Goal: Task Accomplishment & Management: Manage account settings

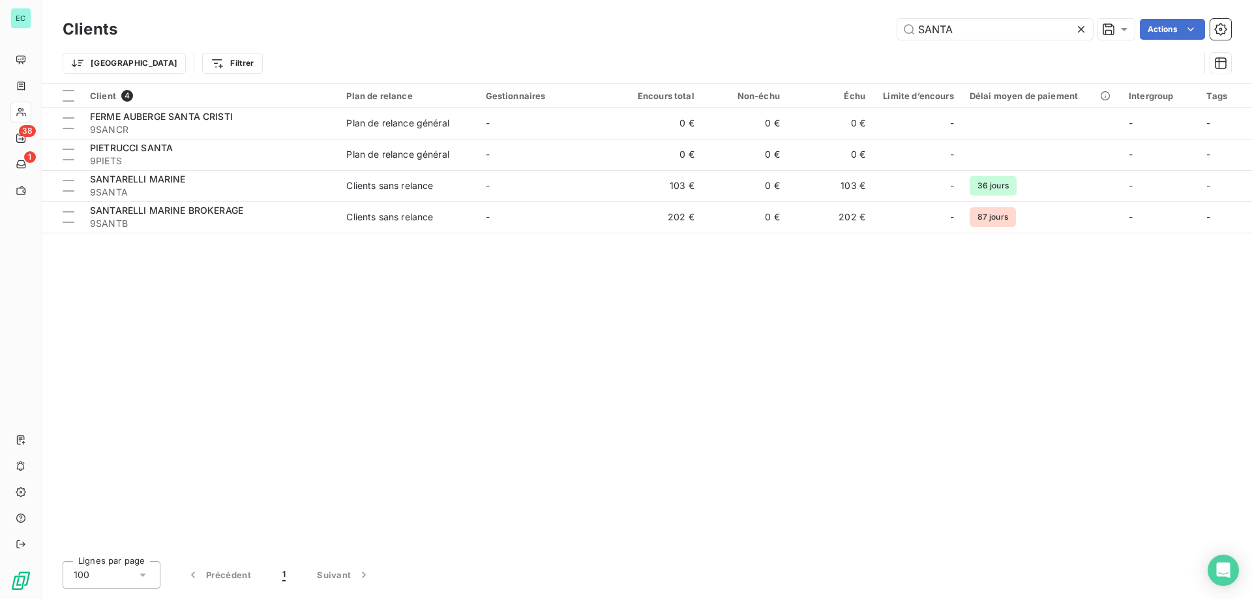
click at [668, 420] on div "Client 4 Plan de relance Gestionnaires Encours total Non-échu Échu Limite d’enc…" at bounding box center [647, 317] width 1210 height 467
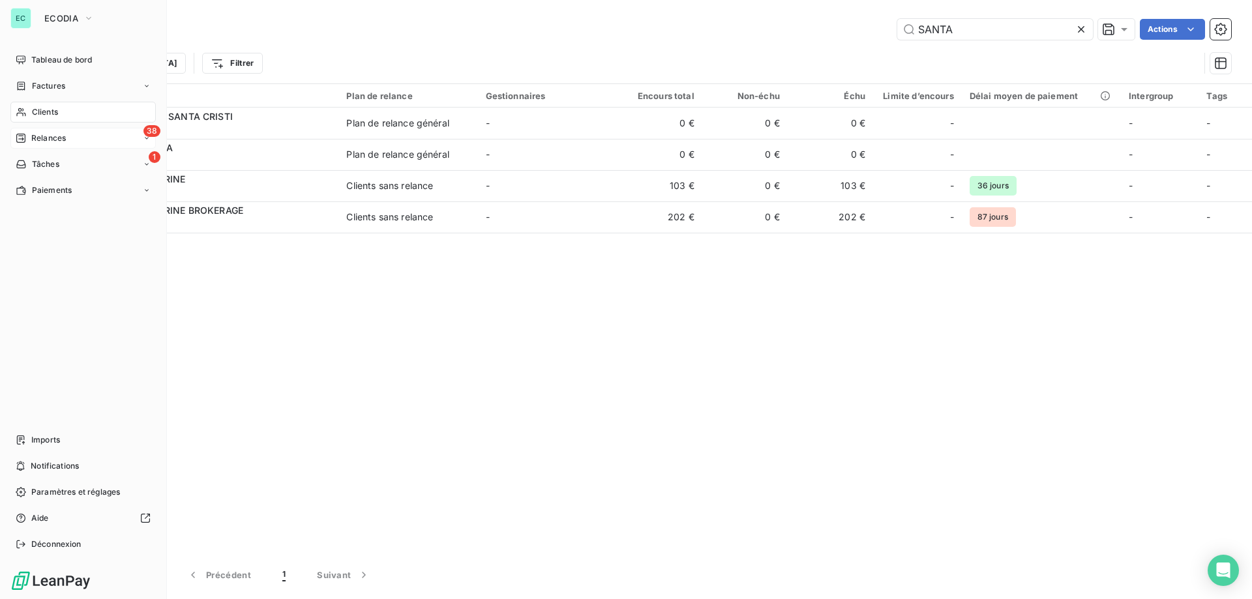
click at [38, 138] on span "Relances" at bounding box center [48, 138] width 35 height 12
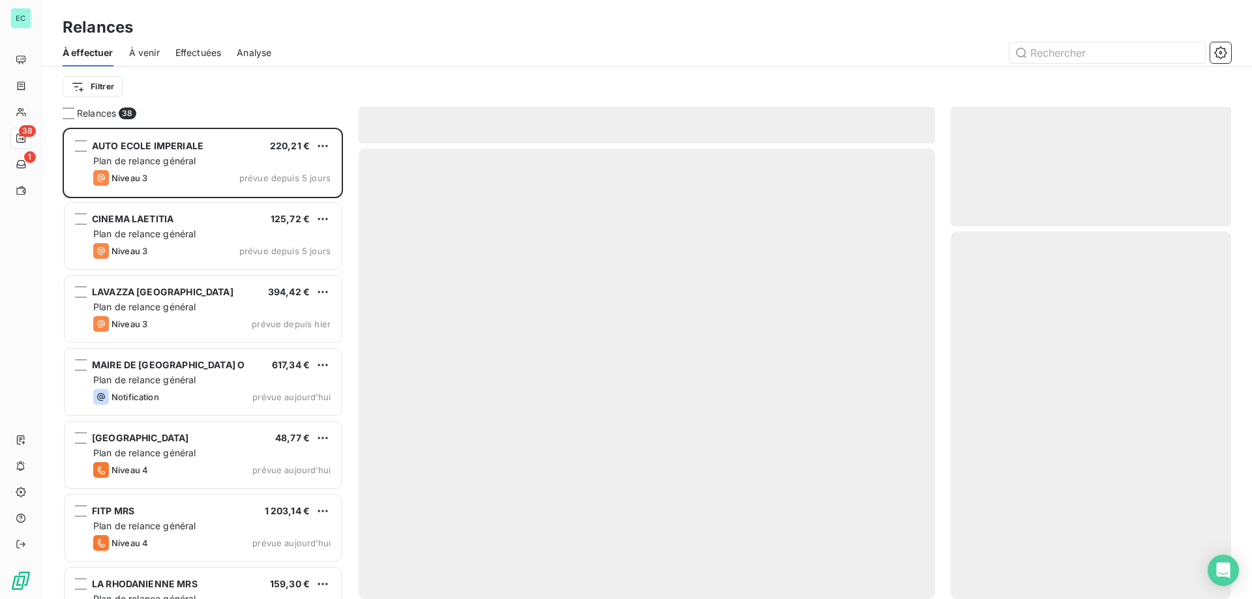
scroll to position [462, 271]
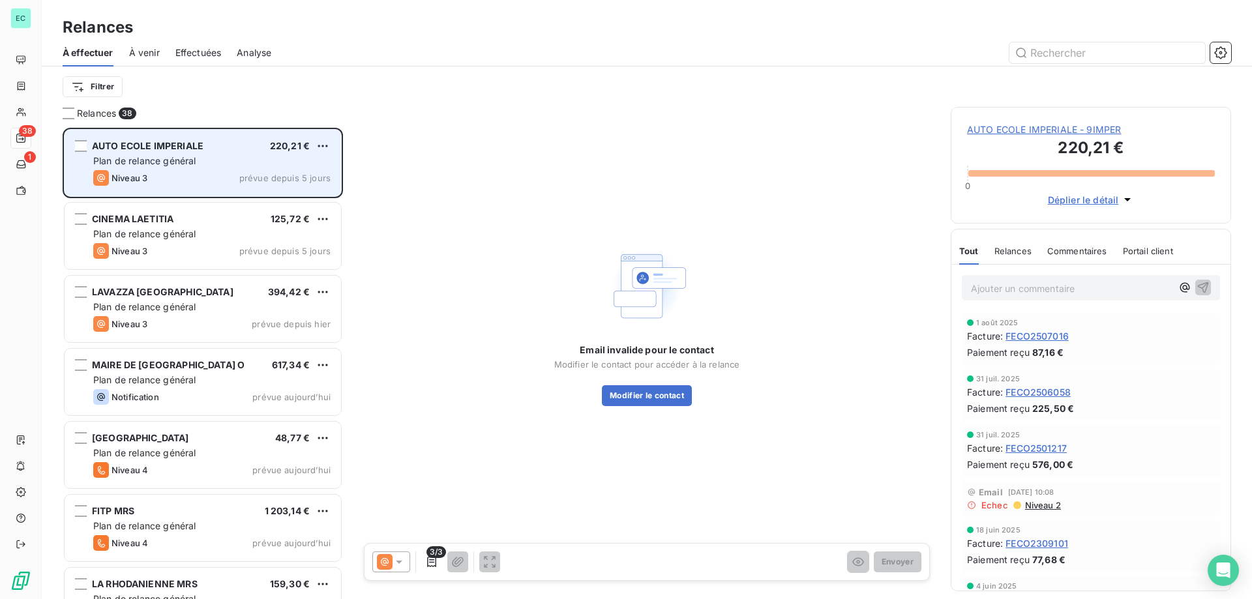
click at [277, 178] on span "prévue depuis 5 jours" at bounding box center [284, 178] width 91 height 10
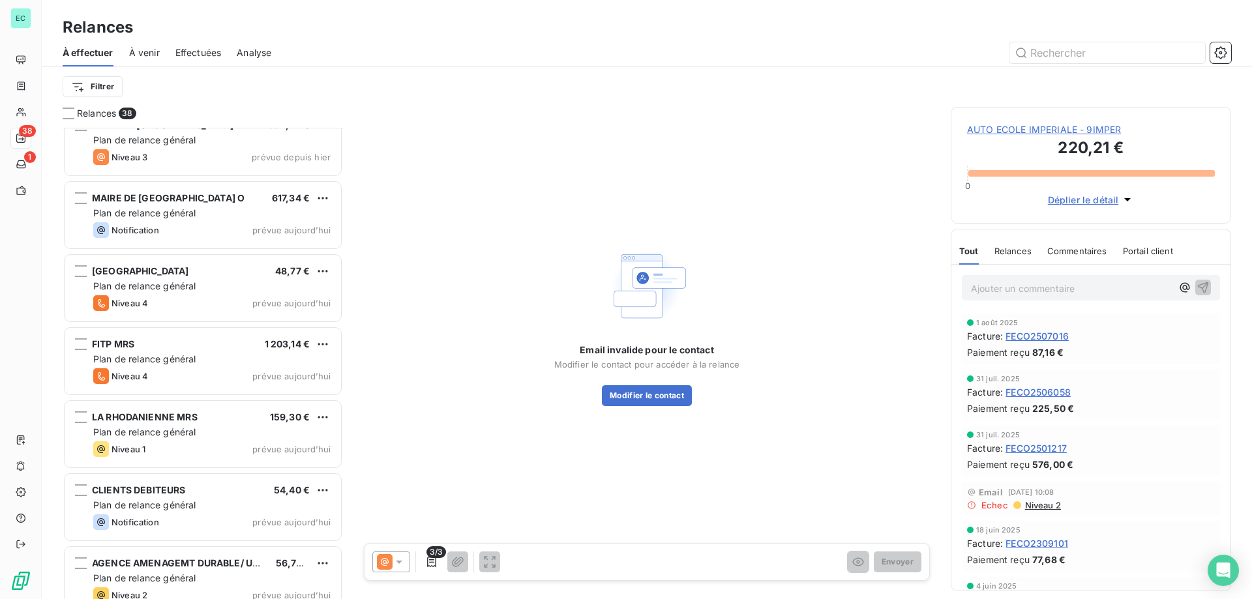
scroll to position [196, 0]
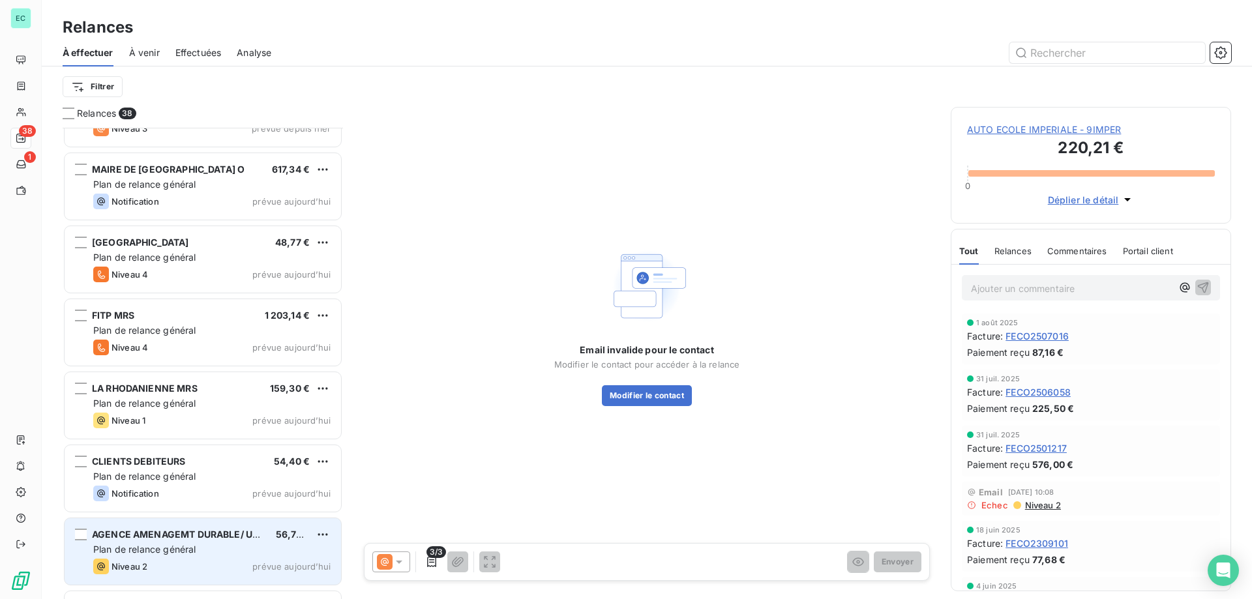
click at [287, 551] on div "Plan de relance général" at bounding box center [211, 549] width 237 height 13
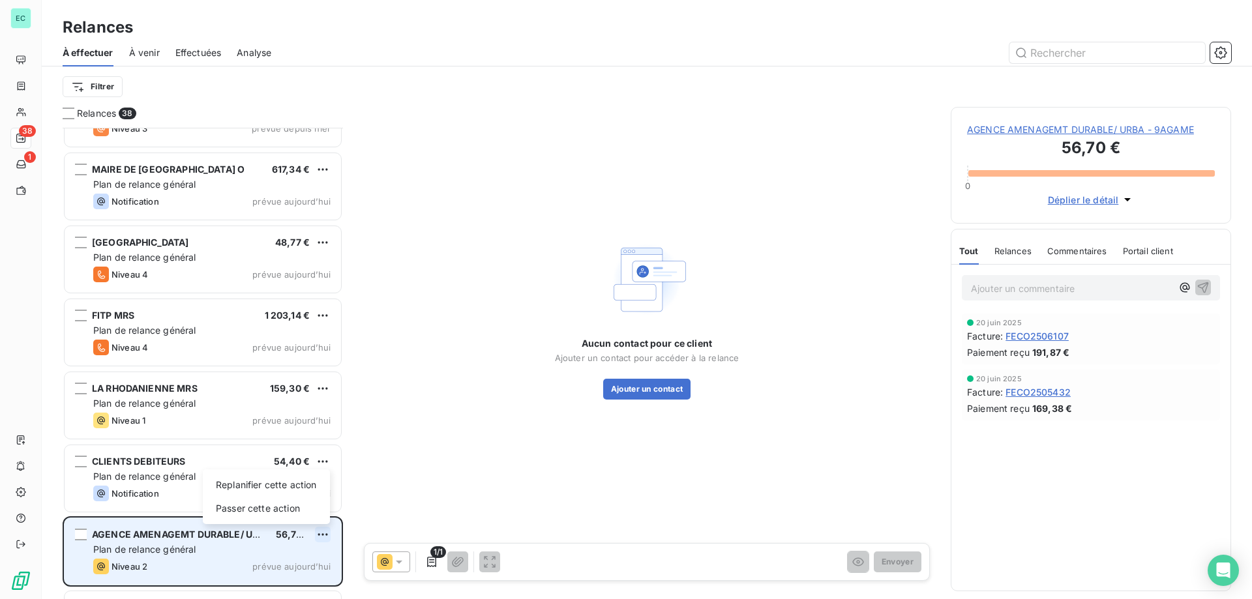
click at [327, 535] on html "EC 38 1 Relances À effectuer À venir Effectuées Analyse Filtrer Relances 38 CIN…" at bounding box center [626, 299] width 1252 height 599
click at [286, 505] on div "Passer cette action" at bounding box center [266, 508] width 117 height 21
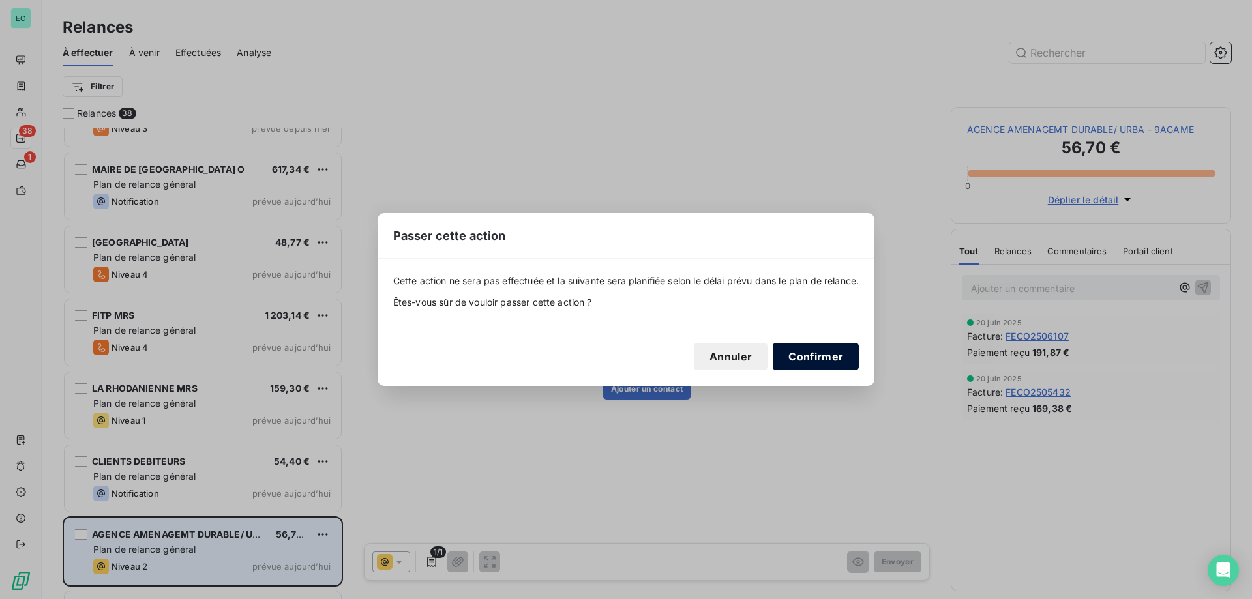
click at [821, 349] on button "Confirmer" at bounding box center [815, 356] width 86 height 27
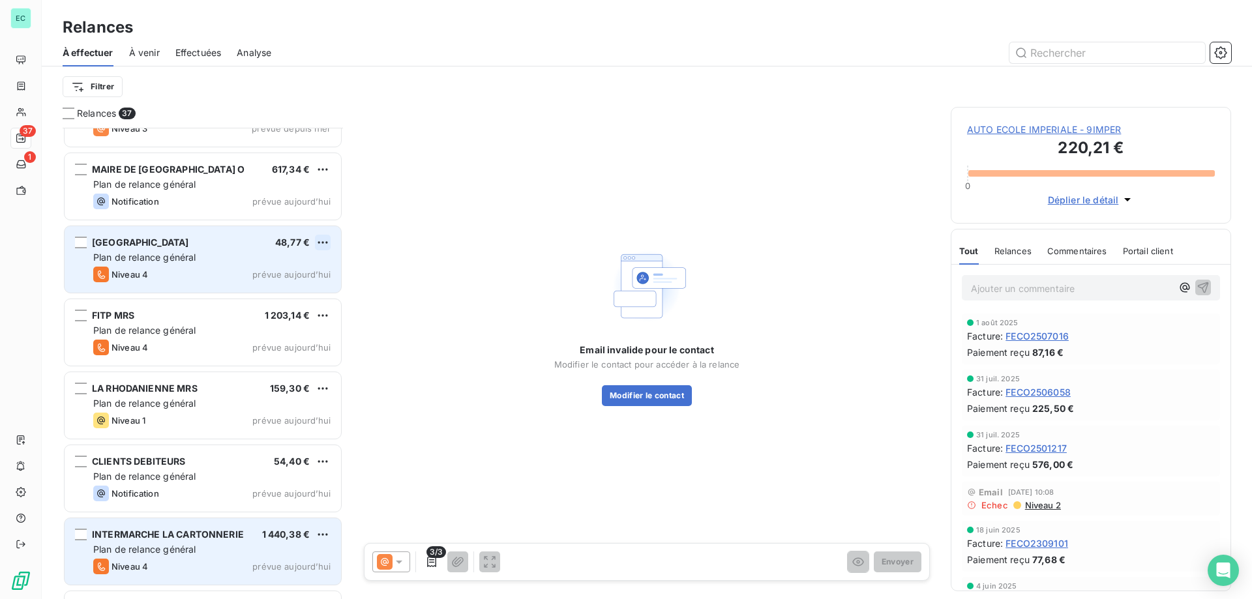
click at [329, 243] on html "EC 37 1 Relances À effectuer À venir Effectuées Analyse Filtrer Relances 37 CIN…" at bounding box center [626, 299] width 1252 height 599
click at [289, 297] on div "Passer cette action" at bounding box center [266, 292] width 117 height 21
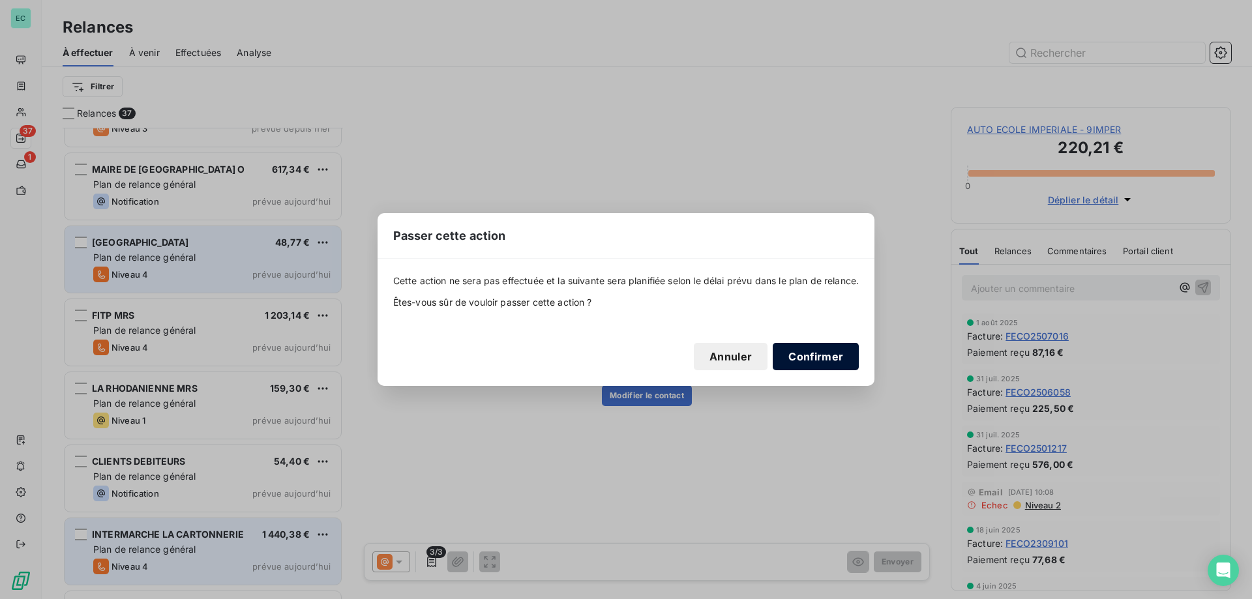
drag, startPoint x: 842, startPoint y: 355, endPoint x: 793, endPoint y: 356, distance: 48.9
click at [836, 356] on button "Confirmer" at bounding box center [815, 356] width 86 height 27
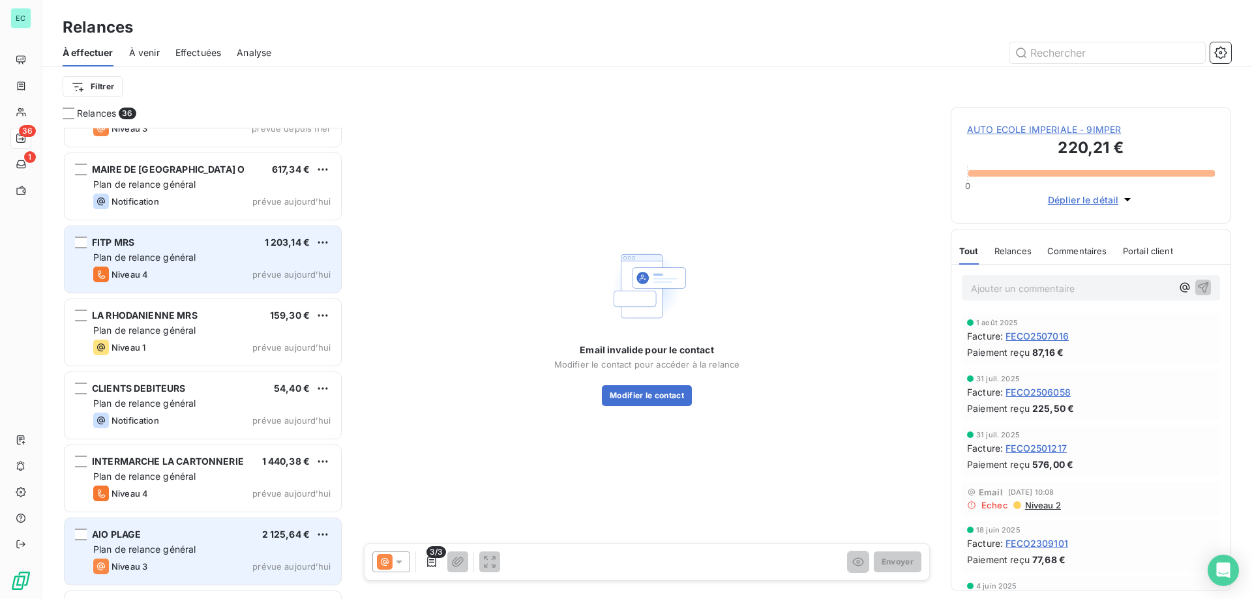
click at [325, 251] on div "Plan de relance général" at bounding box center [211, 257] width 237 height 13
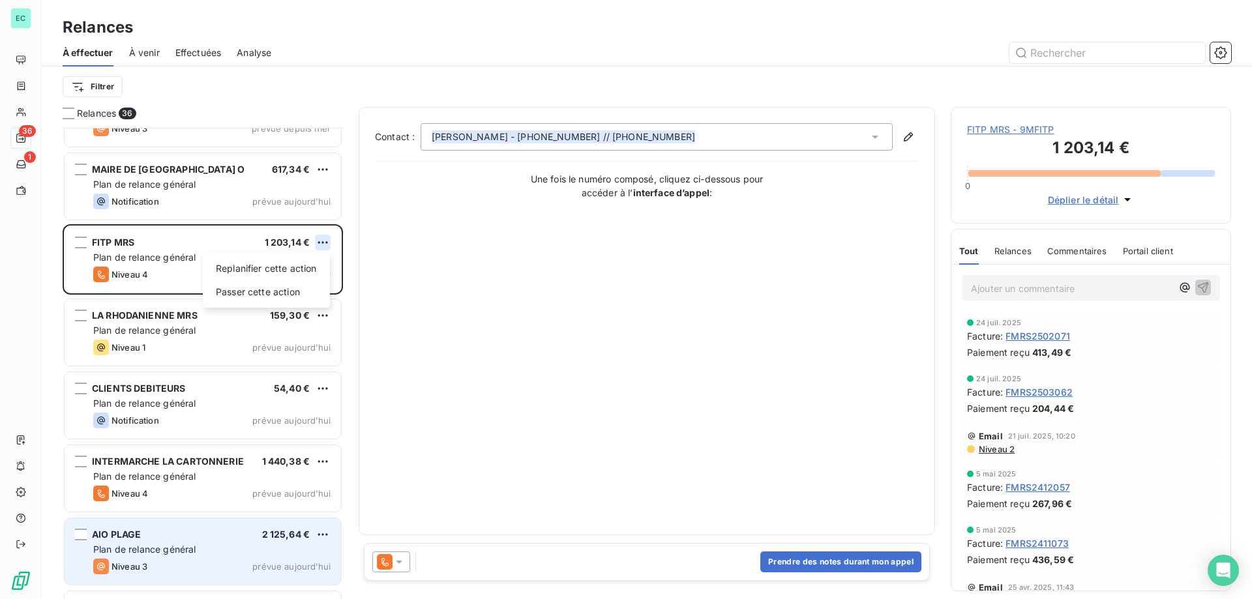
click at [325, 246] on html "EC 36 1 Relances À effectuer À venir Effectuées Analyse Filtrer Relances 36 CIN…" at bounding box center [626, 299] width 1252 height 599
click at [274, 300] on div "Passer cette action" at bounding box center [266, 292] width 117 height 21
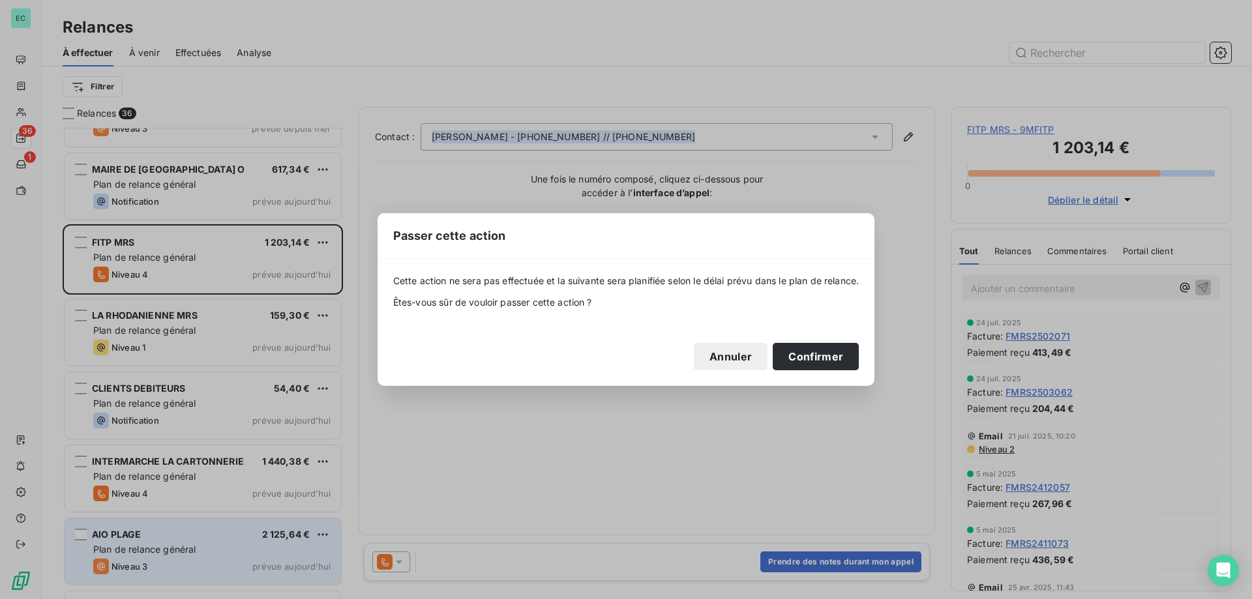
click at [422, 171] on div "Passer cette action Cette action ne sera pas effectuée et la suivante sera plan…" at bounding box center [626, 299] width 1252 height 599
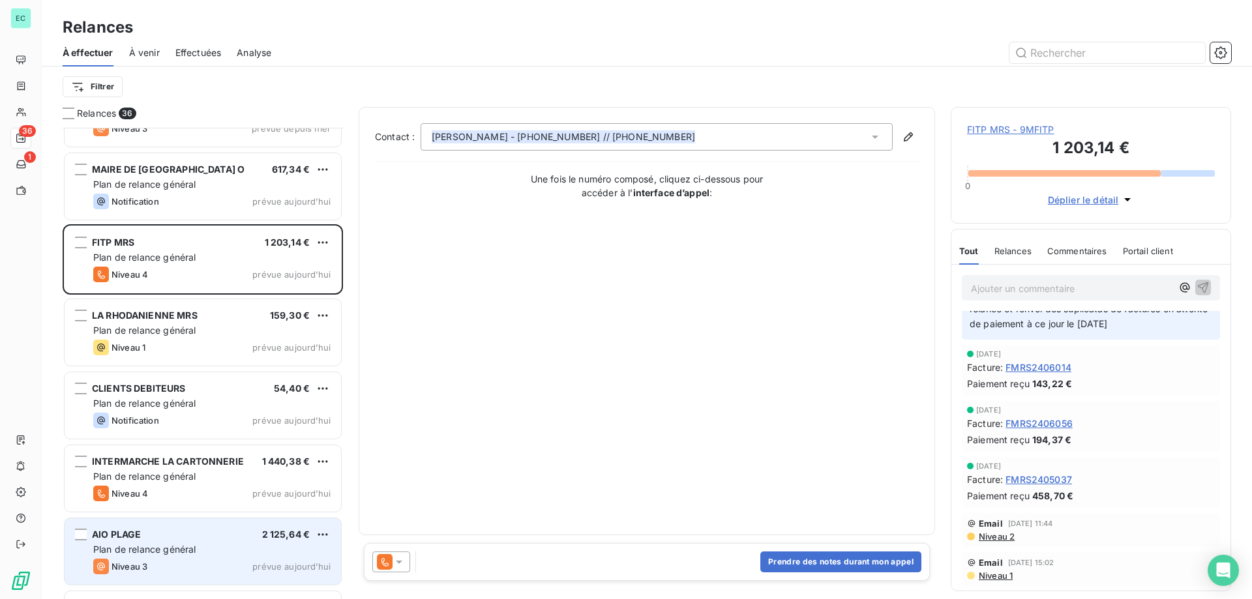
scroll to position [587, 0]
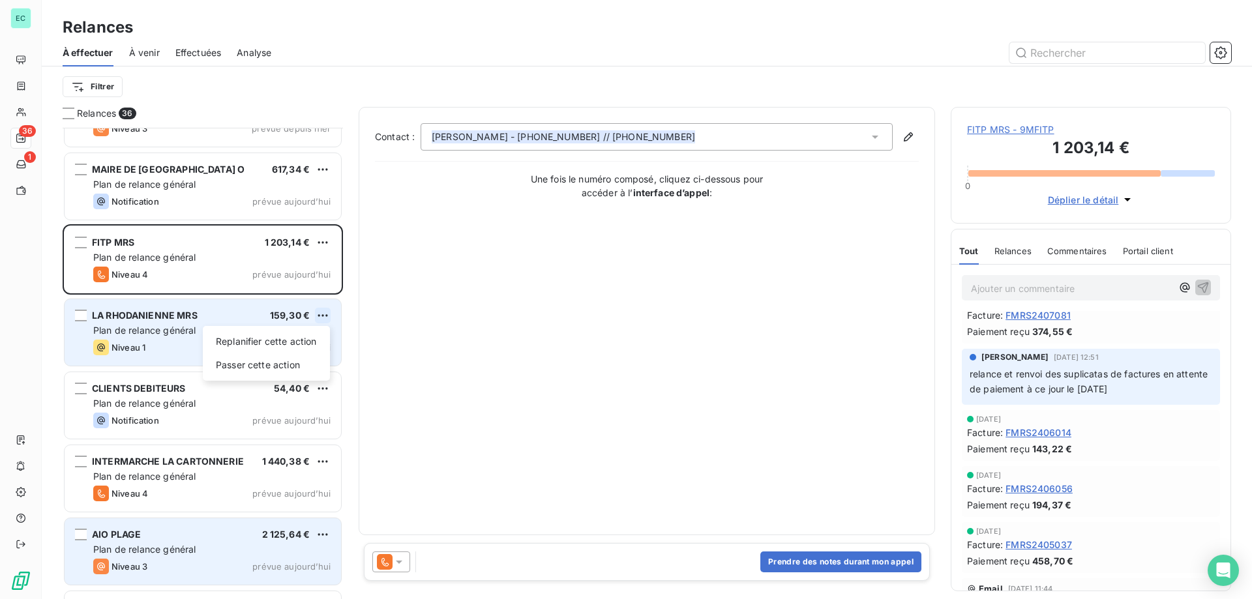
click at [323, 310] on html "EC 36 1 Relances À effectuer À venir Effectuées Analyse Filtrer Relances 36 CIN…" at bounding box center [626, 299] width 1252 height 599
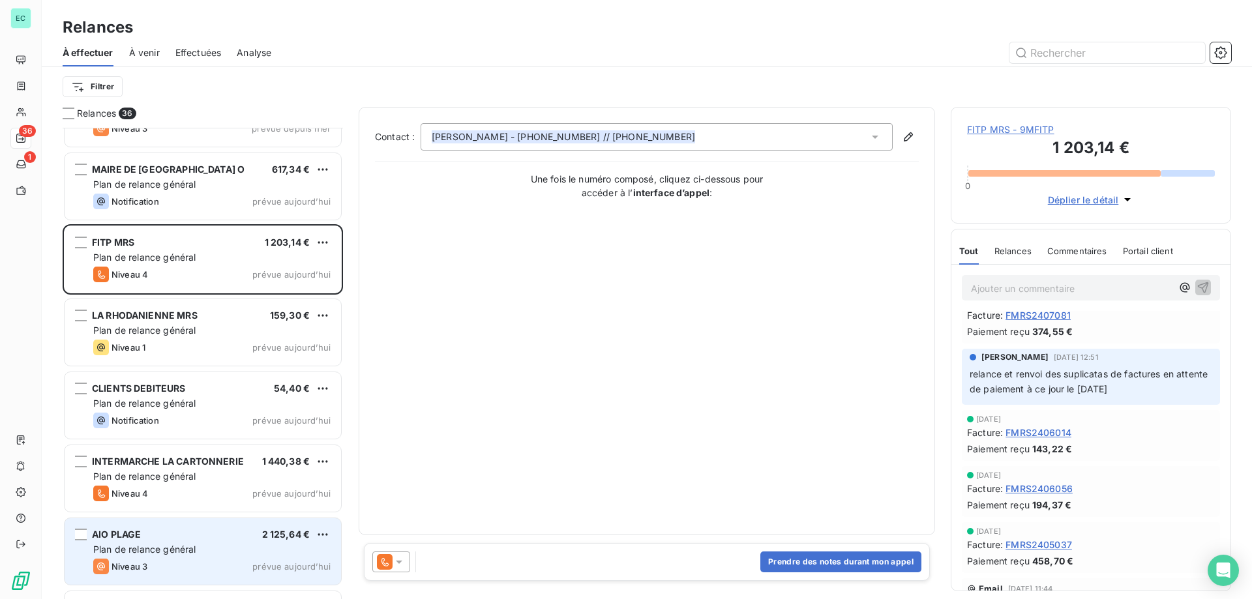
click at [331, 316] on html "EC 36 1 Relances À effectuer À venir Effectuées Analyse Filtrer Relances 36 CIN…" at bounding box center [626, 299] width 1252 height 599
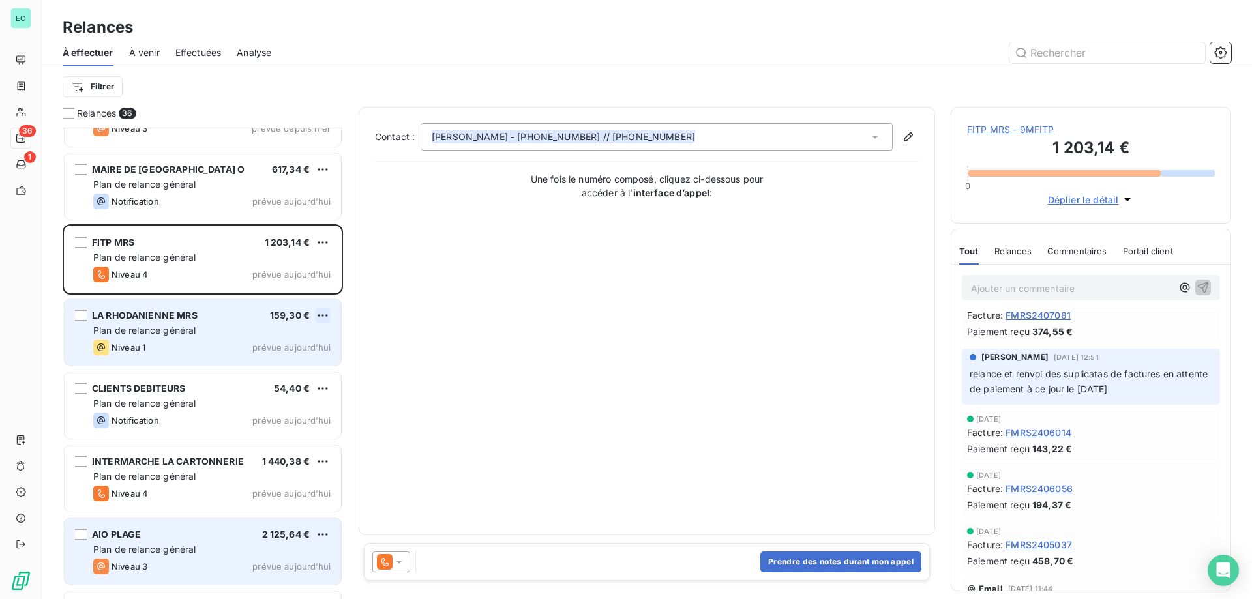
click at [327, 316] on html "EC 36 1 Relances À effectuer À venir Effectuées Analyse Filtrer Relances 36 CIN…" at bounding box center [626, 299] width 1252 height 599
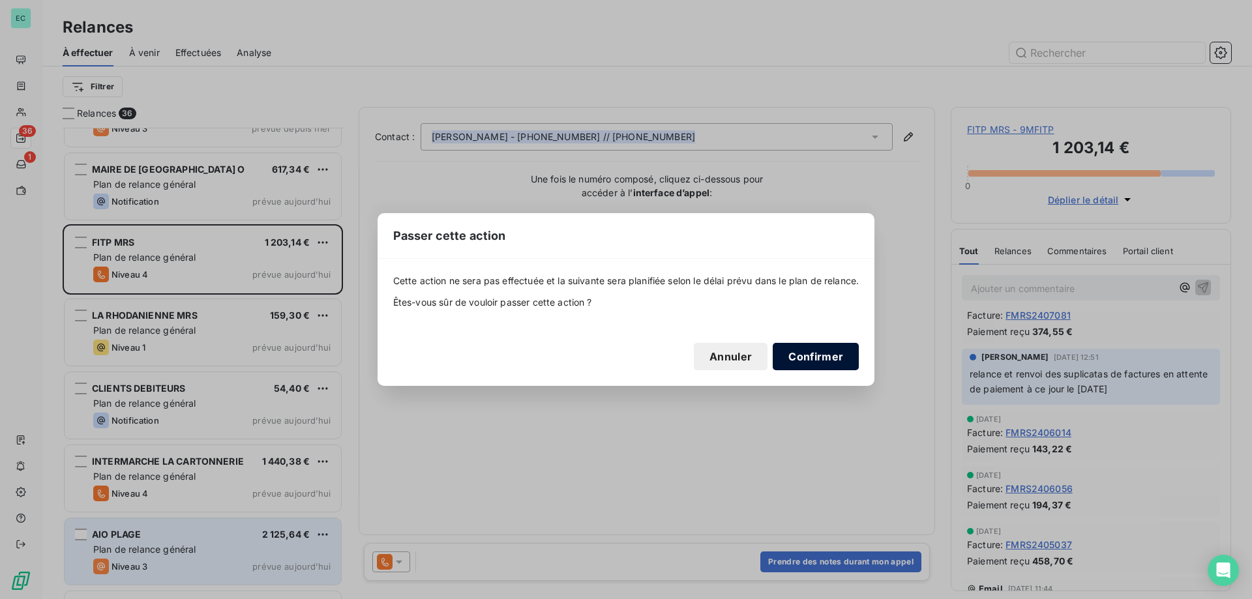
click at [824, 360] on button "Confirmer" at bounding box center [815, 356] width 86 height 27
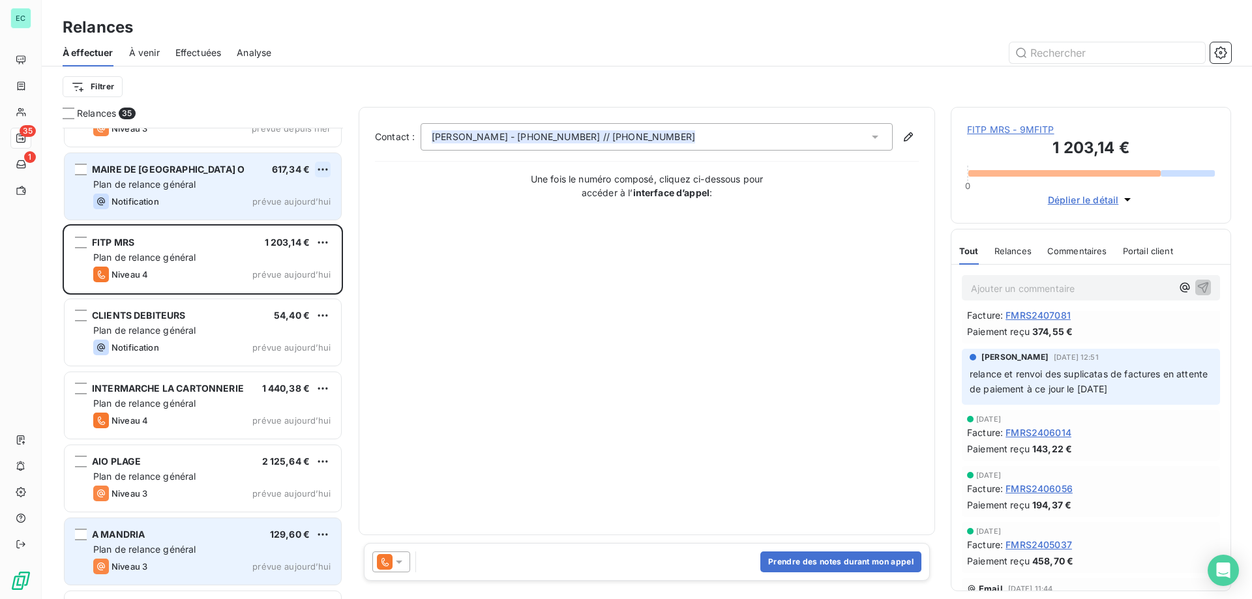
click at [322, 169] on html "EC 35 1 Relances À effectuer À venir Effectuées Analyse Filtrer Relances 35 CIN…" at bounding box center [626, 299] width 1252 height 599
click at [264, 222] on div "Passer cette action" at bounding box center [266, 219] width 117 height 21
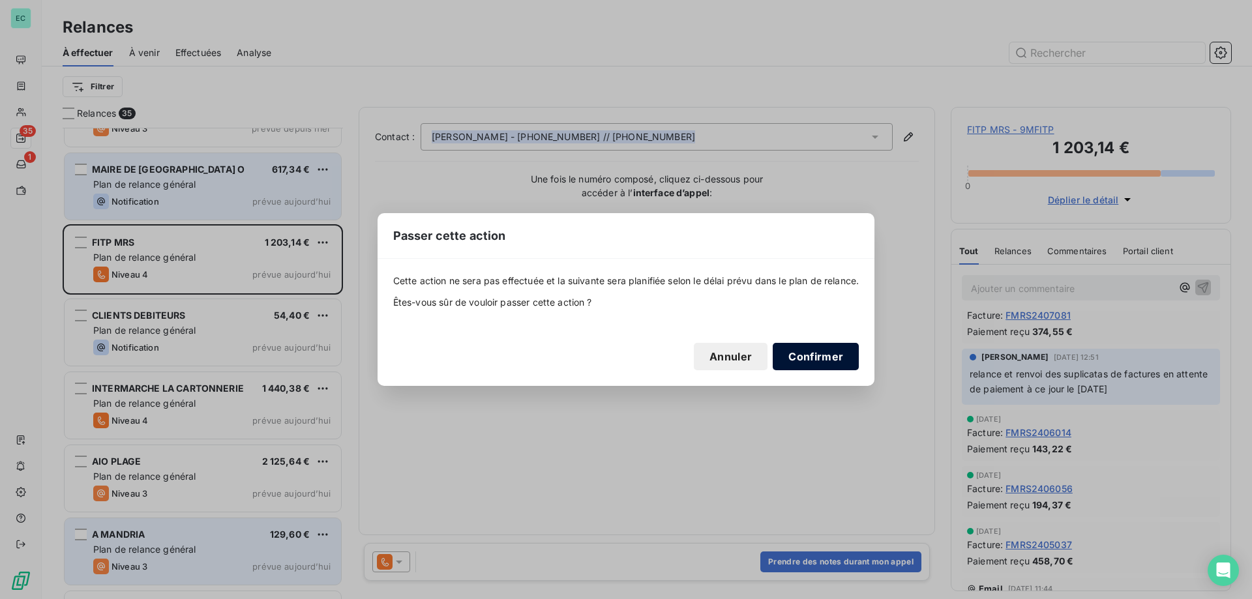
click at [835, 359] on button "Confirmer" at bounding box center [815, 356] width 86 height 27
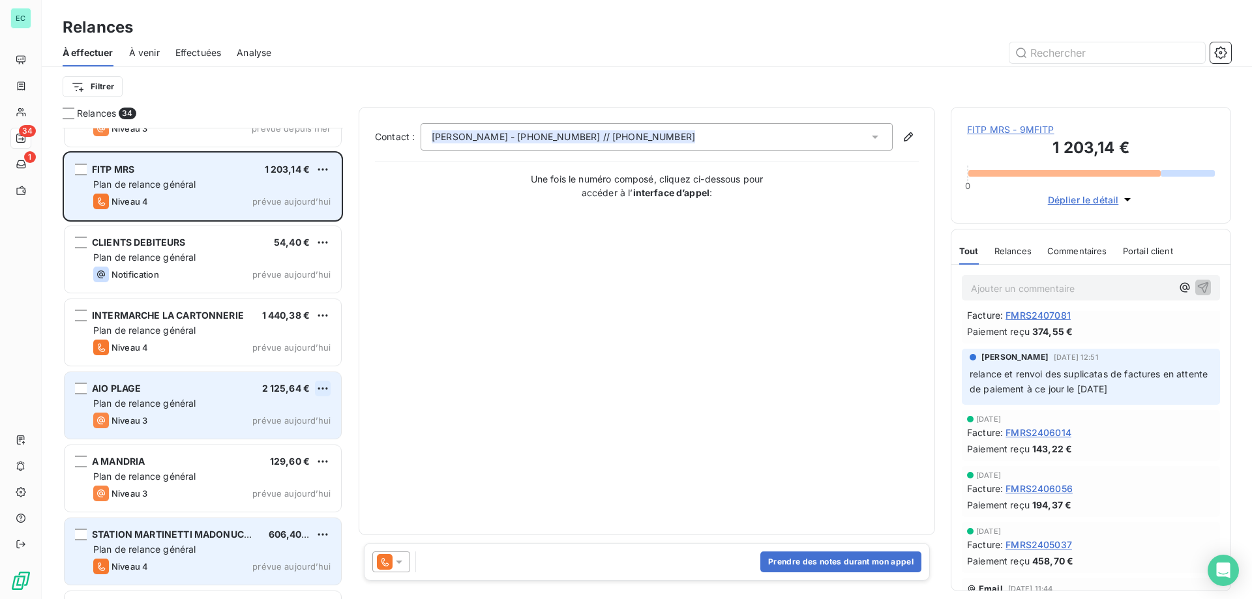
click at [321, 387] on html "EC 34 1 Relances À effectuer À venir Effectuées Analyse Filtrer Relances 34 CIN…" at bounding box center [626, 299] width 1252 height 599
click at [271, 438] on div "Passer cette action" at bounding box center [266, 438] width 117 height 21
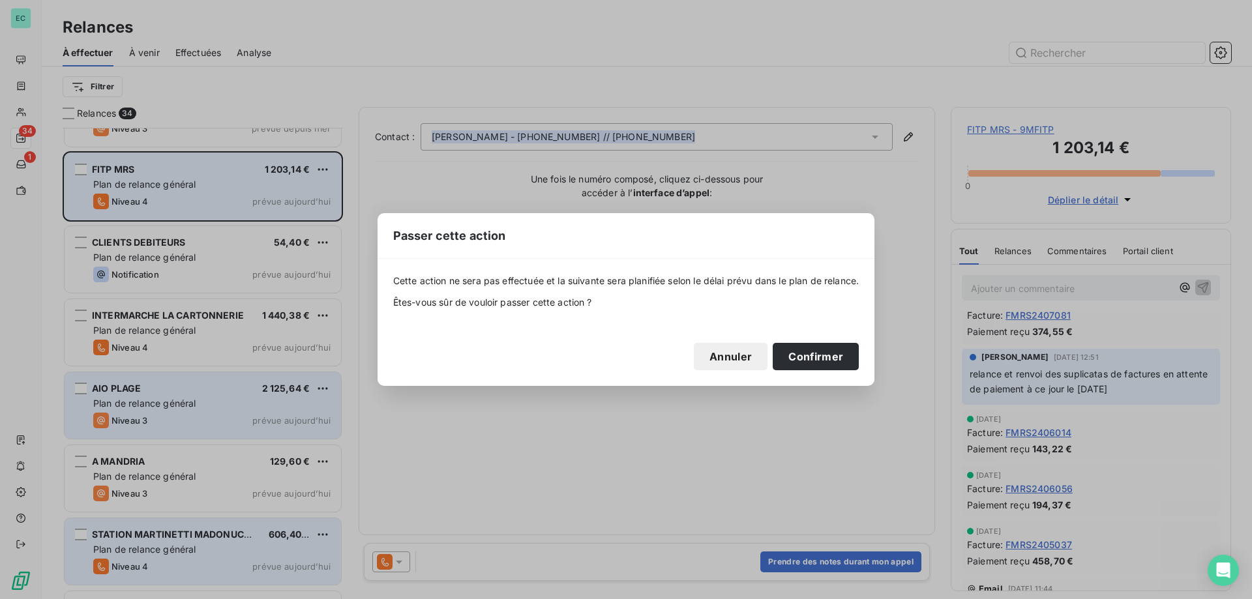
drag, startPoint x: 810, startPoint y: 353, endPoint x: 366, endPoint y: 353, distance: 443.9
click at [803, 356] on button "Confirmer" at bounding box center [815, 356] width 86 height 27
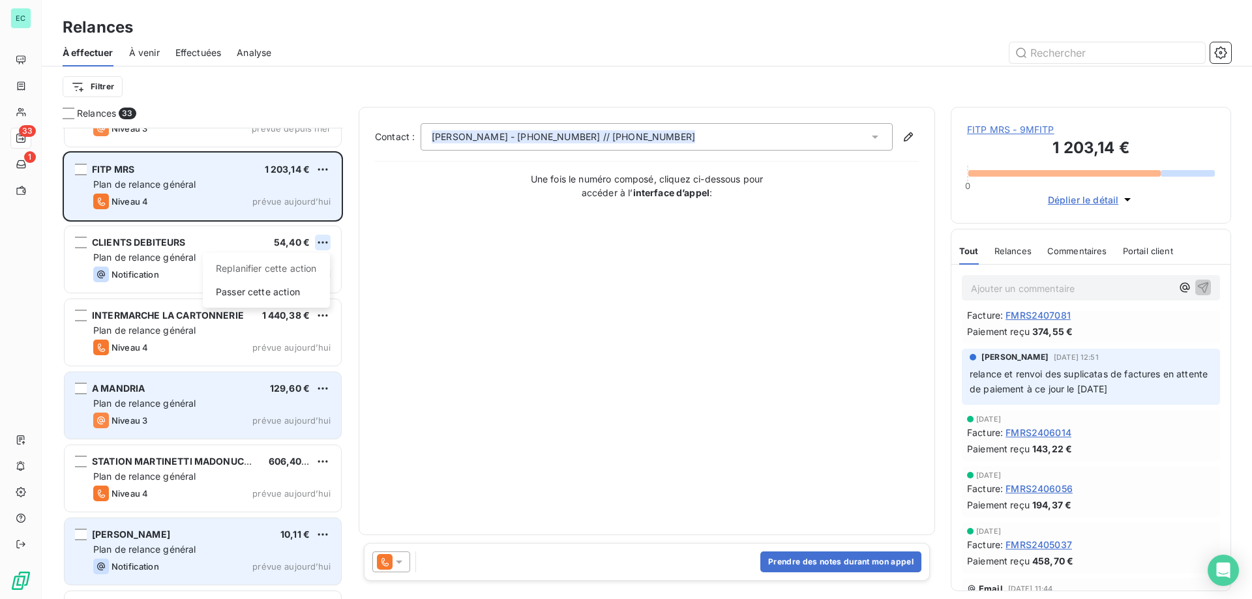
click at [319, 244] on html "EC 33 1 Relances À effectuer À venir Effectuées Analyse Filtrer Relances 33 CIN…" at bounding box center [626, 299] width 1252 height 599
click at [281, 299] on div "Passer cette action" at bounding box center [266, 292] width 117 height 21
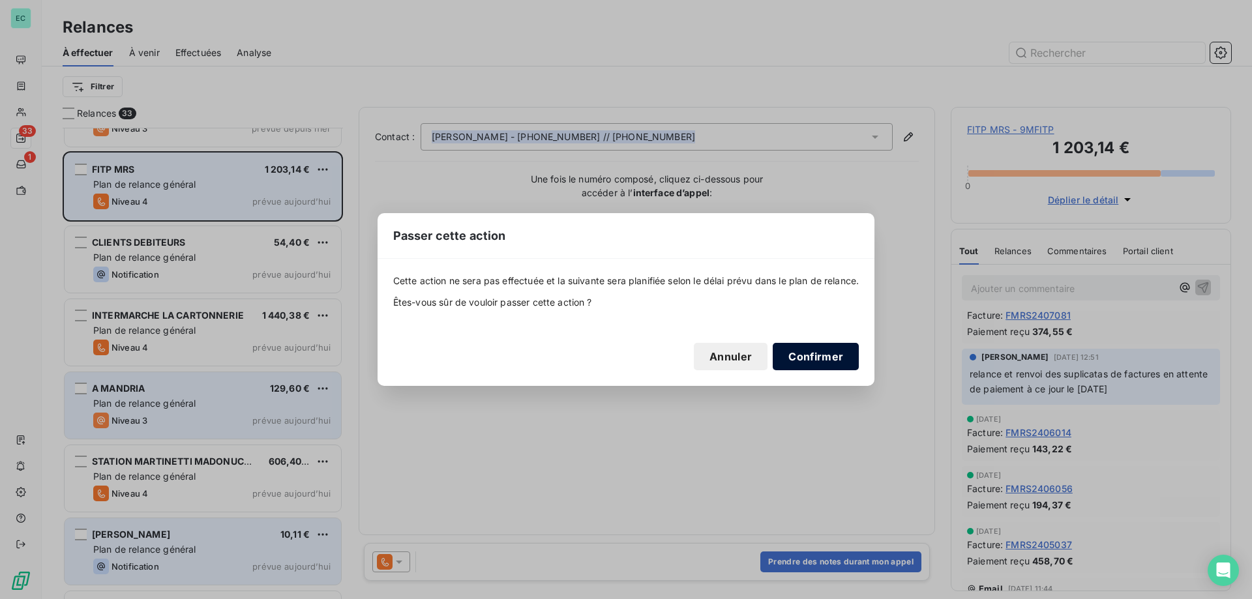
click at [819, 348] on button "Confirmer" at bounding box center [815, 356] width 86 height 27
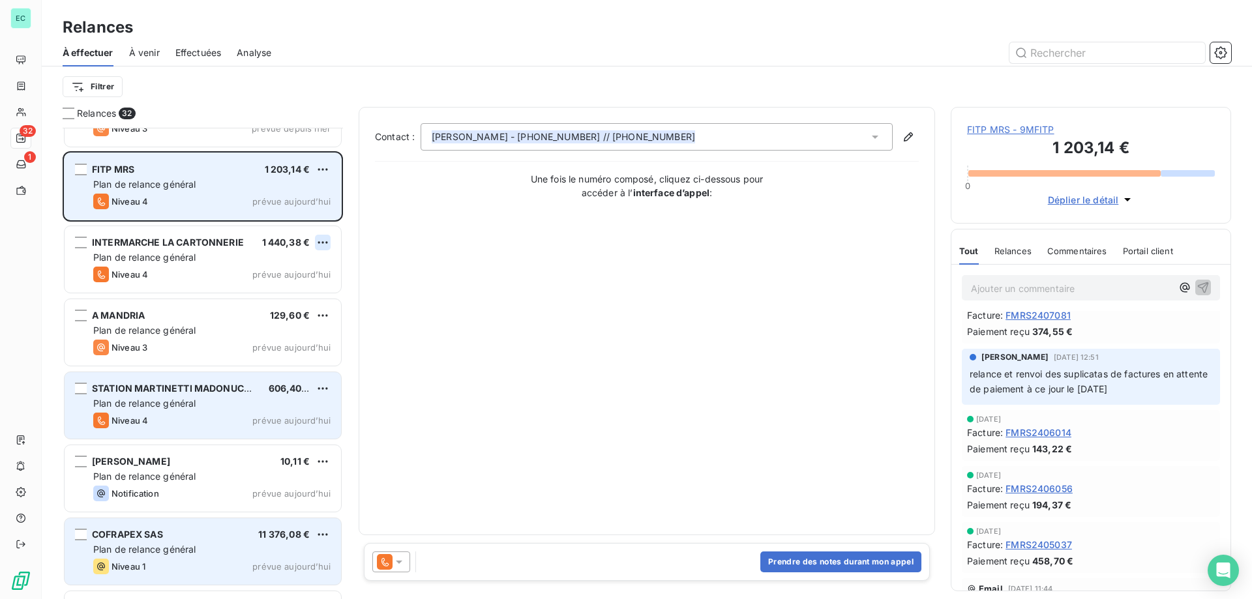
click at [326, 248] on html "EC 32 1 Relances À effectuer À venir Effectuées Analyse Filtrer Relances 32 CIN…" at bounding box center [626, 299] width 1252 height 599
click at [295, 293] on div "Passer cette action" at bounding box center [266, 292] width 117 height 21
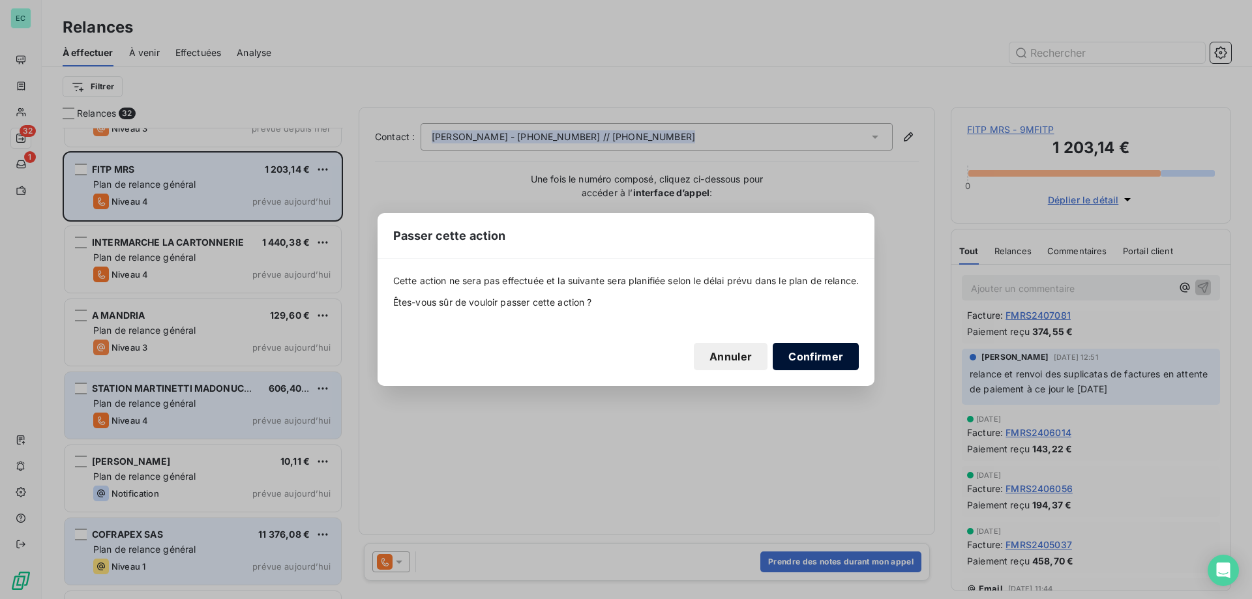
click at [821, 355] on button "Confirmer" at bounding box center [815, 356] width 86 height 27
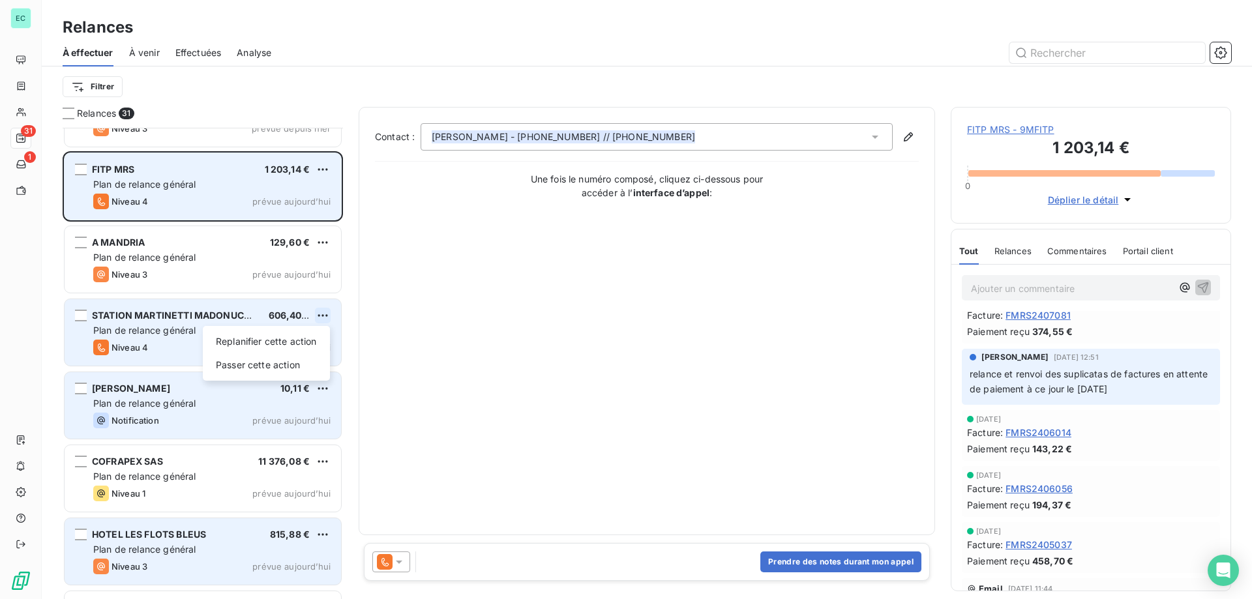
click at [328, 313] on html "EC 31 1 Relances À effectuer À venir Effectuées Analyse Filtrer Relances 31 CIN…" at bounding box center [626, 299] width 1252 height 599
click at [295, 352] on div "Replanifier cette action Passer cette action" at bounding box center [266, 353] width 127 height 55
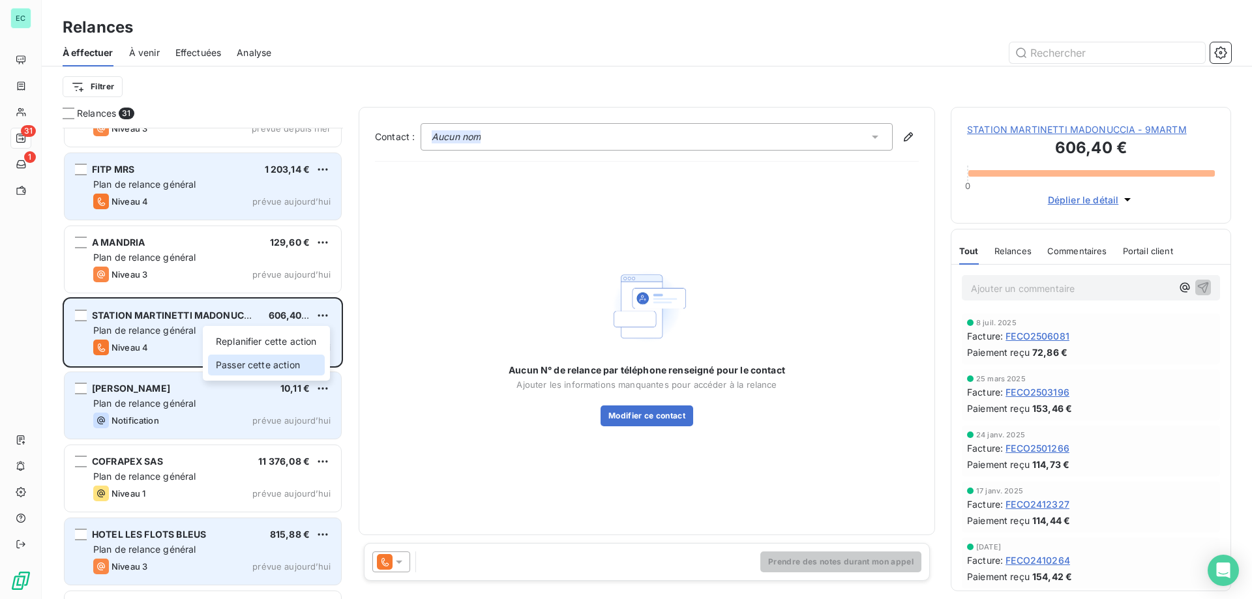
click at [266, 368] on div "Passer cette action" at bounding box center [266, 365] width 117 height 21
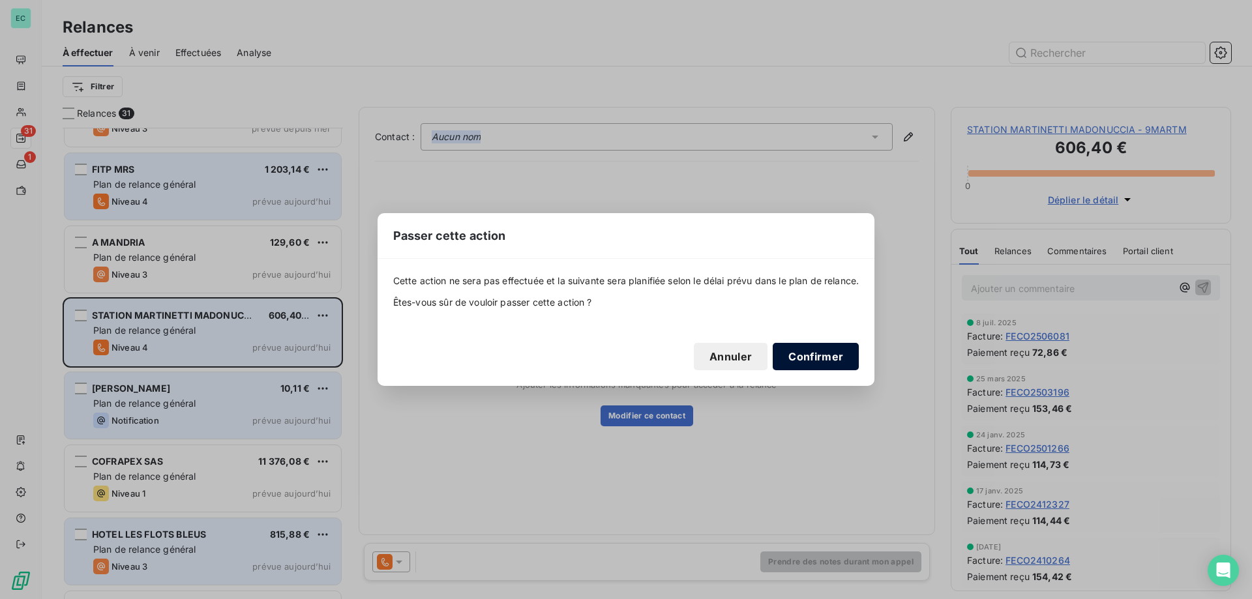
click at [832, 360] on button "Confirmer" at bounding box center [815, 356] width 86 height 27
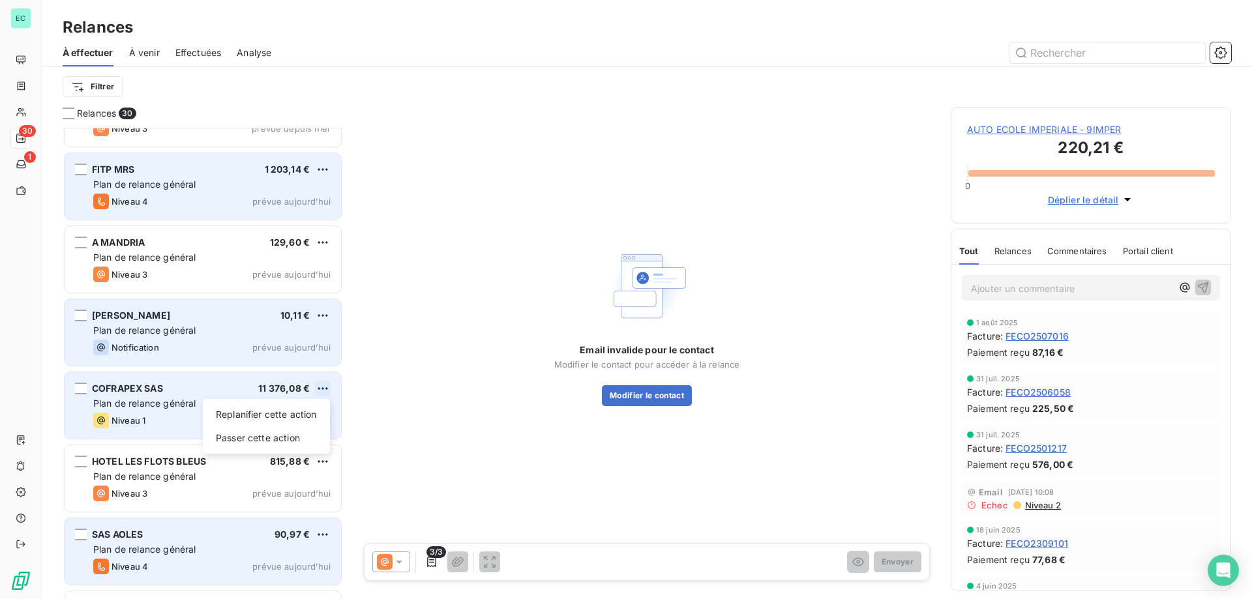
click at [319, 391] on html "EC 30 1 Relances À effectuer À venir Effectuées Analyse Filtrer Relances 30 CIN…" at bounding box center [626, 299] width 1252 height 599
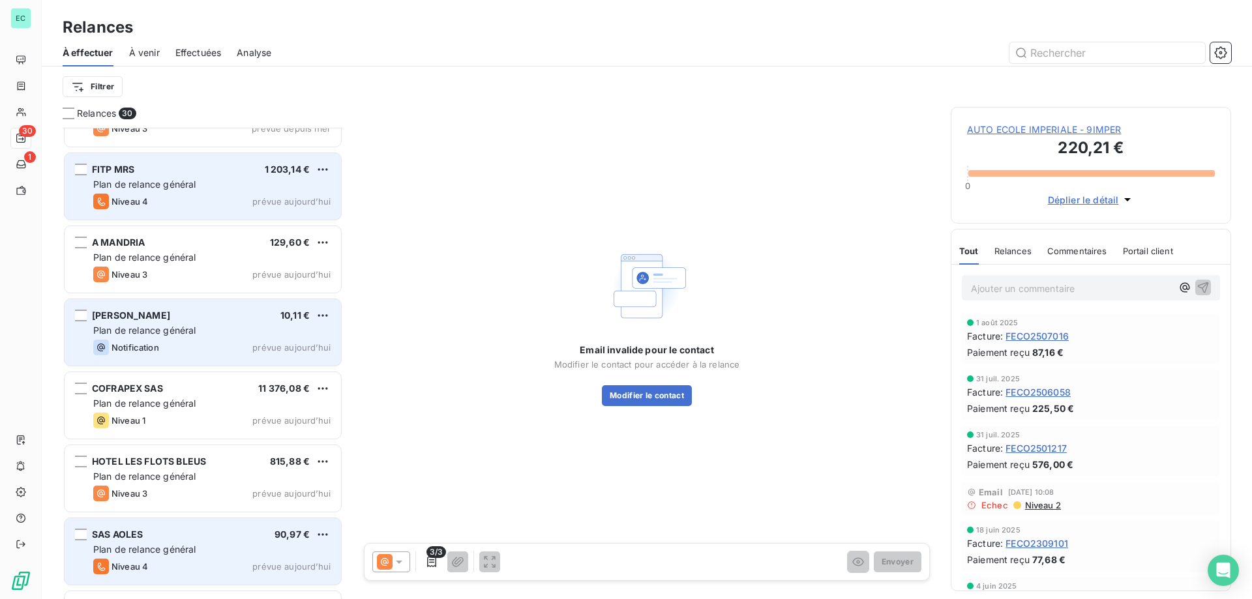
click at [180, 400] on html "EC 30 1 Relances À effectuer À venir Effectuées Analyse Filtrer Relances 30 CIN…" at bounding box center [626, 299] width 1252 height 599
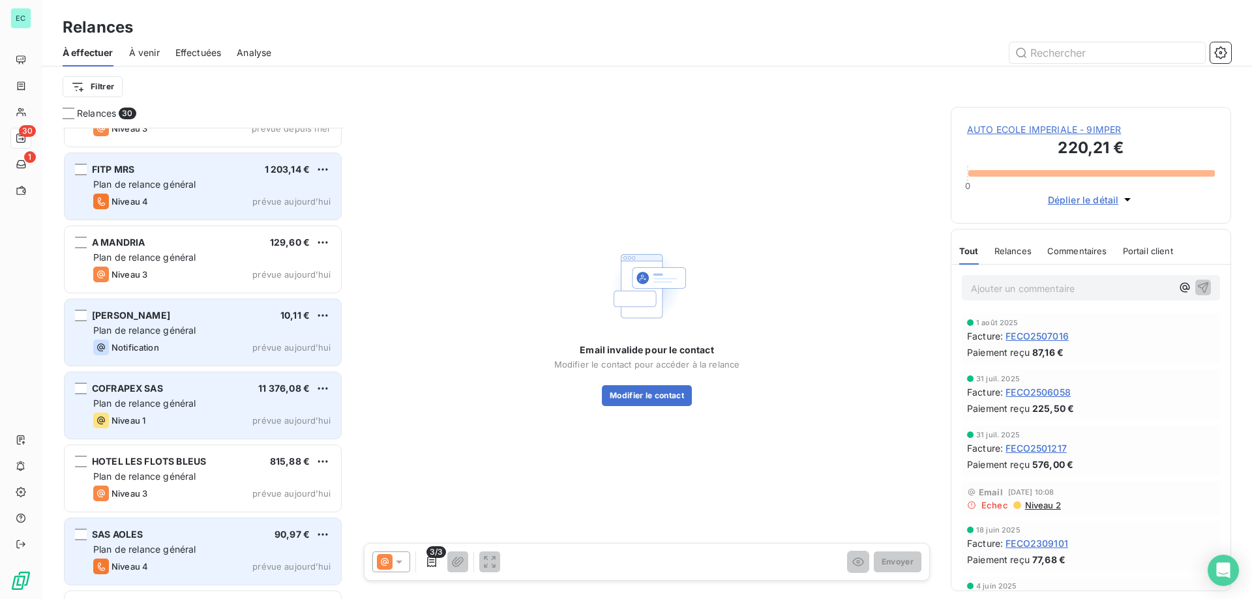
click at [237, 408] on div "Plan de relance général" at bounding box center [211, 403] width 237 height 13
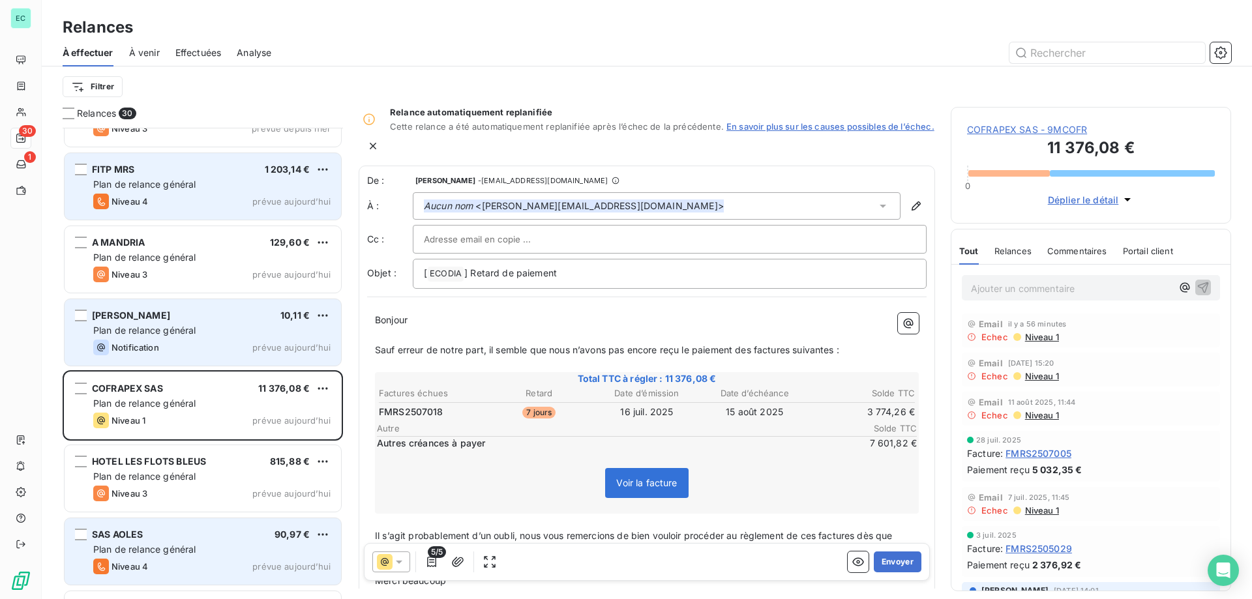
click at [1097, 130] on span "COFRAPEX SAS - 9MCOFR" at bounding box center [1091, 129] width 248 height 13
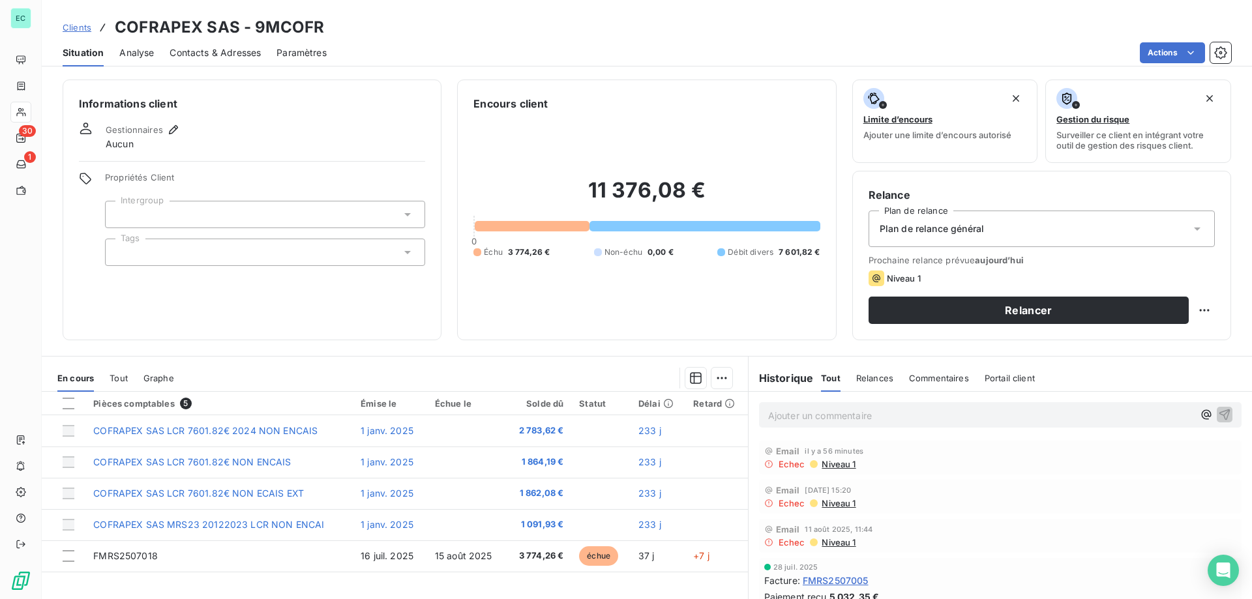
click at [237, 52] on span "Contacts & Adresses" at bounding box center [214, 52] width 91 height 13
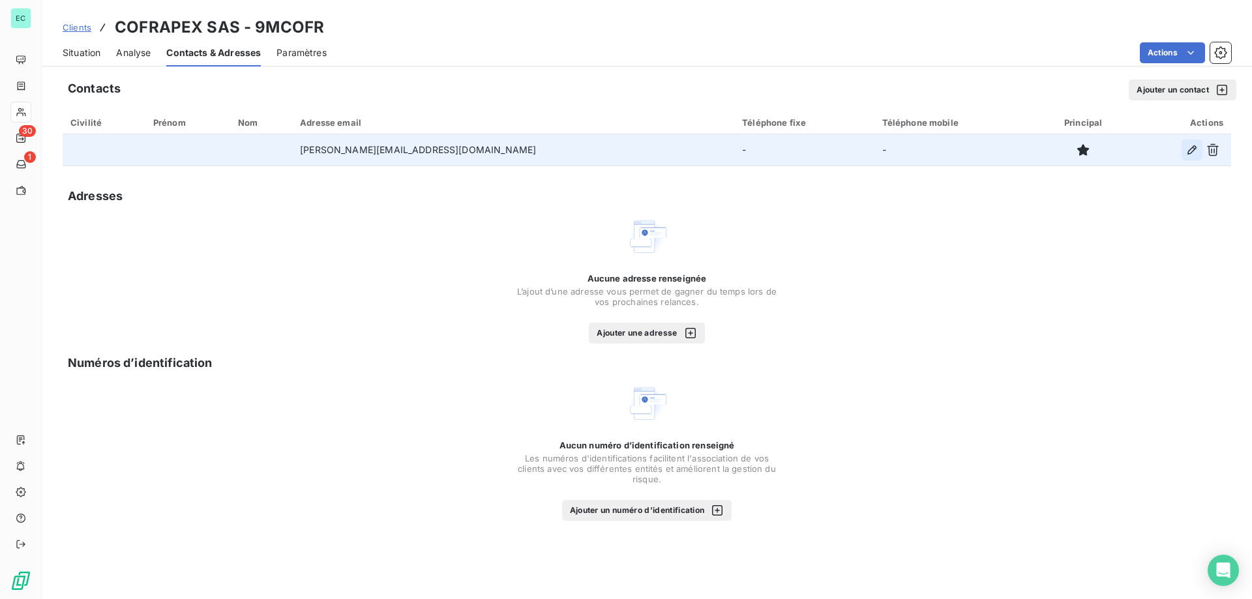
click at [1195, 153] on icon "button" at bounding box center [1191, 149] width 13 height 13
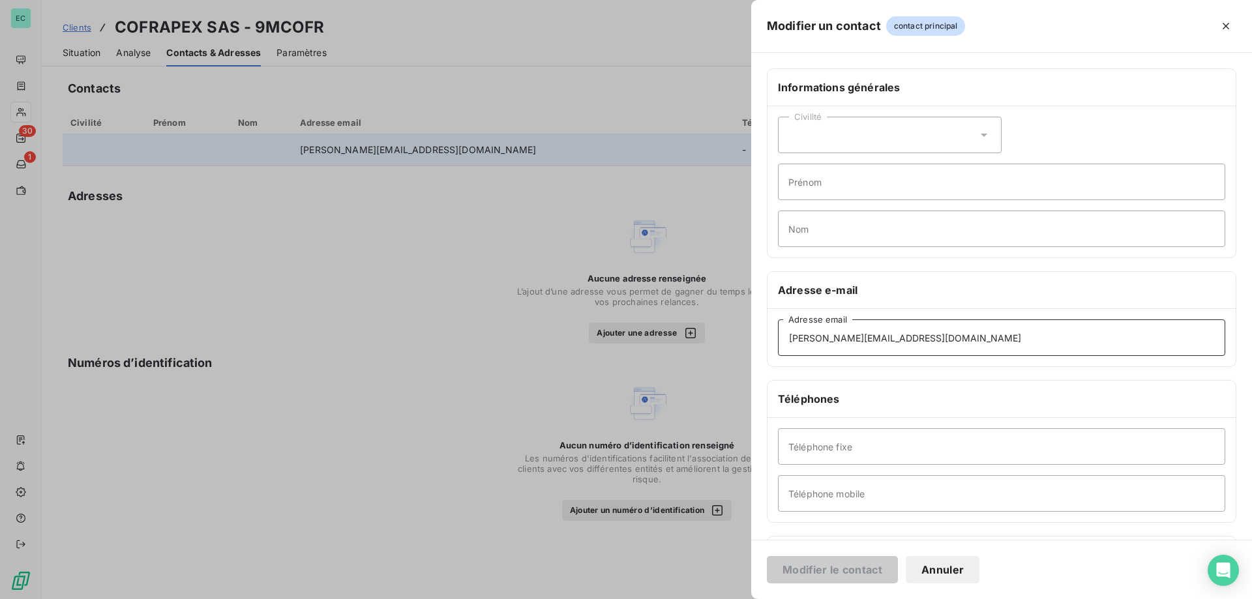
drag, startPoint x: 913, startPoint y: 344, endPoint x: 0, endPoint y: 337, distance: 913.3
click at [0, 598] on div "Modifier un contact contact principal Informations générales Civilité Prénom No…" at bounding box center [626, 599] width 1252 height 0
paste input "theo.hussain"
type input "[EMAIL_ADDRESS][DOMAIN_NAME]"
click at [859, 572] on button "Modifier le contact" at bounding box center [832, 569] width 131 height 27
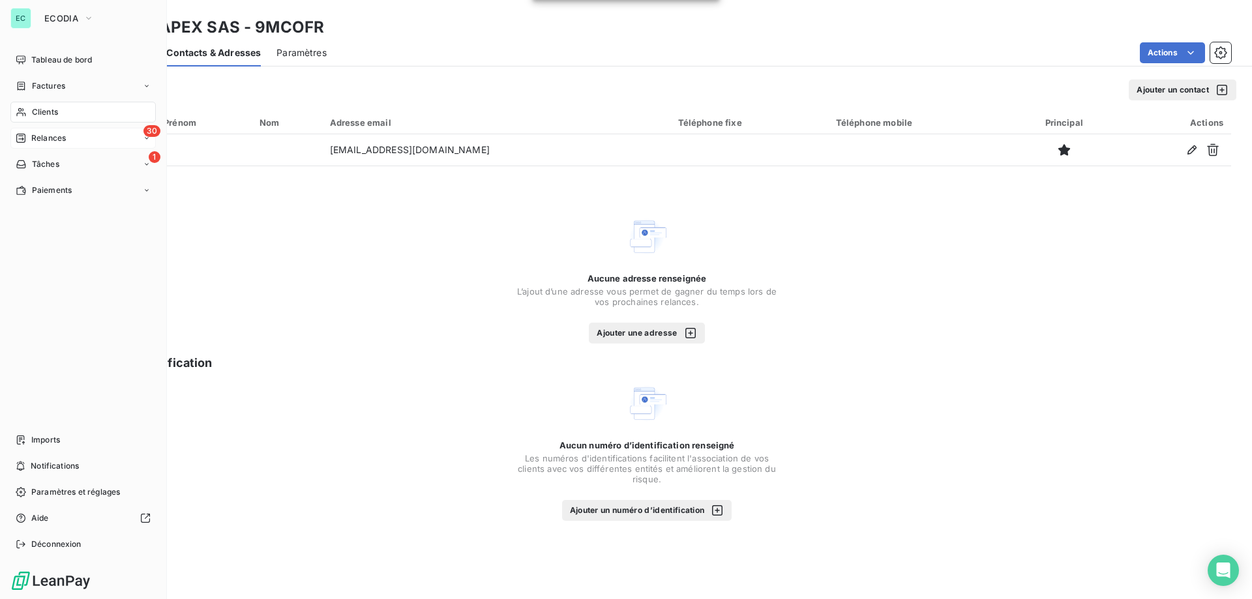
click at [35, 137] on span "Relances" at bounding box center [48, 138] width 35 height 12
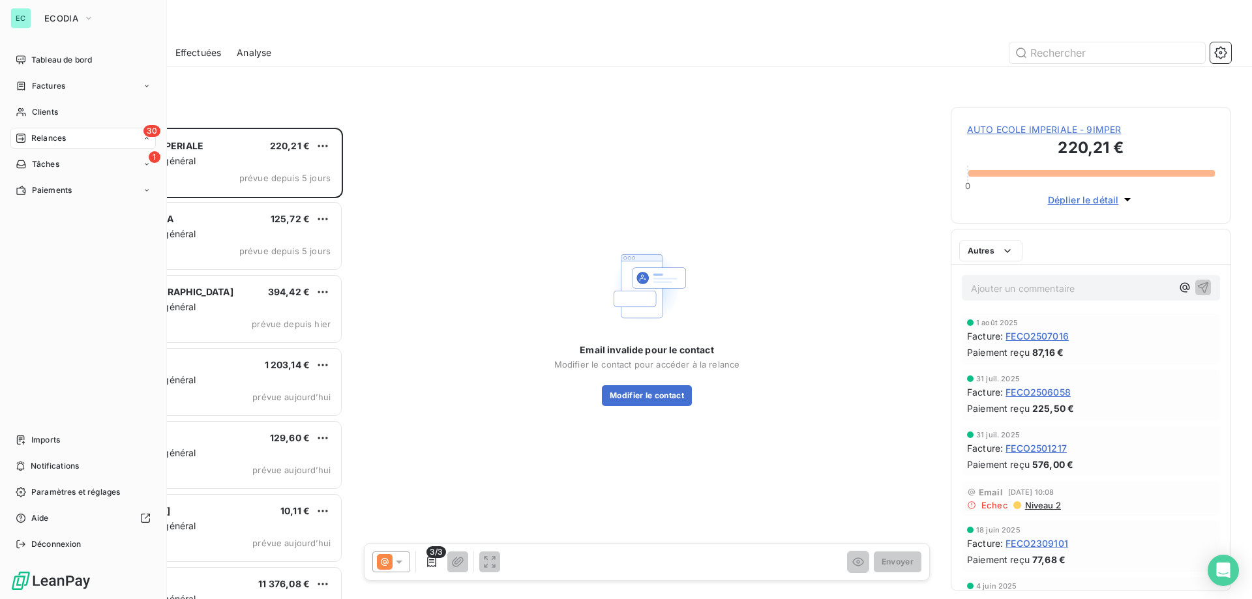
scroll to position [462, 271]
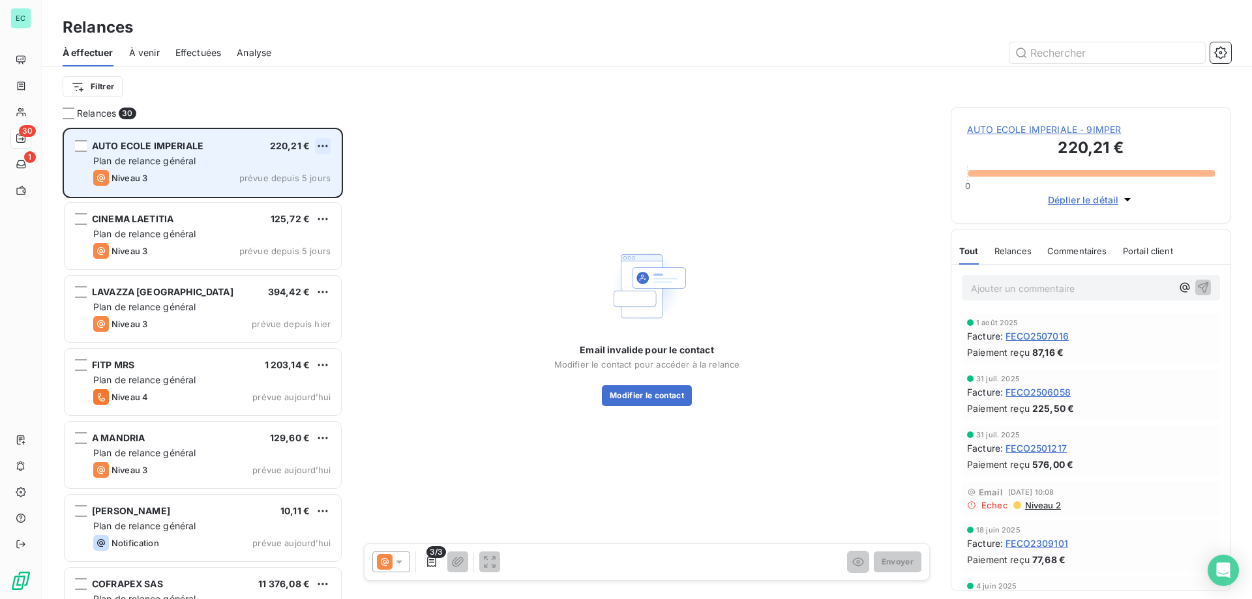
click at [323, 143] on html "EC 30 1 Relances À effectuer À venir Effectuées Analyse Filtrer Relances 30 AUT…" at bounding box center [626, 299] width 1252 height 599
click at [300, 194] on div "Passer cette action" at bounding box center [266, 195] width 117 height 21
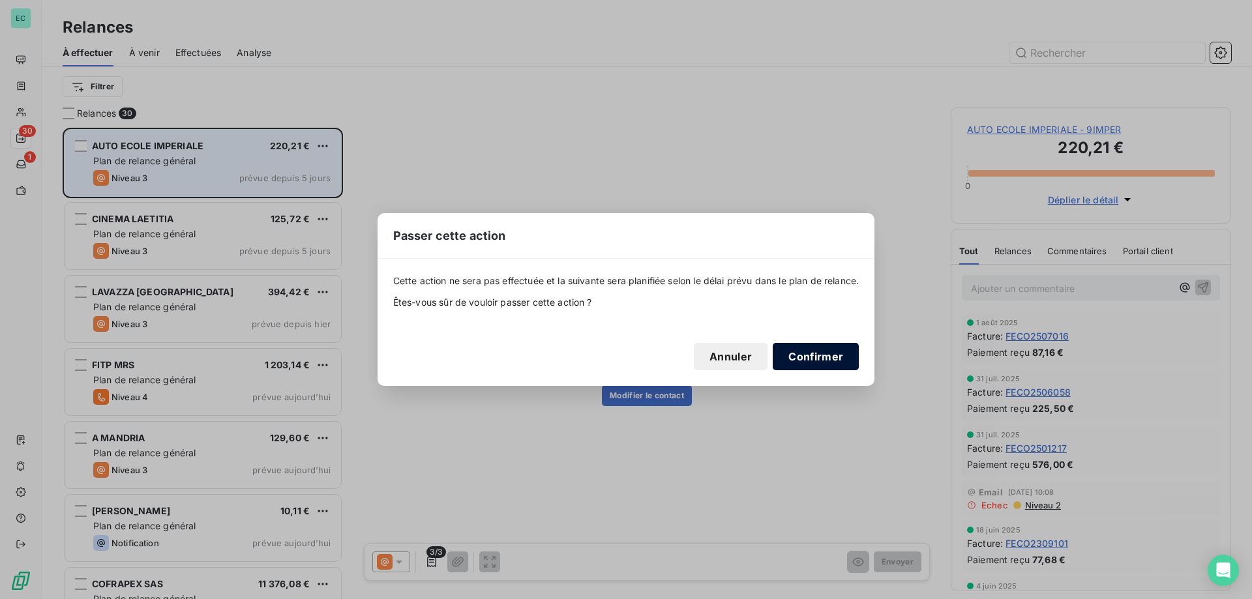
click at [834, 364] on button "Confirmer" at bounding box center [815, 356] width 86 height 27
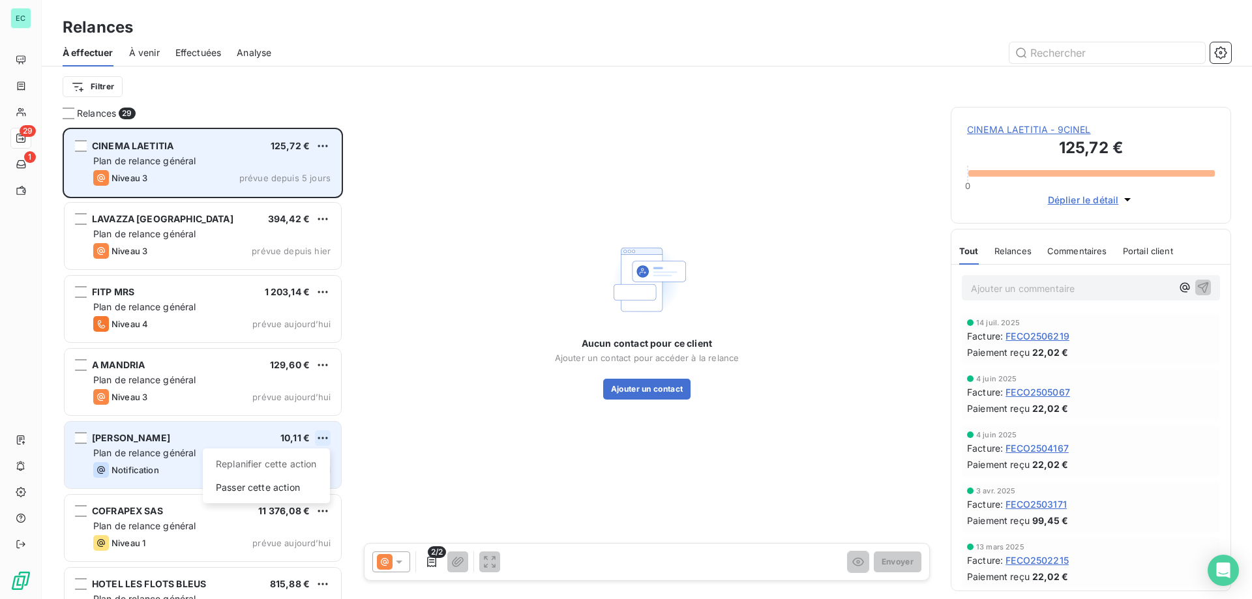
click at [318, 438] on html "EC 29 1 Relances À effectuer À venir Effectuées Analyse Filtrer Relances 29 CIN…" at bounding box center [626, 299] width 1252 height 599
drag, startPoint x: 270, startPoint y: 501, endPoint x: 269, endPoint y: 490, distance: 10.5
click at [269, 499] on div "Replanifier cette action Passer cette action" at bounding box center [266, 475] width 127 height 55
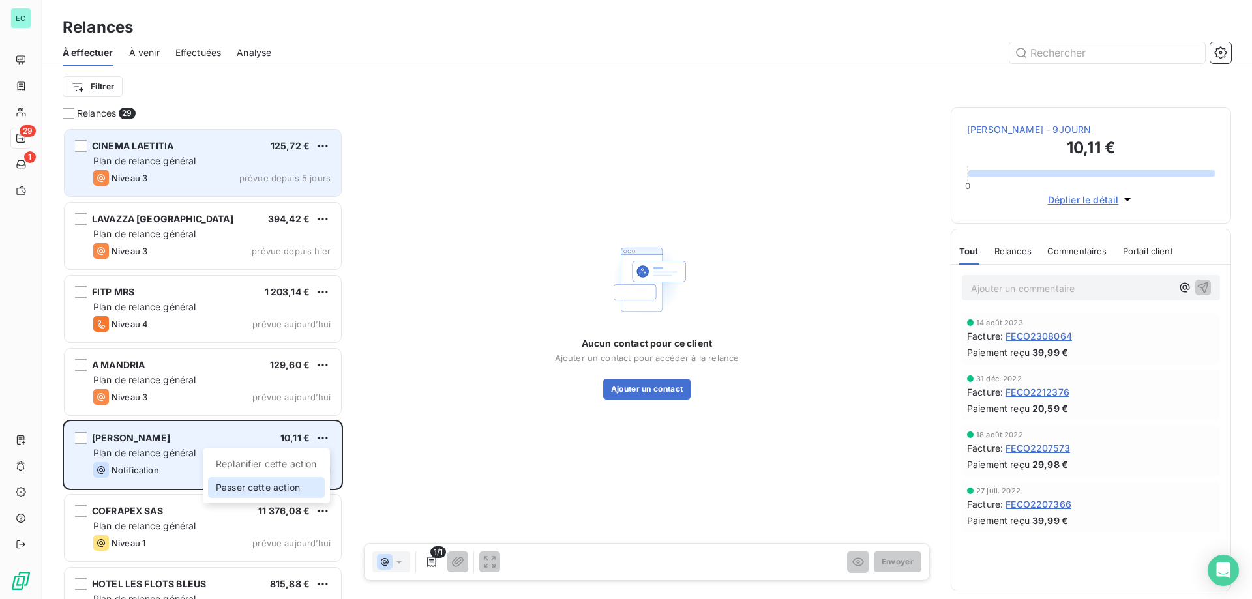
click at [270, 487] on div "Passer cette action" at bounding box center [266, 487] width 117 height 21
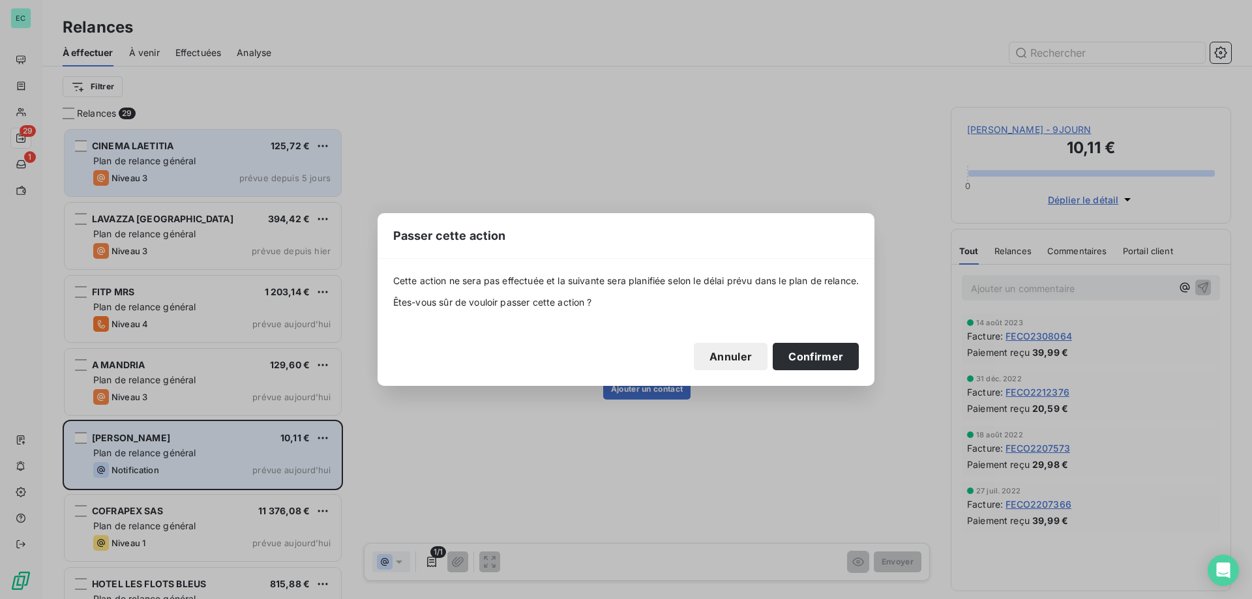
click at [859, 376] on div "Cette action ne sera pas effectuée et la suivante sera planifiée selon le délai…" at bounding box center [625, 322] width 497 height 126
click at [825, 357] on button "Confirmer" at bounding box center [815, 356] width 86 height 27
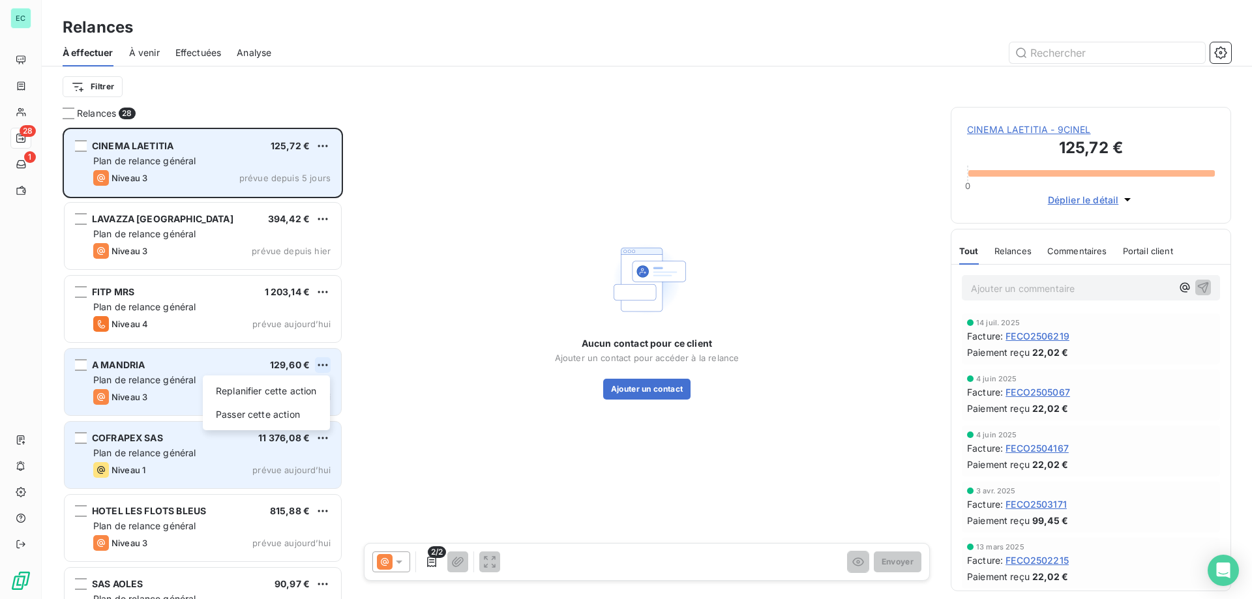
click at [321, 370] on html "EC 28 1 Relances À effectuer À venir Effectuées Analyse Filtrer Relances 28 CIN…" at bounding box center [626, 299] width 1252 height 599
click at [278, 410] on div "Passer cette action" at bounding box center [266, 414] width 117 height 21
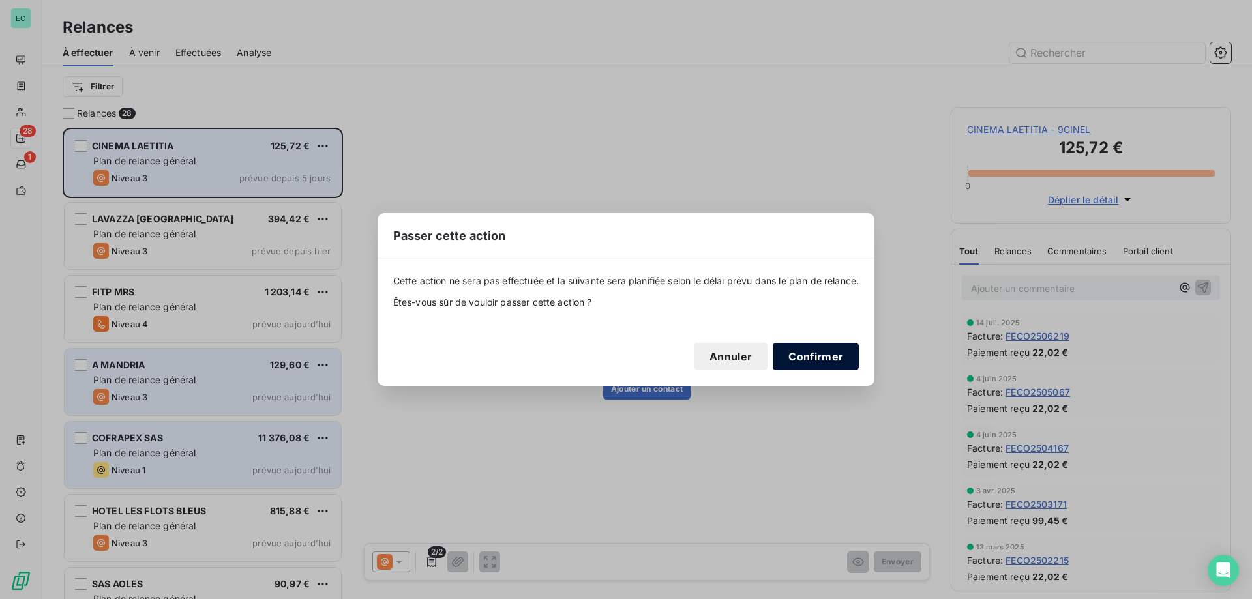
drag, startPoint x: 838, startPoint y: 350, endPoint x: 786, endPoint y: 363, distance: 53.8
click at [823, 352] on button "Confirmer" at bounding box center [815, 356] width 86 height 27
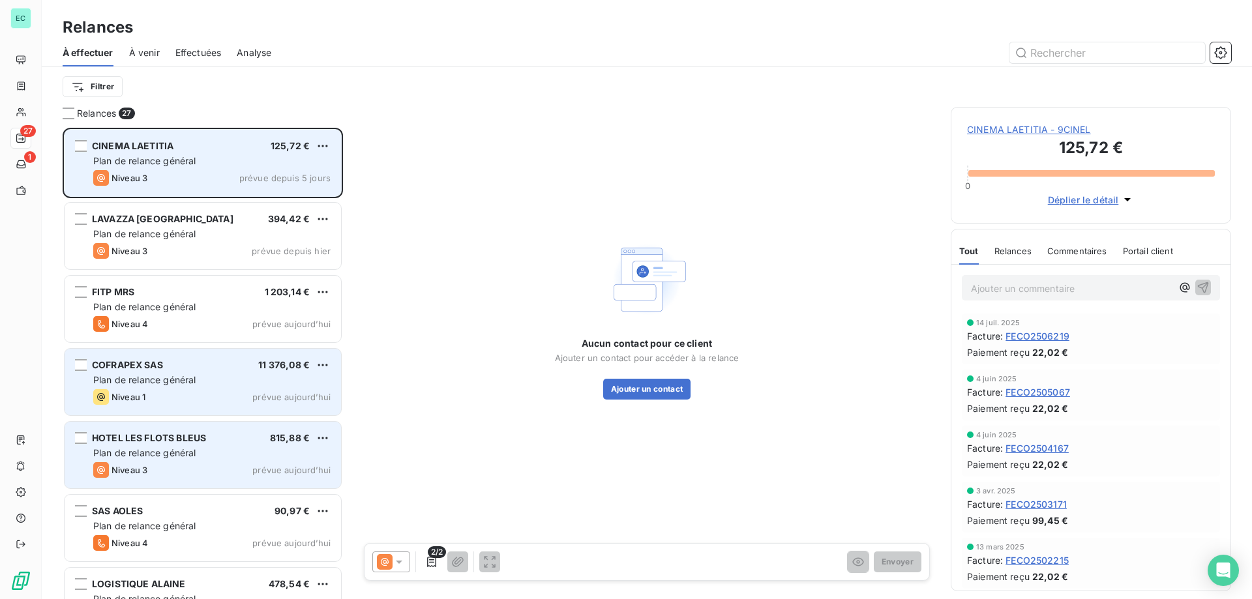
click at [143, 460] on div "HOTEL LES FLOTS BLEUS 815,88 € Plan de relance général [PERSON_NAME] 3 prévue […" at bounding box center [203, 455] width 276 height 66
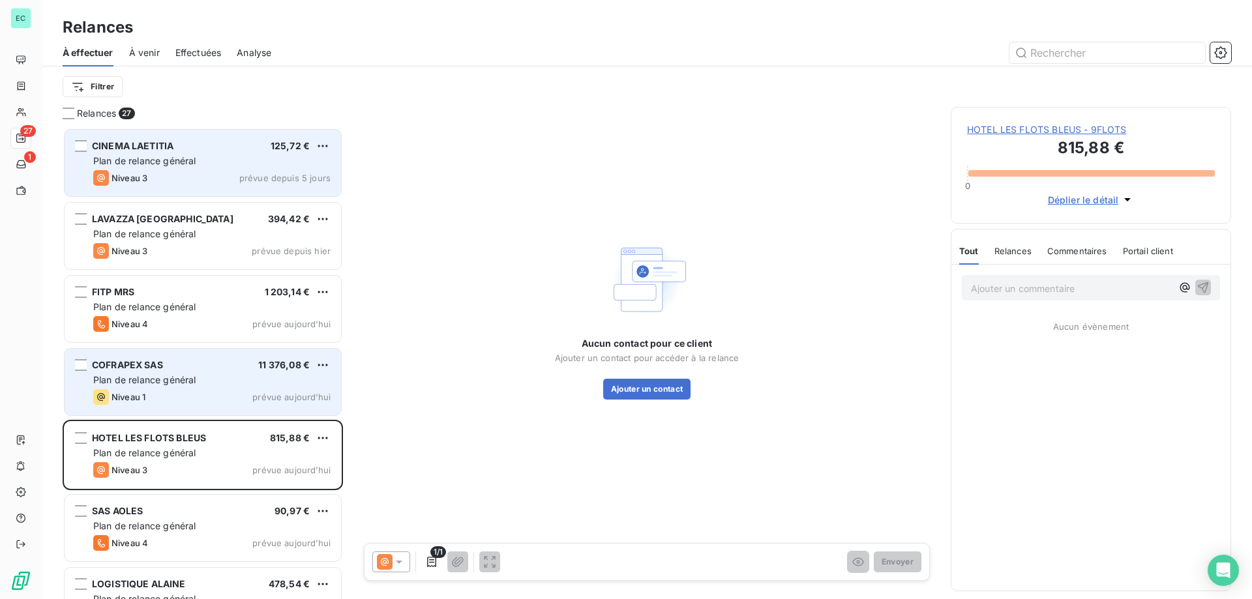
click at [196, 393] on div "Niveau 1 prévue aujourd’hui" at bounding box center [211, 397] width 237 height 16
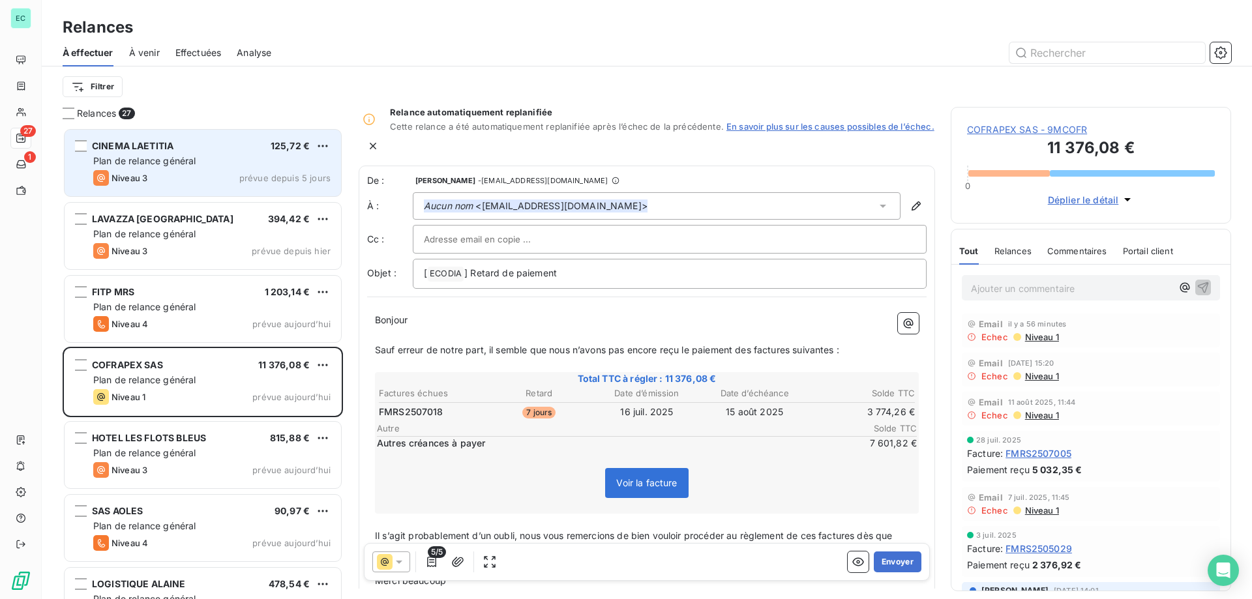
click at [404, 566] on icon at bounding box center [398, 561] width 13 height 13
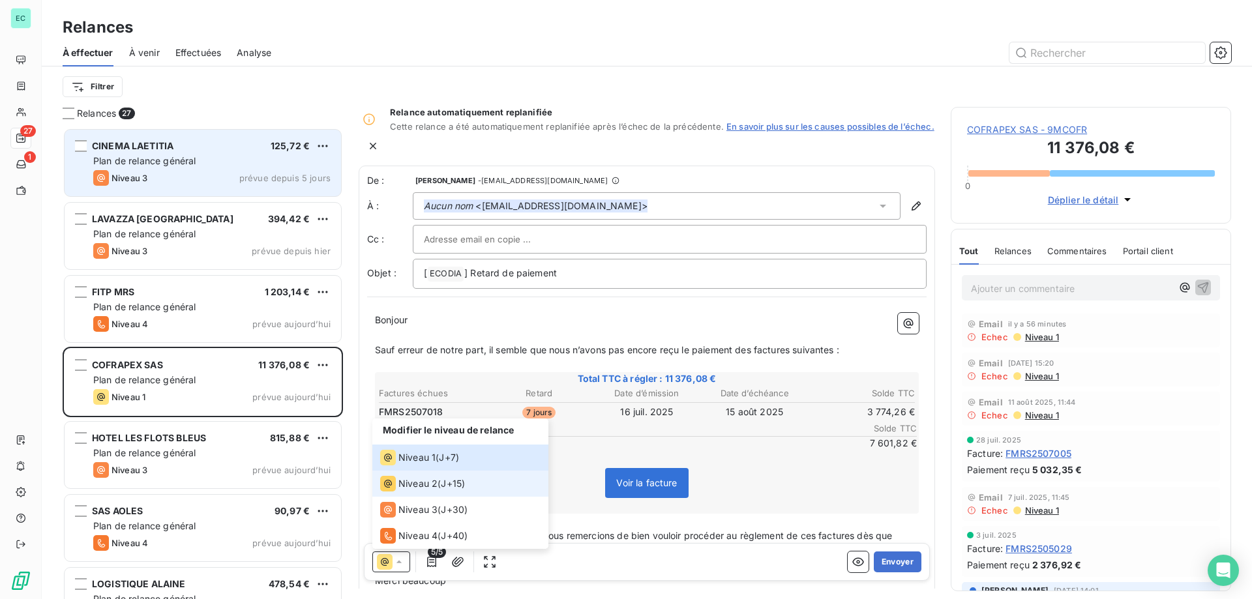
click at [416, 484] on span "Niveau 2" at bounding box center [417, 483] width 39 height 13
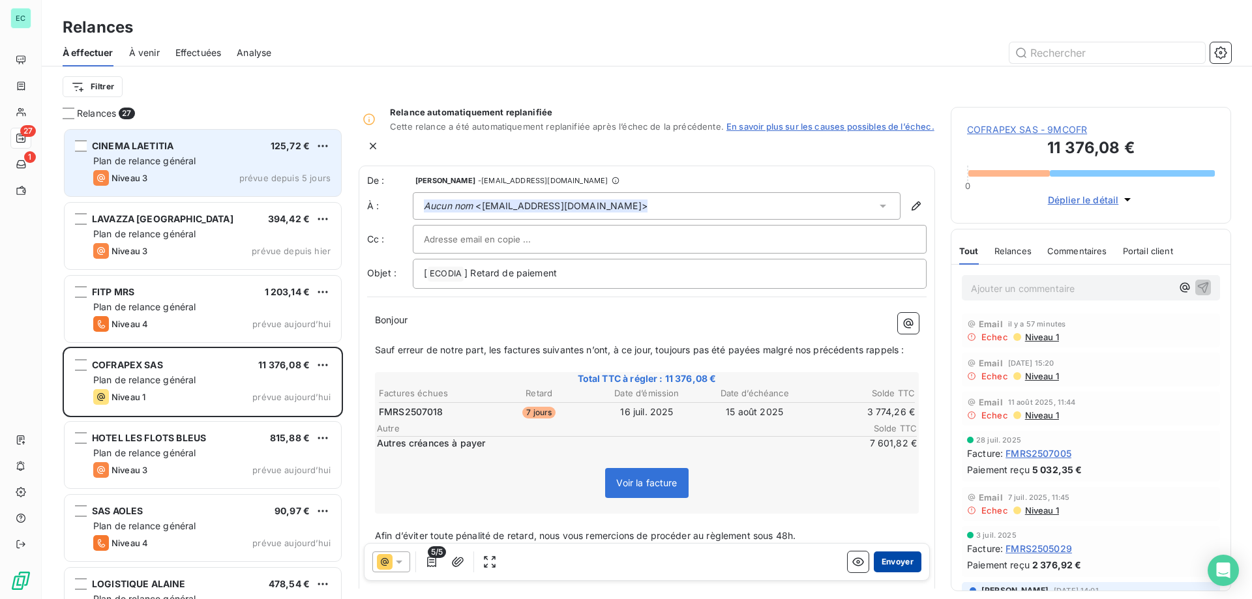
click at [885, 561] on button "Envoyer" at bounding box center [898, 561] width 48 height 21
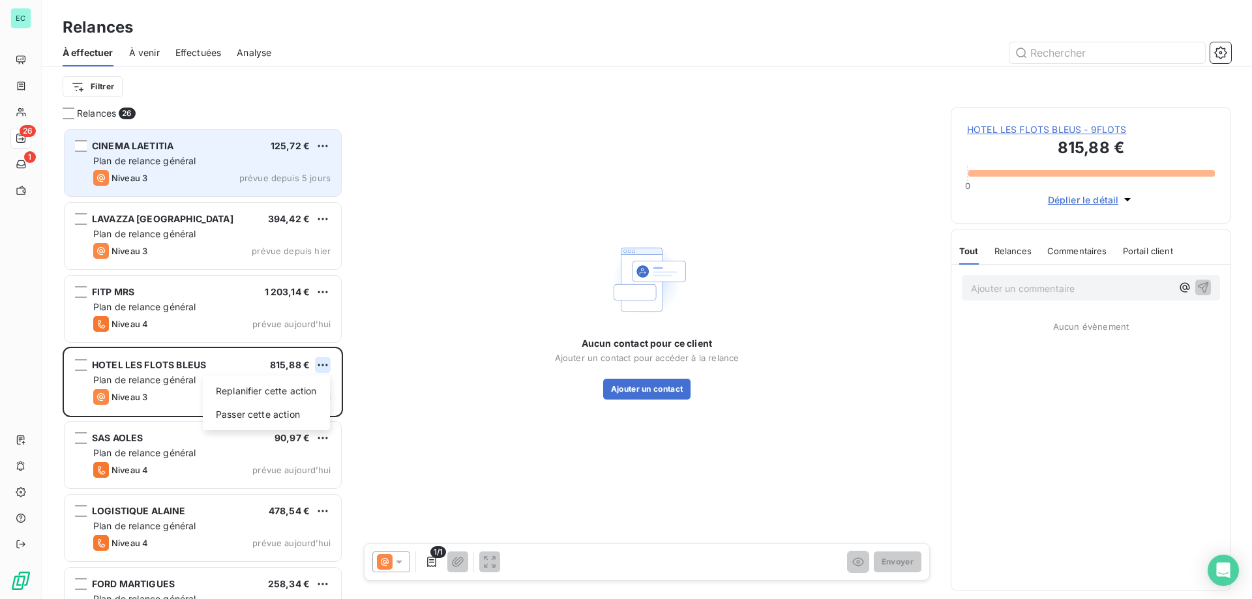
click at [321, 369] on html "EC 26 1 Relances À effectuer À venir Effectuées Analyse Filtrer Relances 26 CIN…" at bounding box center [626, 299] width 1252 height 599
click at [272, 417] on div "Passer cette action" at bounding box center [266, 414] width 117 height 21
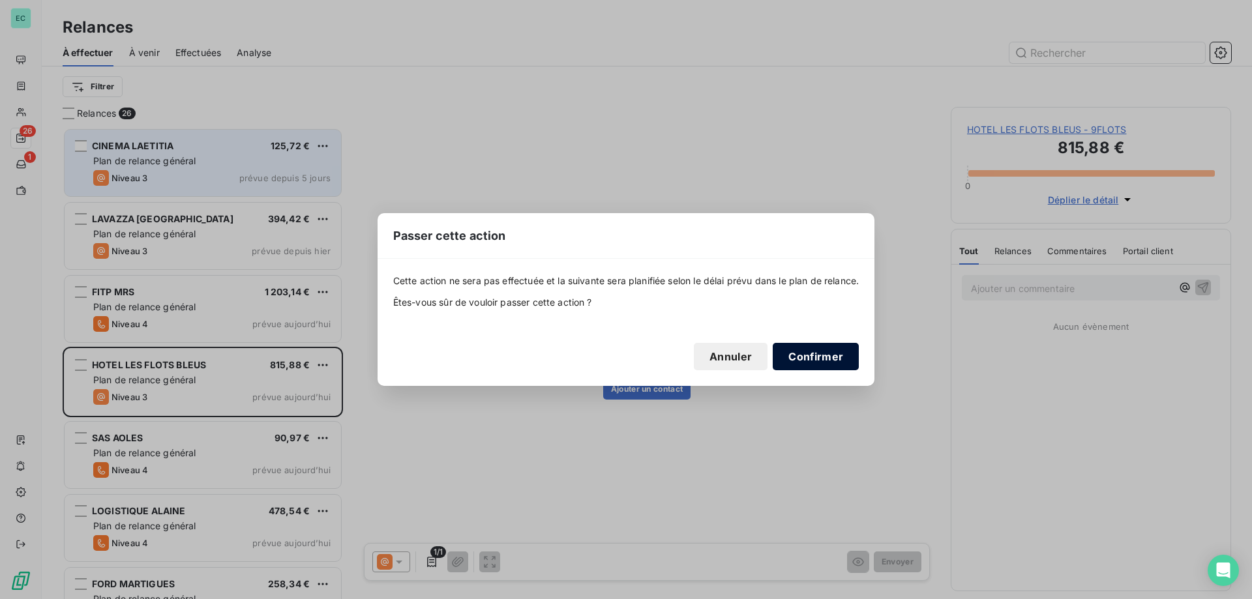
click at [811, 357] on button "Confirmer" at bounding box center [815, 356] width 86 height 27
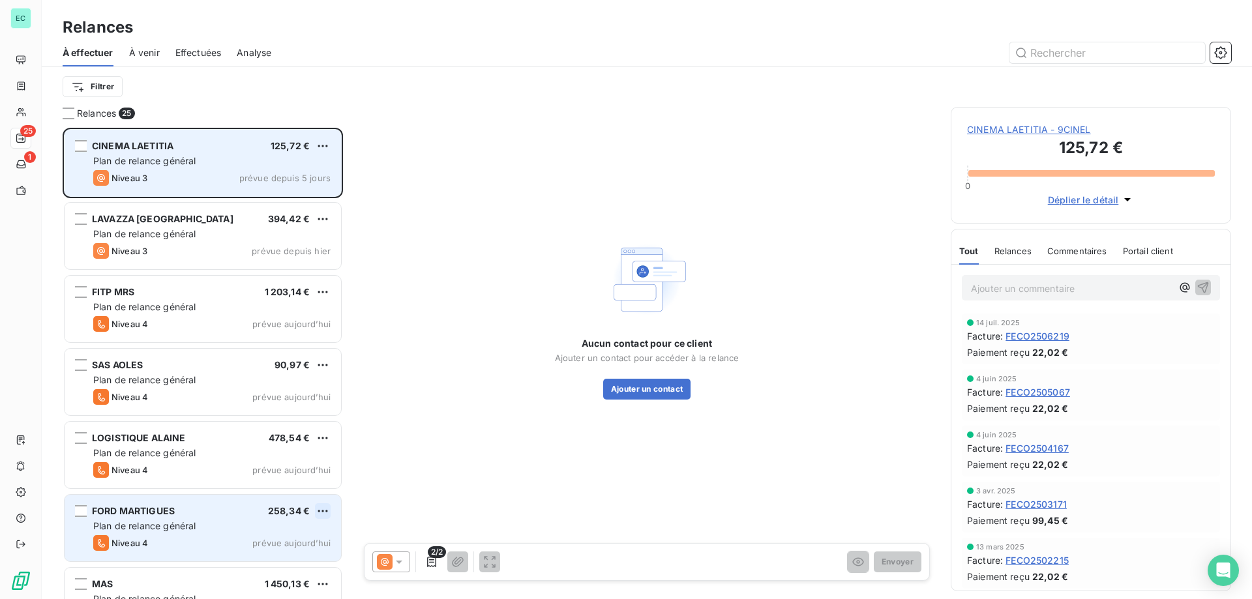
drag, startPoint x: 313, startPoint y: 515, endPoint x: 325, endPoint y: 513, distance: 12.5
click at [316, 515] on div "FORD MARTIGUES 258,34 €" at bounding box center [211, 511] width 237 height 12
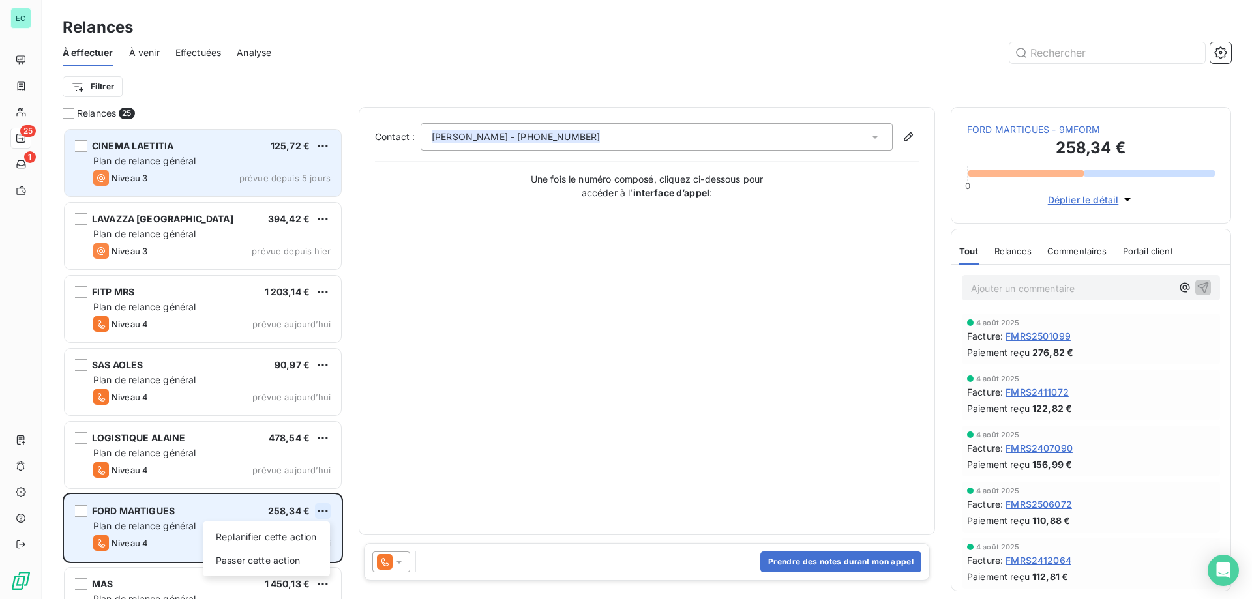
click at [325, 513] on html "EC 25 1 Relances À effectuer À venir Effectuées Analyse Filtrer Relances 25 CIN…" at bounding box center [626, 299] width 1252 height 599
click at [268, 559] on div "Passer cette action" at bounding box center [266, 560] width 117 height 21
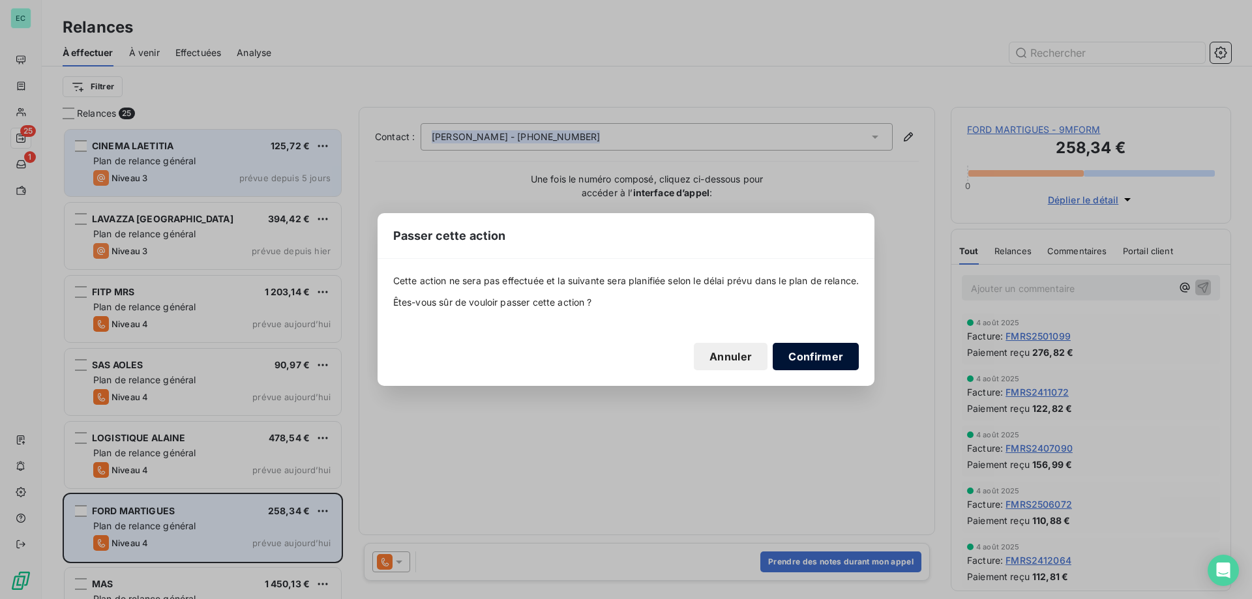
click at [826, 356] on button "Confirmer" at bounding box center [815, 356] width 86 height 27
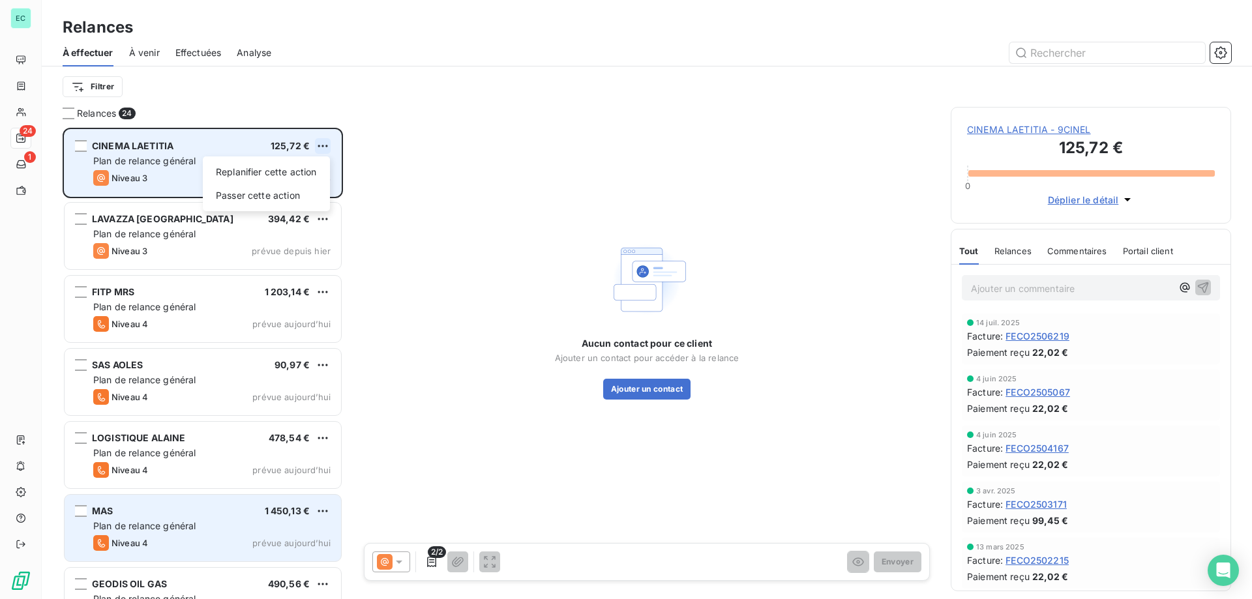
click at [322, 143] on html "EC 24 1 Relances À effectuer À venir Effectuées Analyse Filtrer Relances 24 CIN…" at bounding box center [626, 299] width 1252 height 599
click at [264, 201] on div "Passer cette action" at bounding box center [266, 195] width 117 height 21
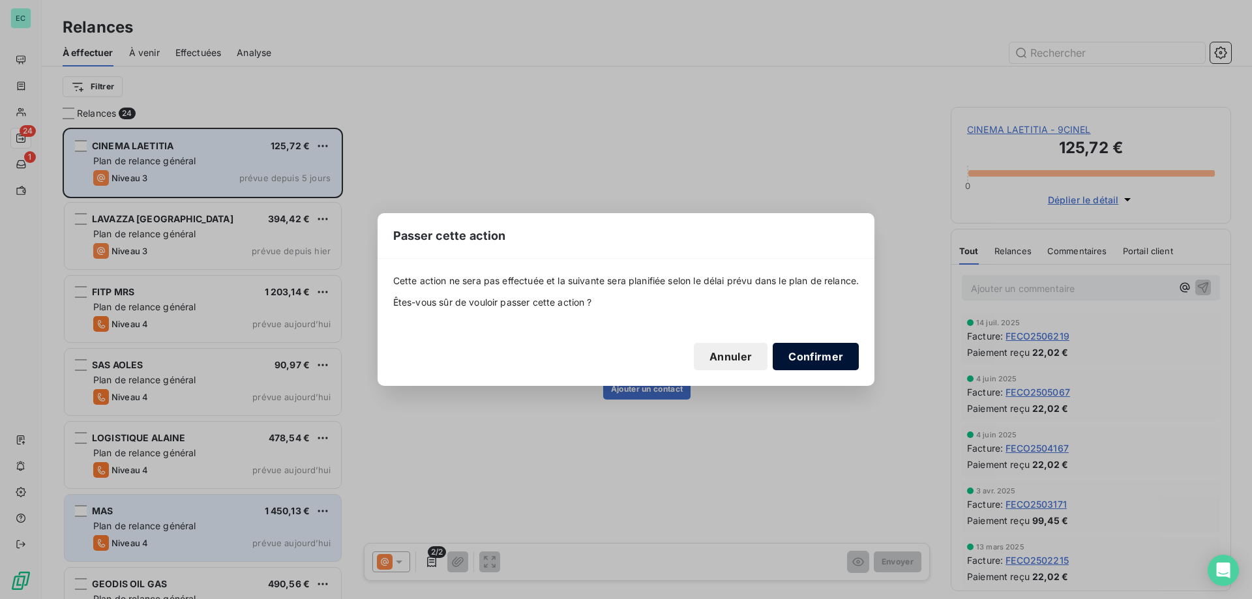
click at [819, 359] on button "Confirmer" at bounding box center [815, 356] width 86 height 27
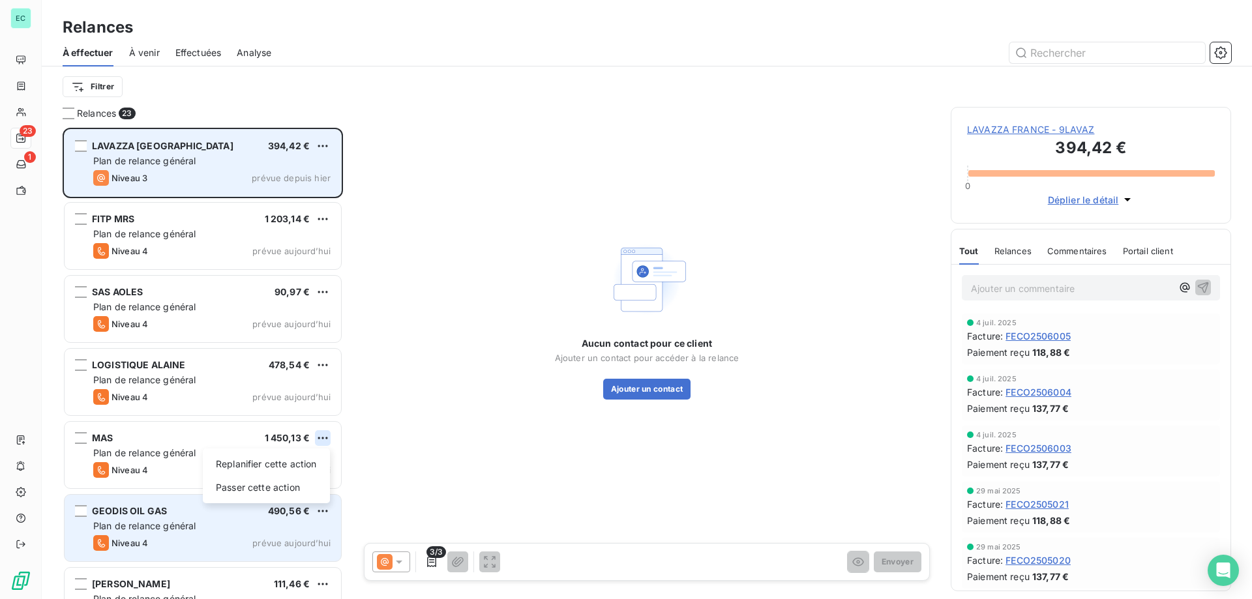
click at [319, 437] on html "EC 23 1 Relances À effectuer À venir Effectuées Analyse Filtrer Relances 23 LAV…" at bounding box center [626, 299] width 1252 height 599
click at [276, 478] on div "Passer cette action" at bounding box center [266, 487] width 117 height 21
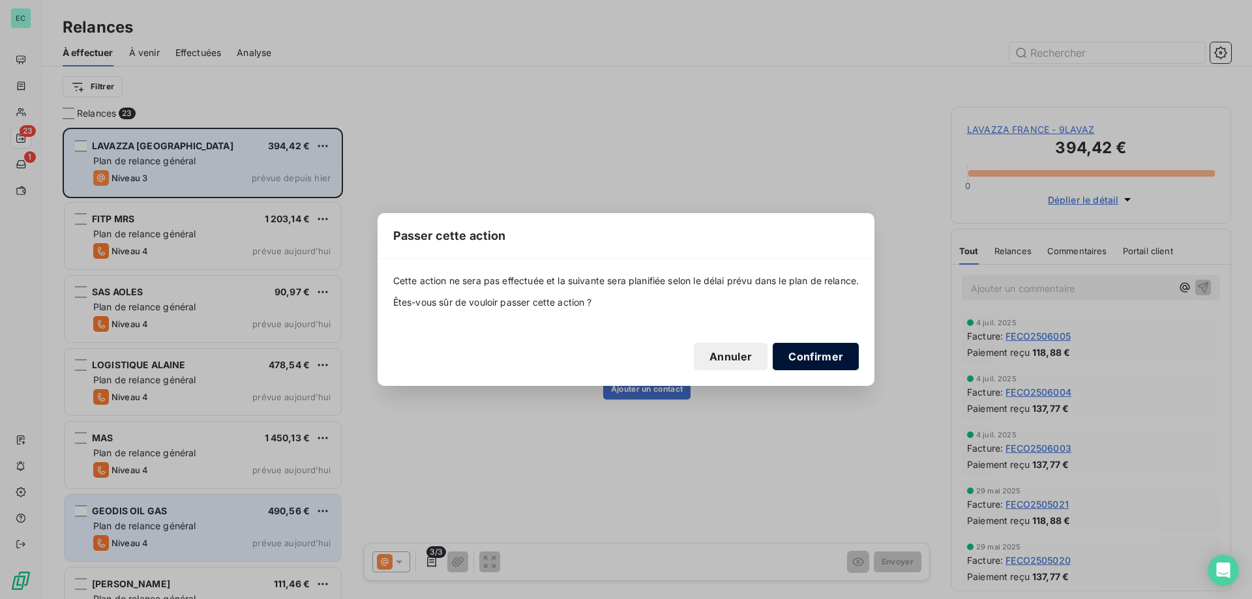
click at [827, 364] on button "Confirmer" at bounding box center [815, 356] width 86 height 27
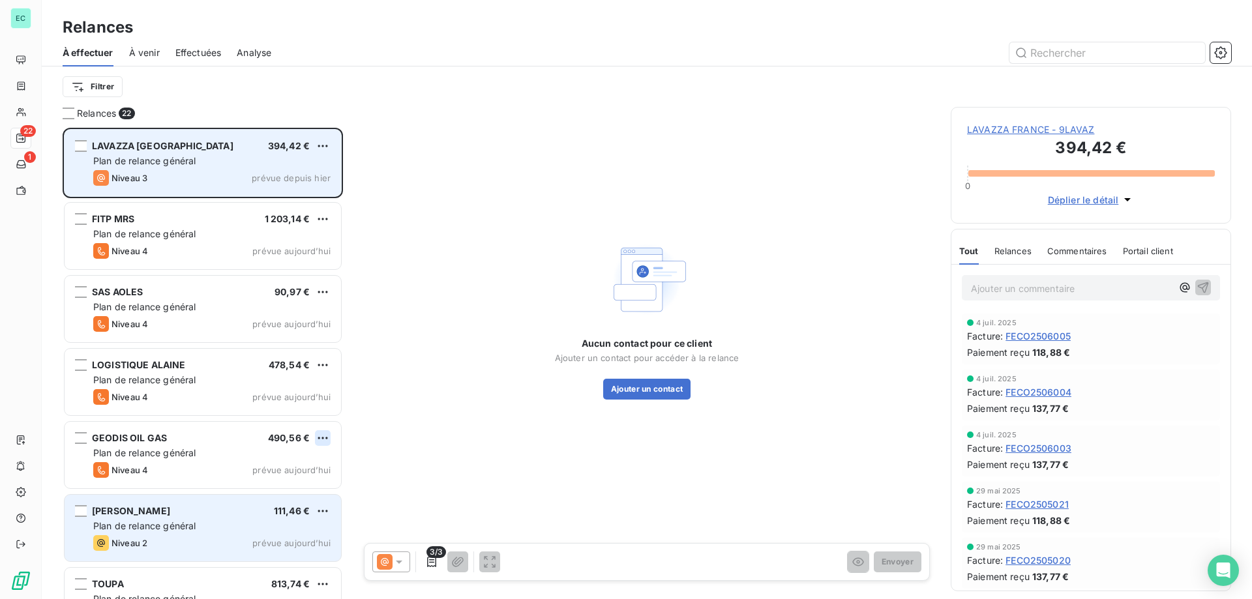
click at [318, 446] on html "EC 22 1 Relances À effectuer À venir Effectuées Analyse Filtrer Relances 22 LAV…" at bounding box center [626, 299] width 1252 height 599
click at [244, 492] on div "Passer cette action" at bounding box center [266, 487] width 117 height 21
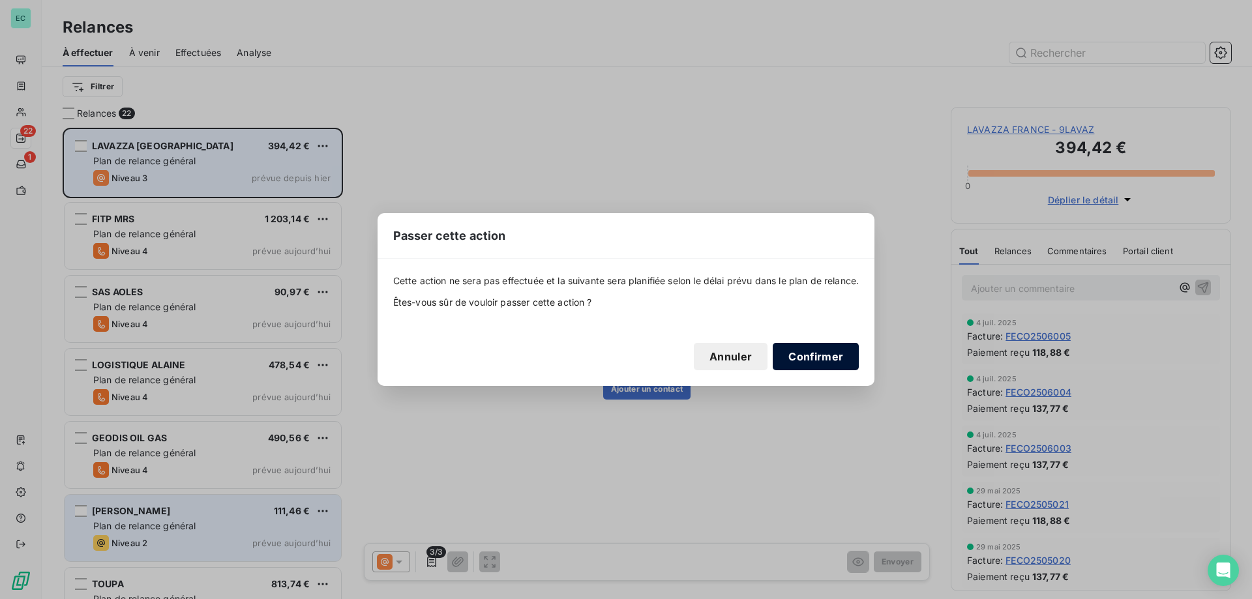
click at [820, 360] on button "Confirmer" at bounding box center [815, 356] width 86 height 27
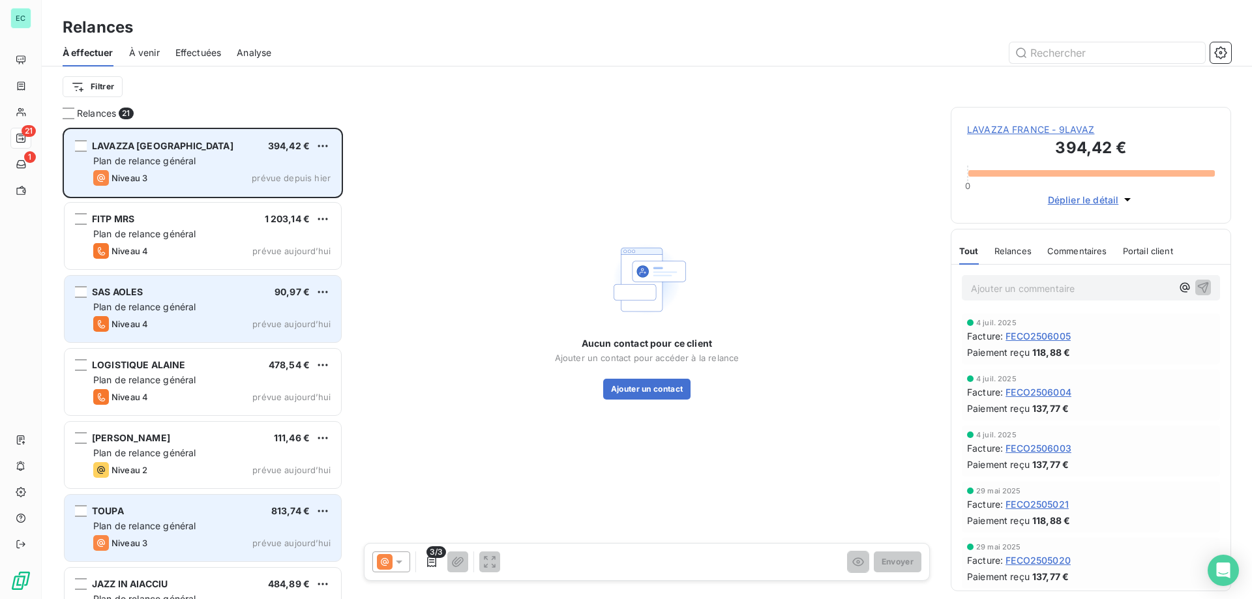
click at [314, 297] on div "SAS AOLES 90,97 €" at bounding box center [211, 292] width 237 height 12
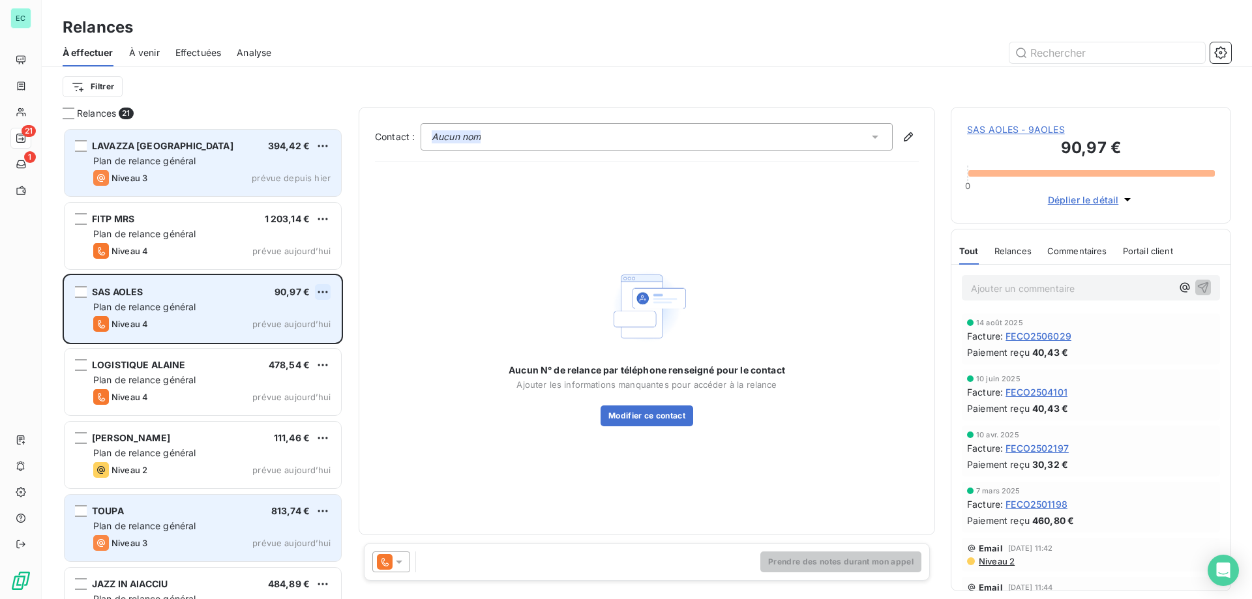
click at [321, 296] on html "EC 21 1 Relances À effectuer À venir Effectuées Analyse Filtrer Relances 21 LAV…" at bounding box center [626, 299] width 1252 height 599
click at [284, 340] on div "Passer cette action" at bounding box center [266, 341] width 117 height 21
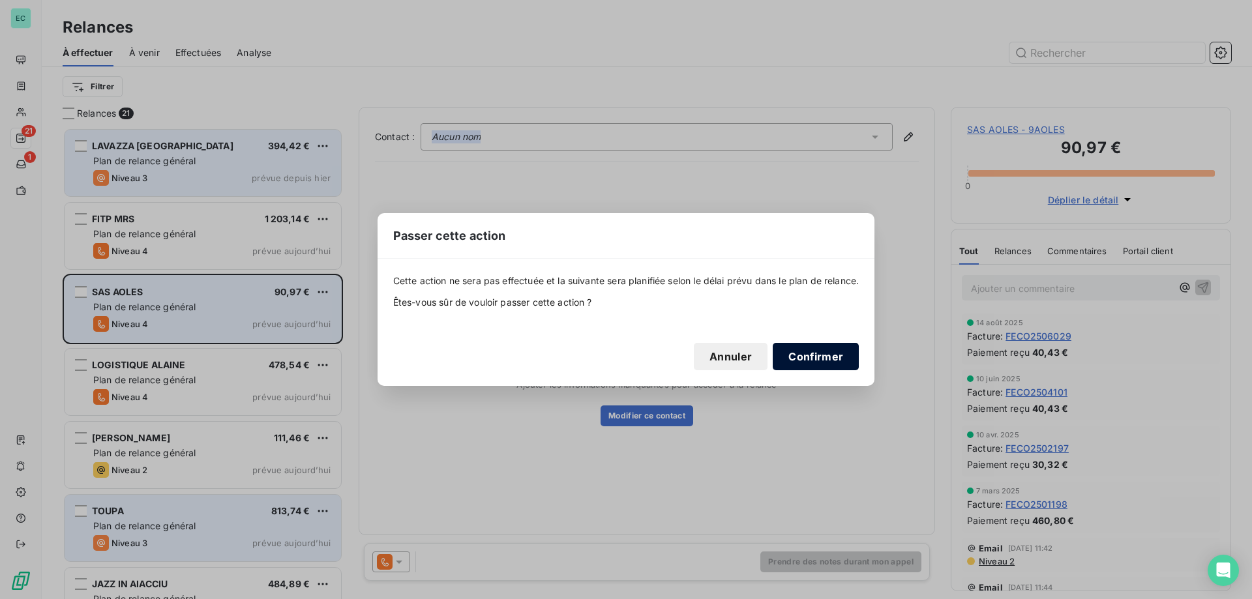
click at [817, 351] on button "Confirmer" at bounding box center [815, 356] width 86 height 27
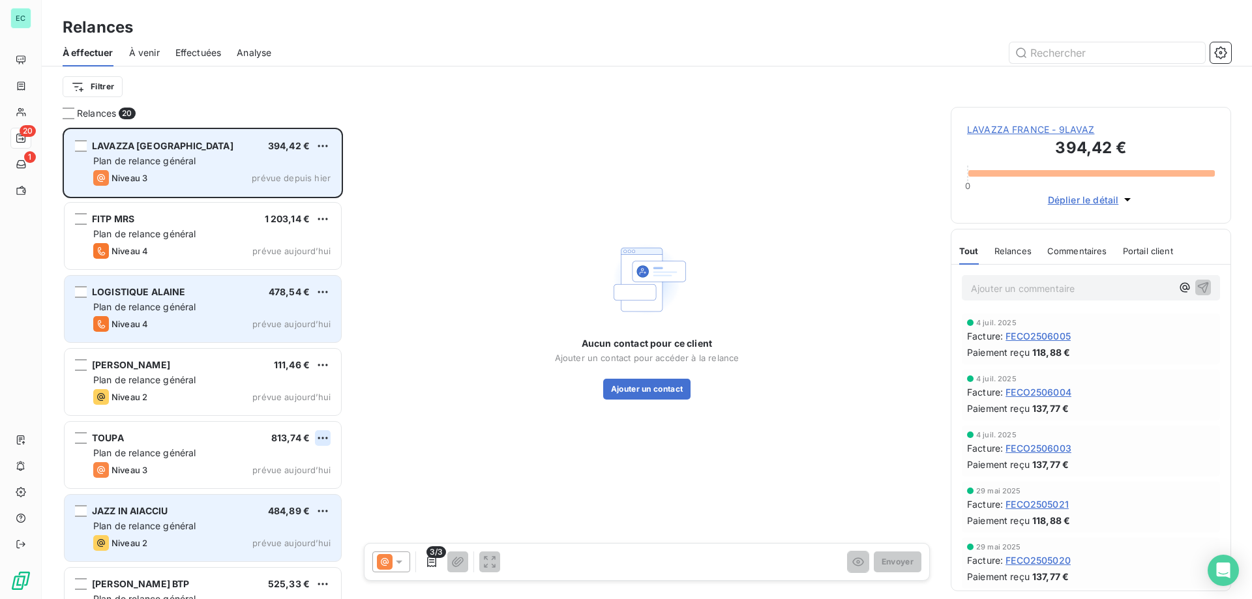
click at [323, 438] on html "EC 20 1 Relances À effectuer À venir Effectuées Analyse Filtrer Relances 20 LAV…" at bounding box center [626, 299] width 1252 height 599
click at [125, 456] on html "EC 20 1 Relances À effectuer À venir Effectuées Analyse Filtrer Relances 20 LAV…" at bounding box center [626, 299] width 1252 height 599
click at [325, 141] on html "EC 20 1 Relances À effectuer À venir Effectuées Analyse Filtrer Relances 20 LAV…" at bounding box center [626, 299] width 1252 height 599
click at [308, 184] on div "Replanifier cette action Passer cette action" at bounding box center [266, 183] width 127 height 55
click at [297, 196] on div "Passer cette action" at bounding box center [266, 195] width 117 height 21
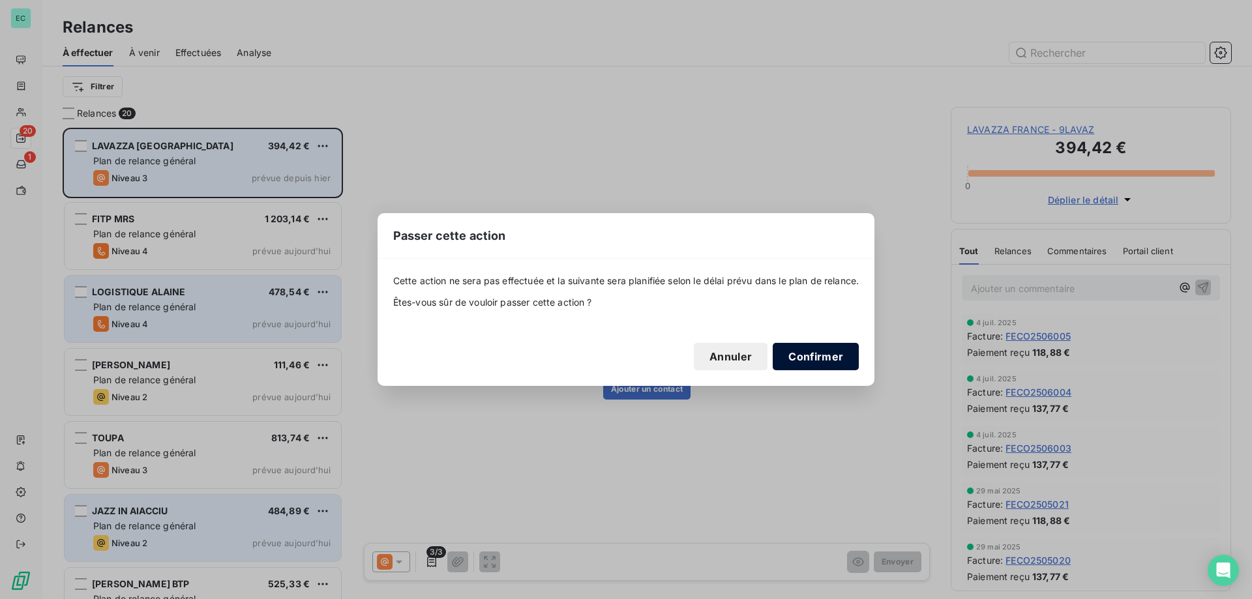
click at [830, 362] on button "Confirmer" at bounding box center [815, 356] width 86 height 27
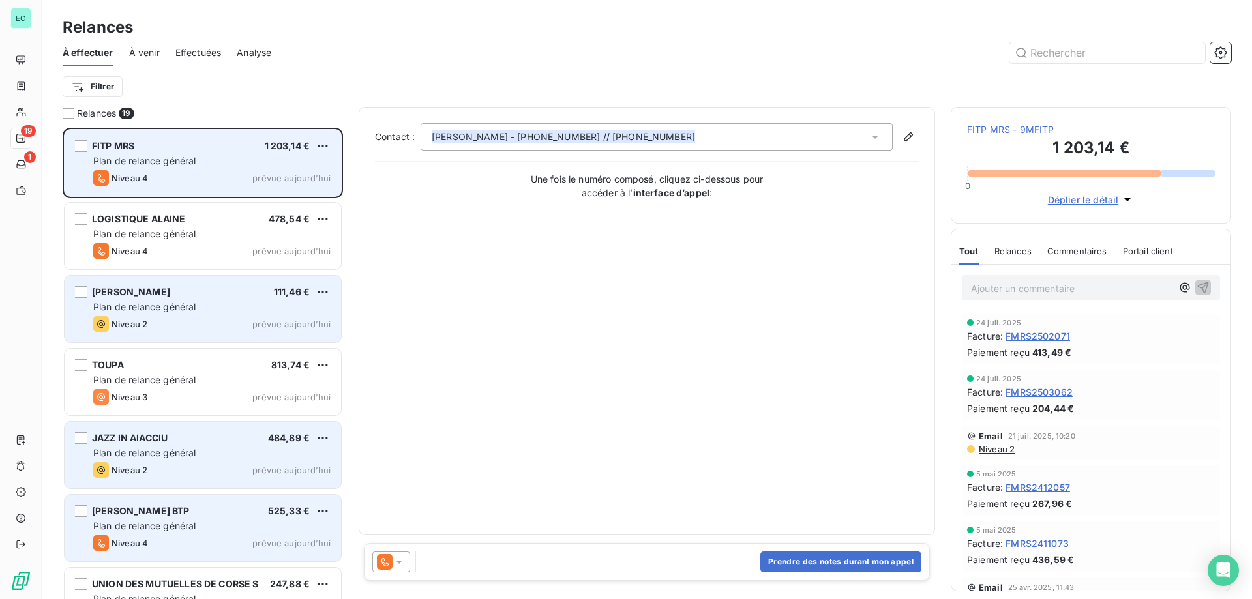
click at [271, 449] on div "Plan de relance général" at bounding box center [211, 453] width 237 height 13
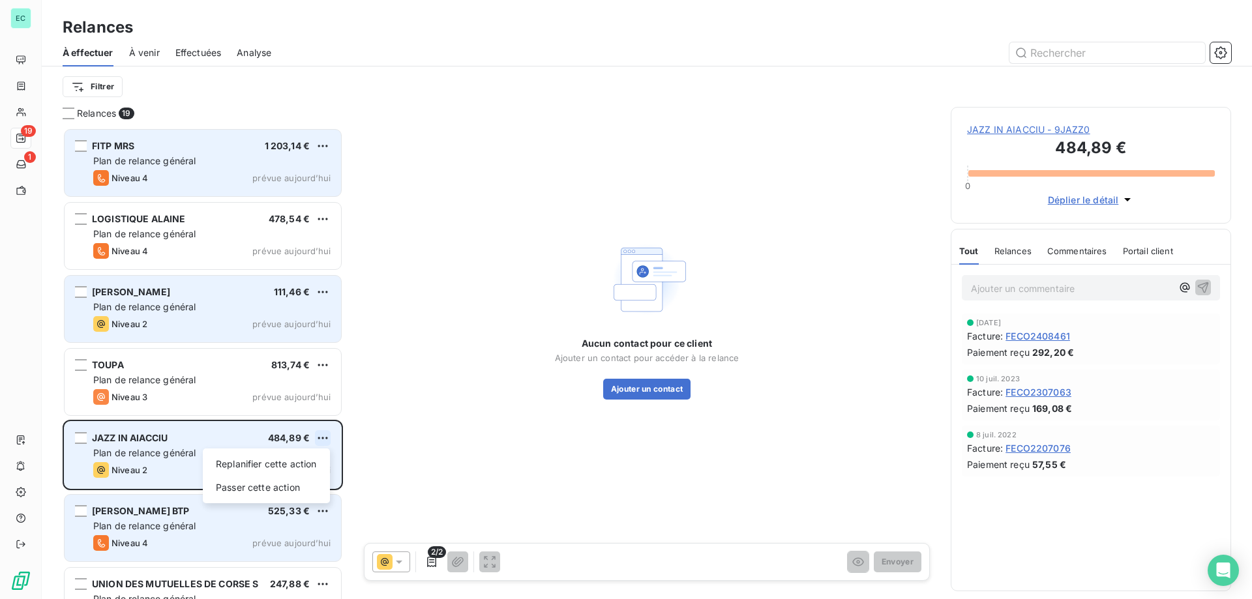
click at [327, 439] on html "EC 19 1 Relances À effectuer À venir Effectuées Analyse Filtrer Relances 19 FIT…" at bounding box center [626, 299] width 1252 height 599
click at [276, 494] on div "Passer cette action" at bounding box center [266, 487] width 117 height 21
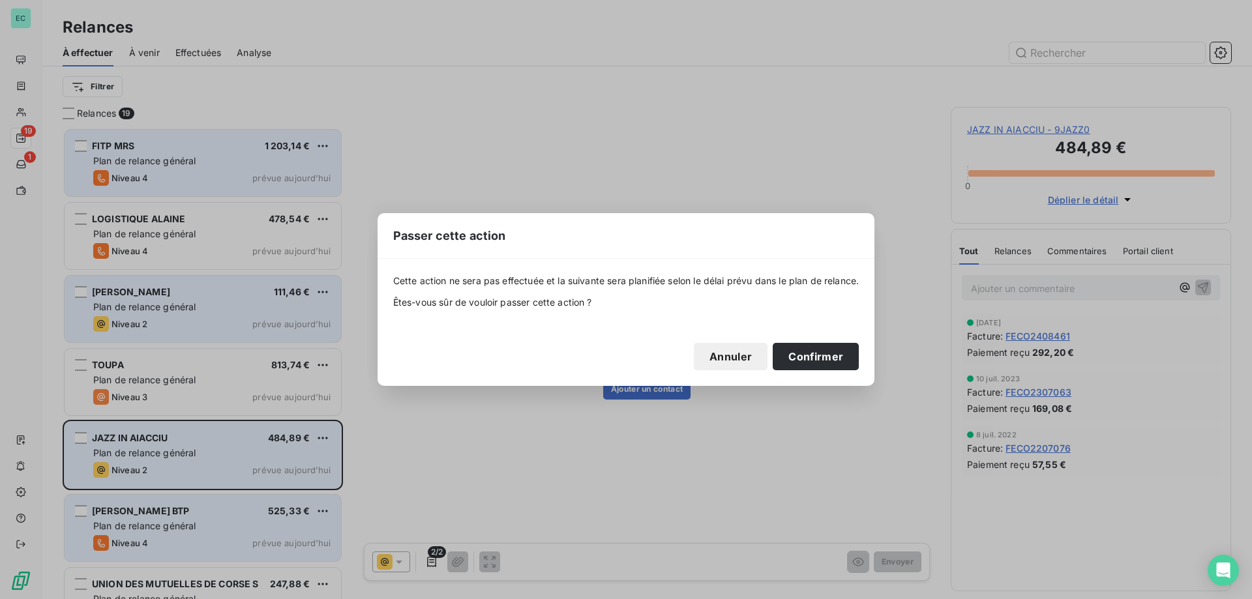
drag, startPoint x: 817, startPoint y: 359, endPoint x: 621, endPoint y: 383, distance: 197.6
click at [810, 360] on button "Confirmer" at bounding box center [815, 356] width 86 height 27
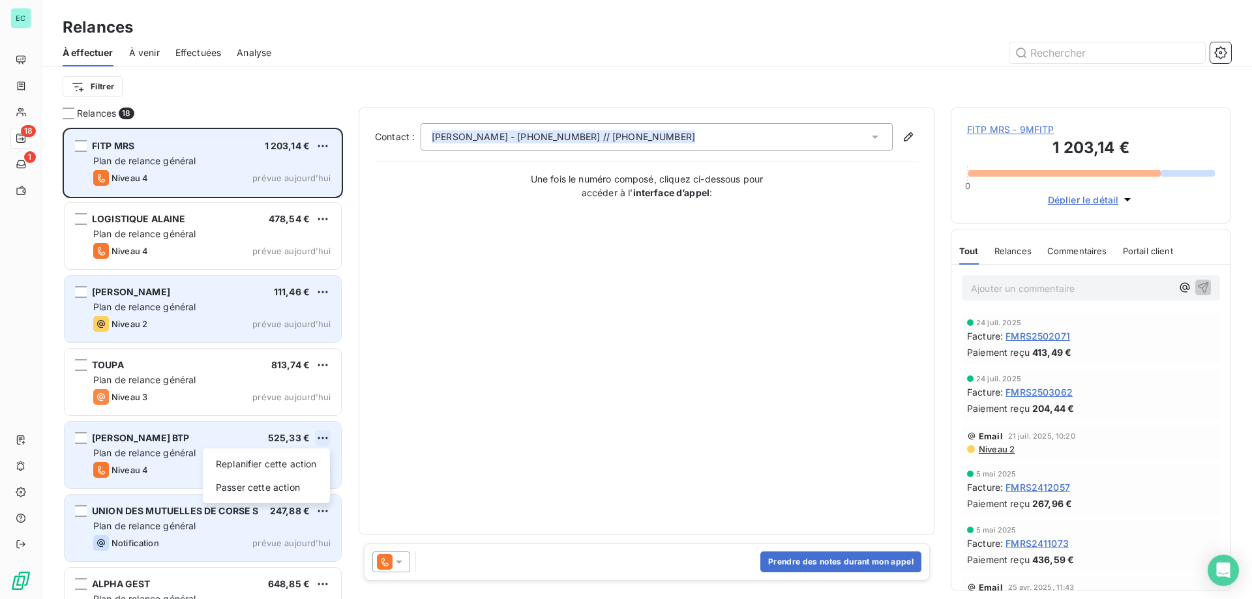
click at [321, 441] on html "EC 18 1 Relances À effectuer À venir Effectuées Analyse Filtrer Relances 18 FIT…" at bounding box center [626, 299] width 1252 height 599
click at [299, 482] on div "Passer cette action" at bounding box center [266, 487] width 117 height 21
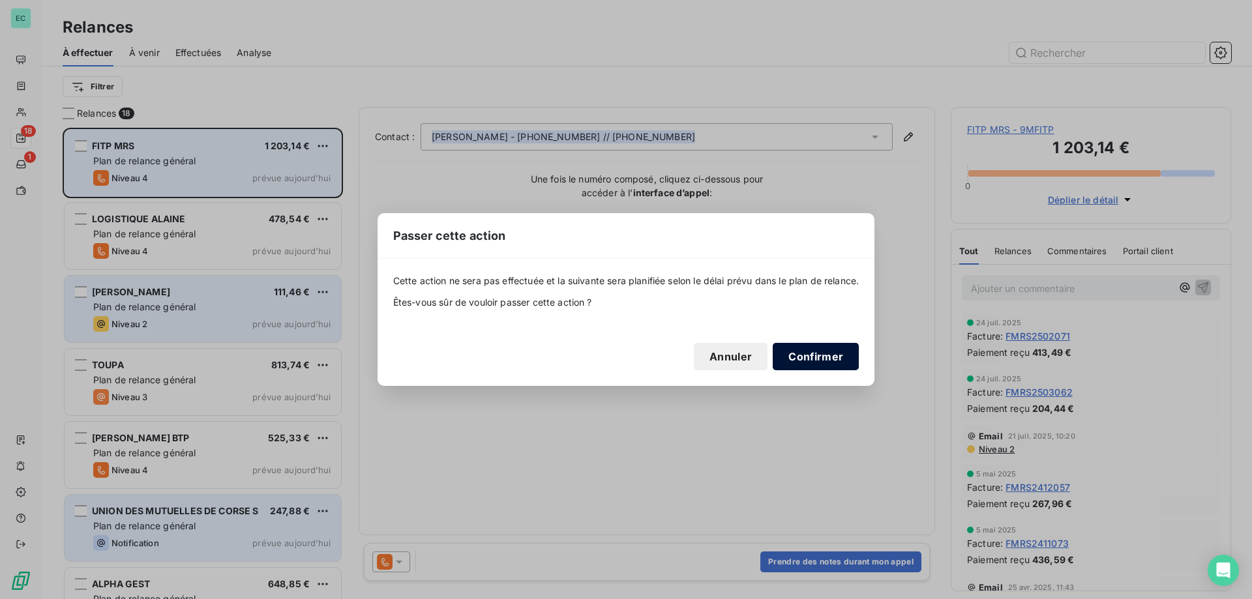
click at [800, 357] on button "Confirmer" at bounding box center [815, 356] width 86 height 27
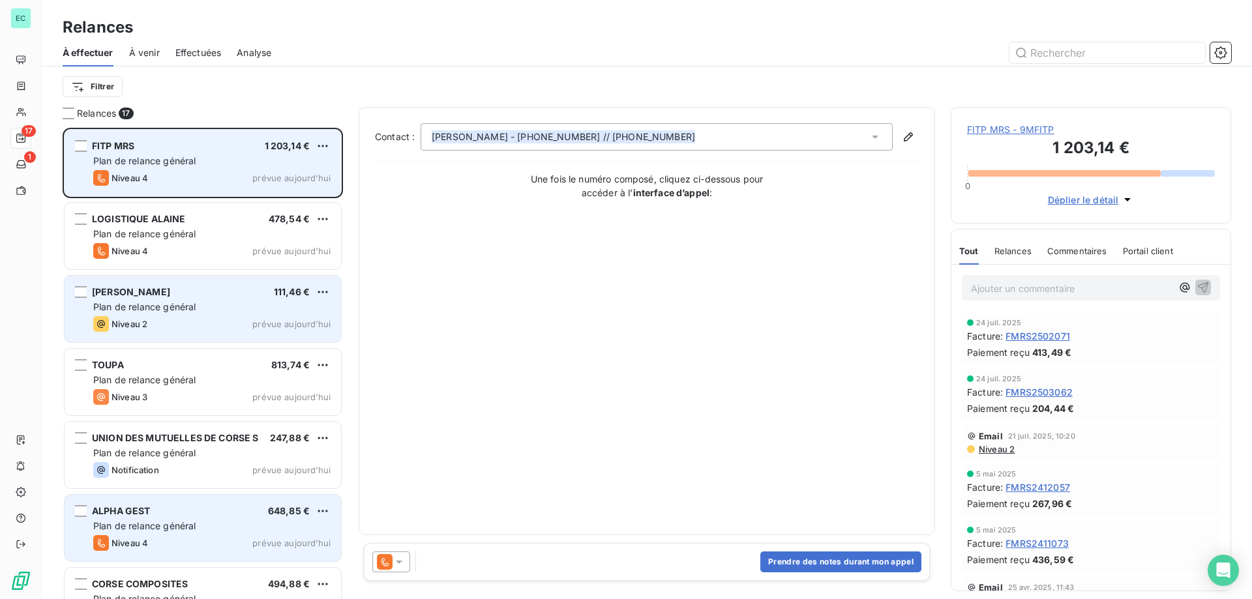
click at [231, 337] on div "[PERSON_NAME] 111,46 € Plan de relance général [PERSON_NAME] 2 prévue [DATE]" at bounding box center [203, 309] width 276 height 66
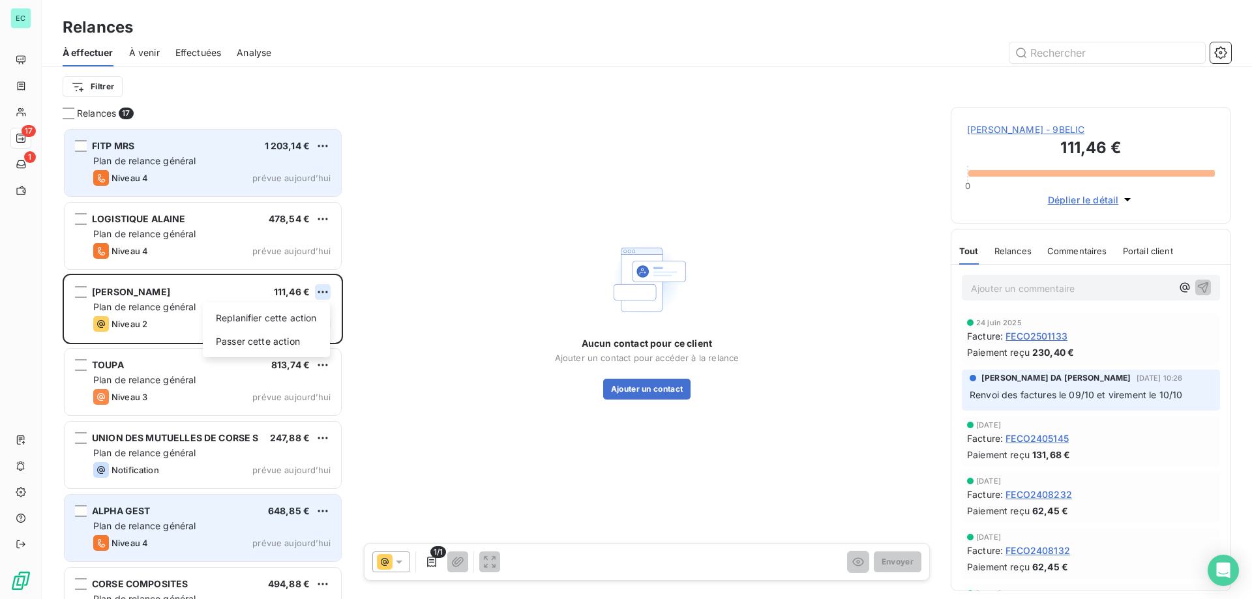
click at [327, 293] on html "EC 17 1 Relances À effectuer À venir Effectuées Analyse Filtrer Relances 17 FIT…" at bounding box center [626, 299] width 1252 height 599
click at [297, 339] on div "Passer cette action" at bounding box center [266, 341] width 117 height 21
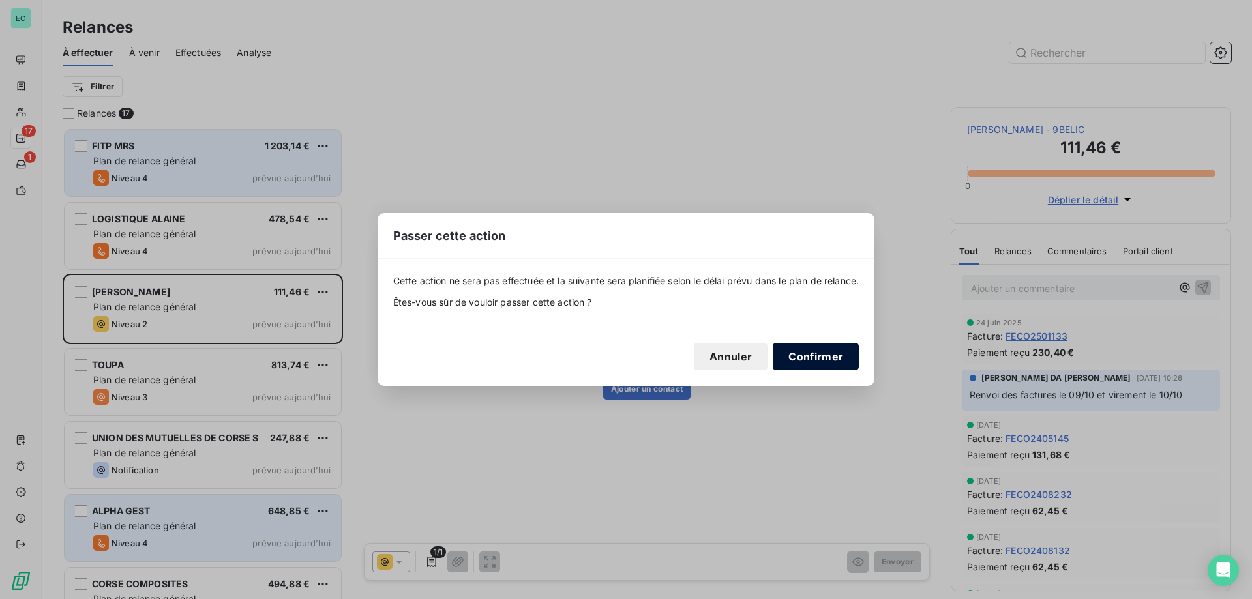
click at [835, 360] on button "Confirmer" at bounding box center [815, 356] width 86 height 27
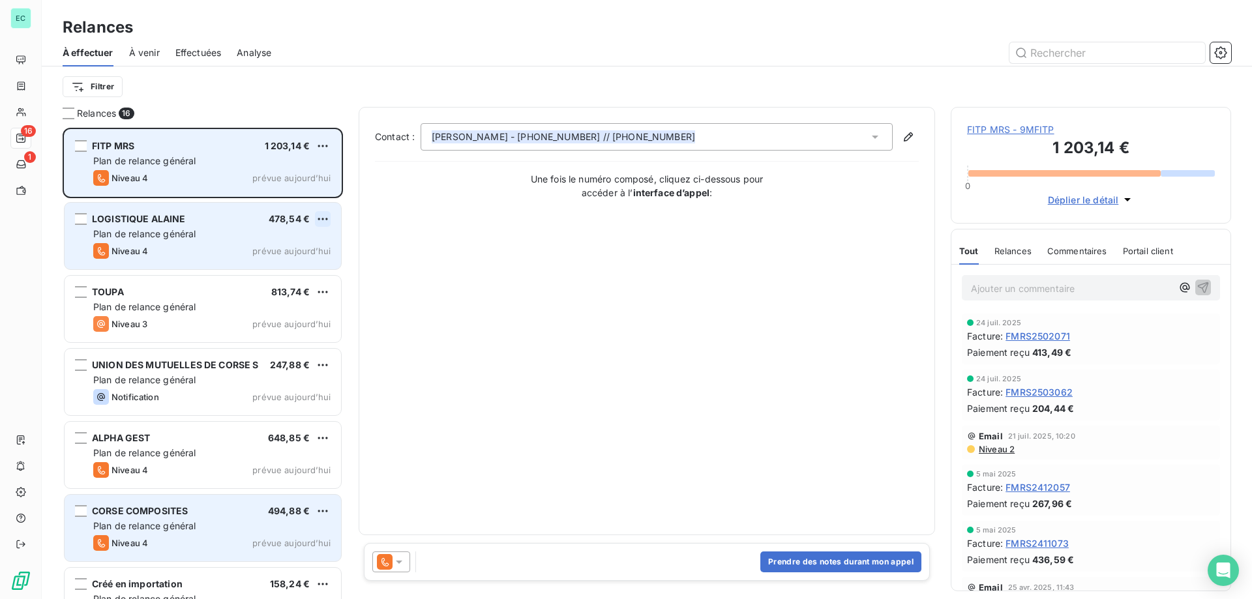
click at [321, 213] on html "EC 16 1 Relances À effectuer À venir Effectuées Analyse Filtrer Relances 16 FIT…" at bounding box center [626, 299] width 1252 height 599
click at [283, 267] on div "Passer cette action" at bounding box center [266, 268] width 117 height 21
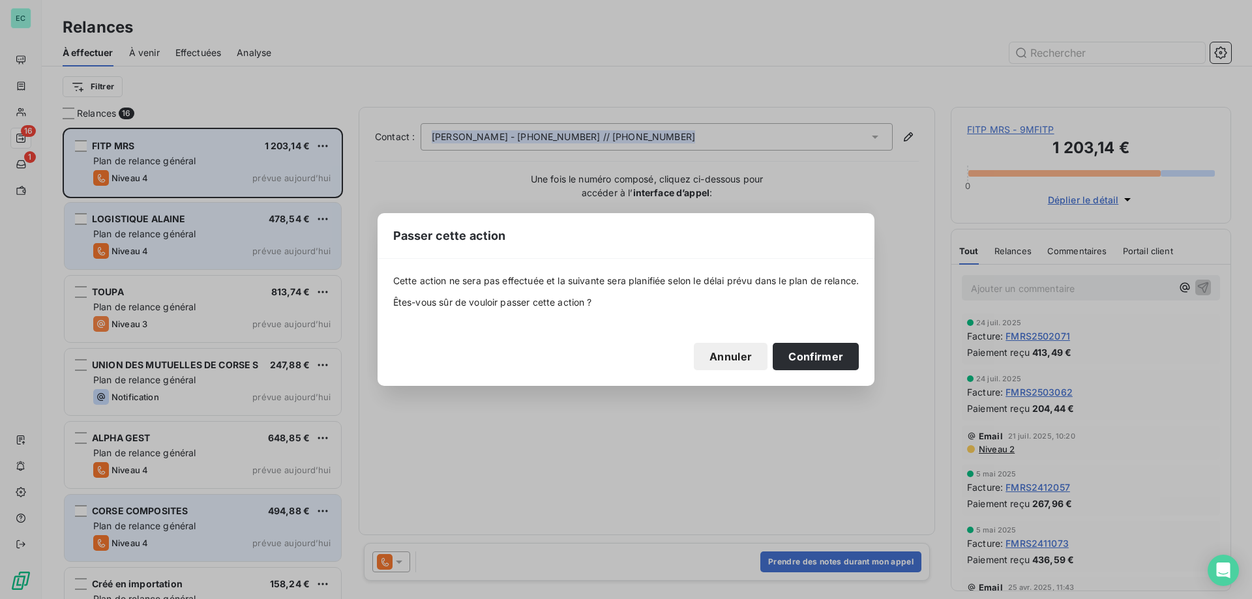
drag, startPoint x: 832, startPoint y: 357, endPoint x: 345, endPoint y: 316, distance: 489.4
click at [832, 357] on button "Confirmer" at bounding box center [815, 356] width 86 height 27
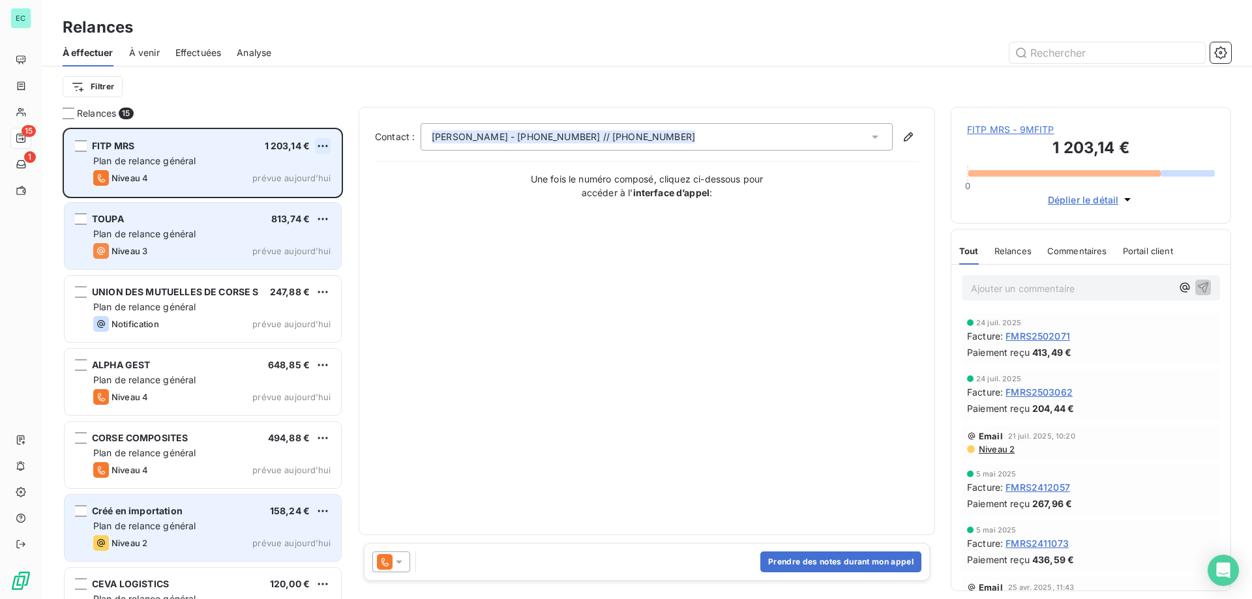
click at [319, 150] on html "EC 15 1 Relances À effectuer À venir Effectuées Analyse Filtrer Relances 15 FIT…" at bounding box center [626, 299] width 1252 height 599
click at [291, 207] on div "Replanifier cette action Passer cette action" at bounding box center [266, 183] width 127 height 55
click at [275, 190] on div "Passer cette action" at bounding box center [266, 195] width 117 height 21
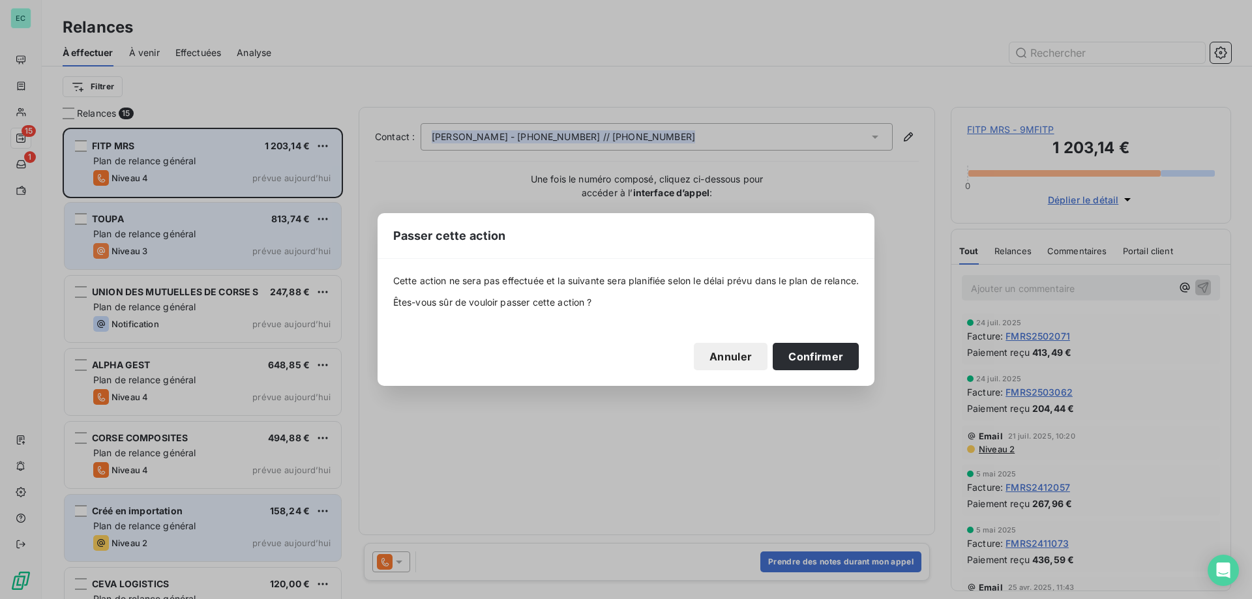
drag, startPoint x: 835, startPoint y: 357, endPoint x: 763, endPoint y: 475, distance: 138.4
click at [834, 357] on button "Confirmer" at bounding box center [815, 356] width 86 height 27
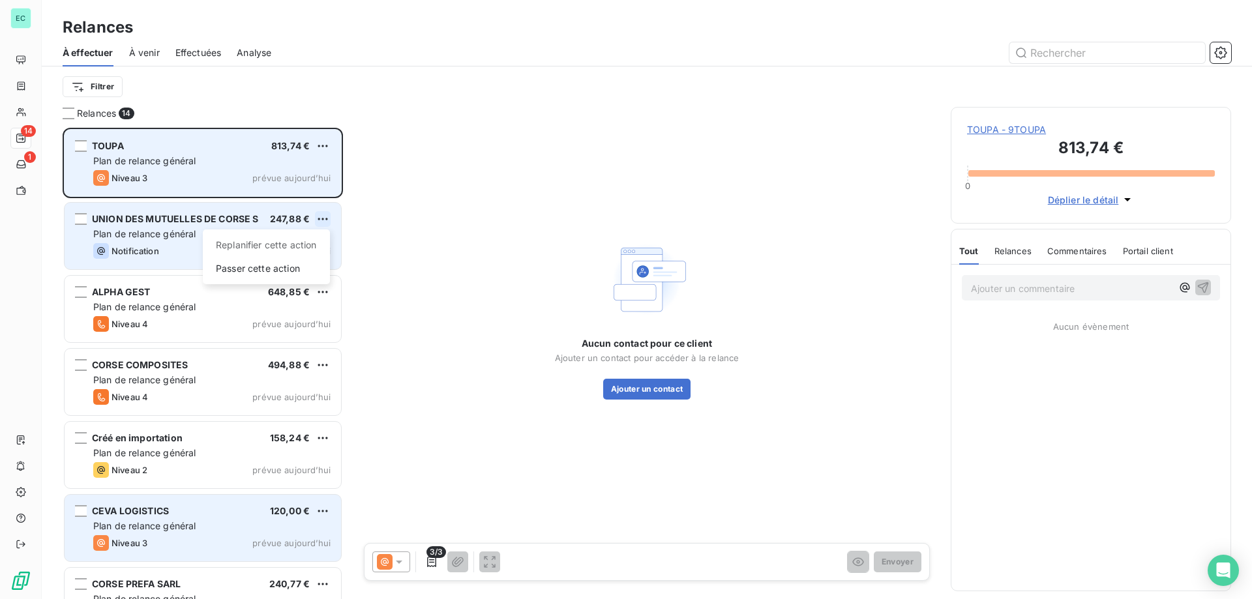
click at [320, 218] on html "EC 14 1 Relances À effectuer À venir Effectuées Analyse Filtrer Relances 14 TOU…" at bounding box center [626, 299] width 1252 height 599
click at [287, 261] on div "Passer cette action" at bounding box center [266, 268] width 117 height 21
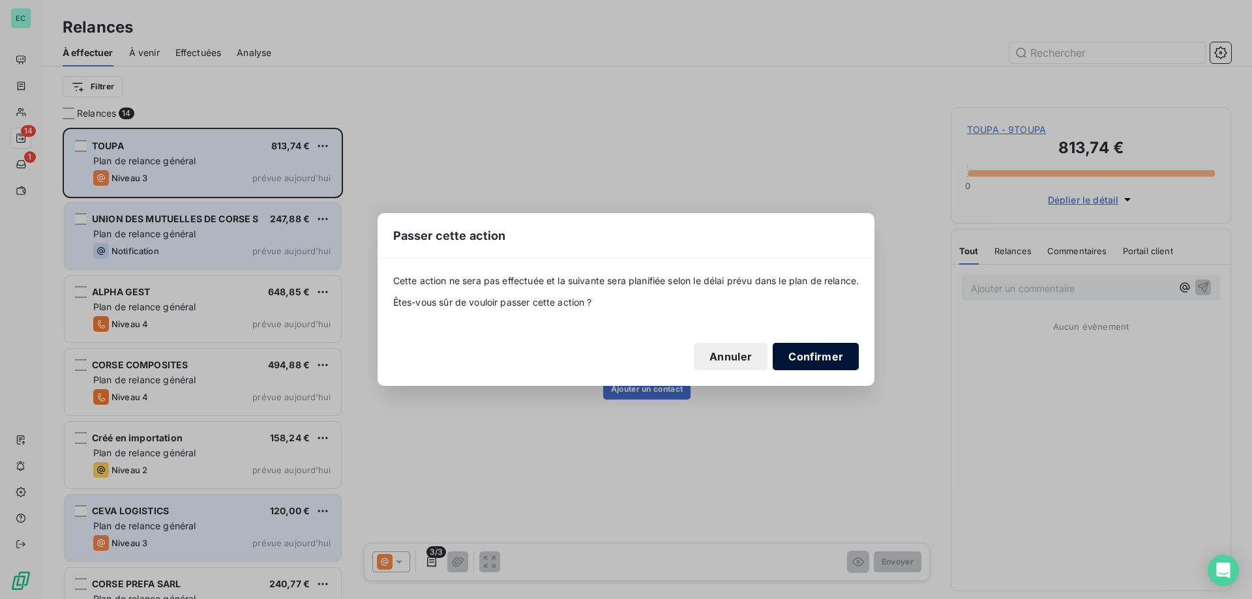
click at [826, 349] on button "Confirmer" at bounding box center [815, 356] width 86 height 27
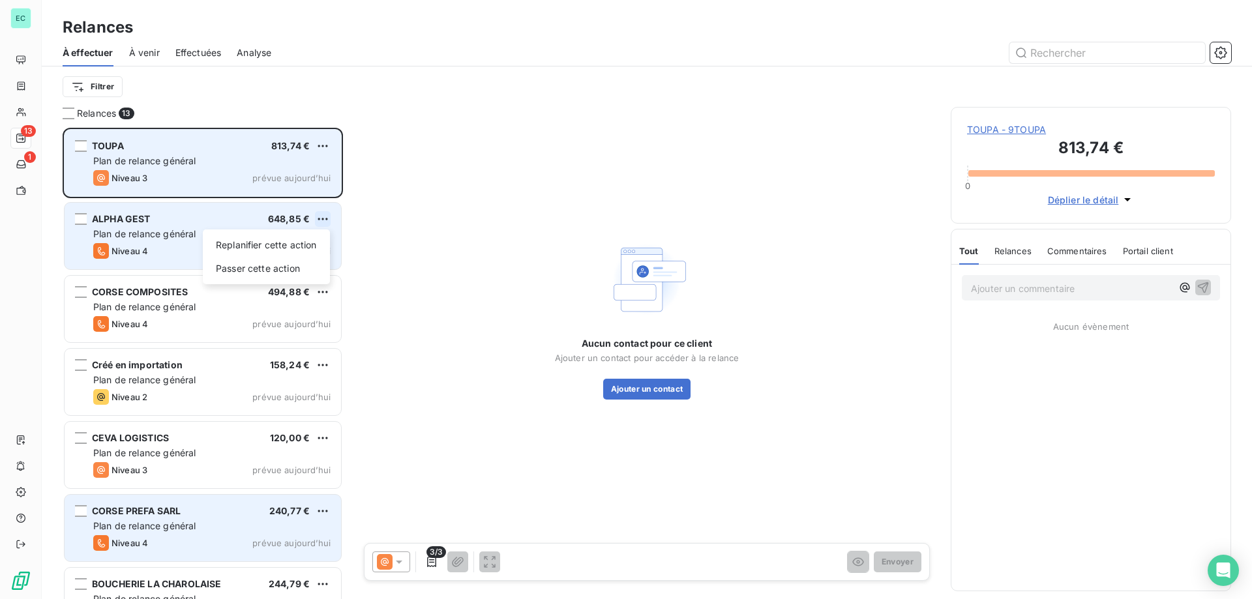
click at [323, 221] on html "EC 13 1 Relances À effectuer À venir Effectuées Analyse Filtrer Relances 13 TOU…" at bounding box center [626, 299] width 1252 height 599
click at [307, 267] on div "Passer cette action" at bounding box center [266, 268] width 117 height 21
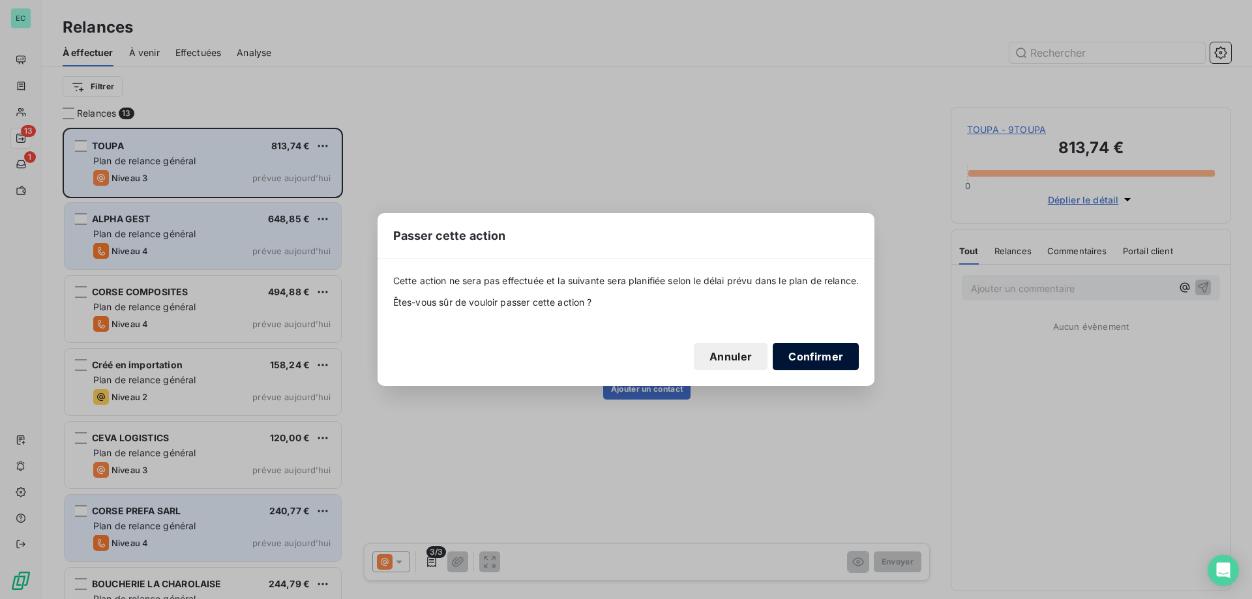
click at [829, 357] on button "Confirmer" at bounding box center [815, 356] width 86 height 27
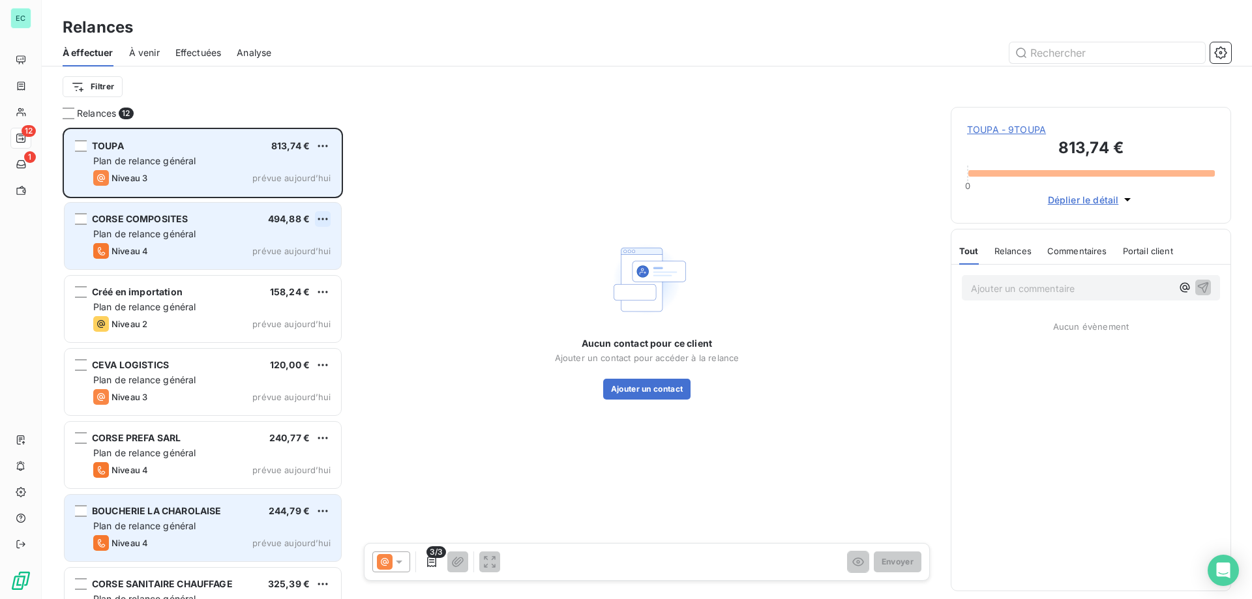
click at [328, 218] on html "EC 12 1 Relances À effectuer À venir Effectuées Analyse Filtrer Relances 12 TOU…" at bounding box center [626, 299] width 1252 height 599
click at [287, 265] on div "Passer cette action" at bounding box center [266, 268] width 117 height 21
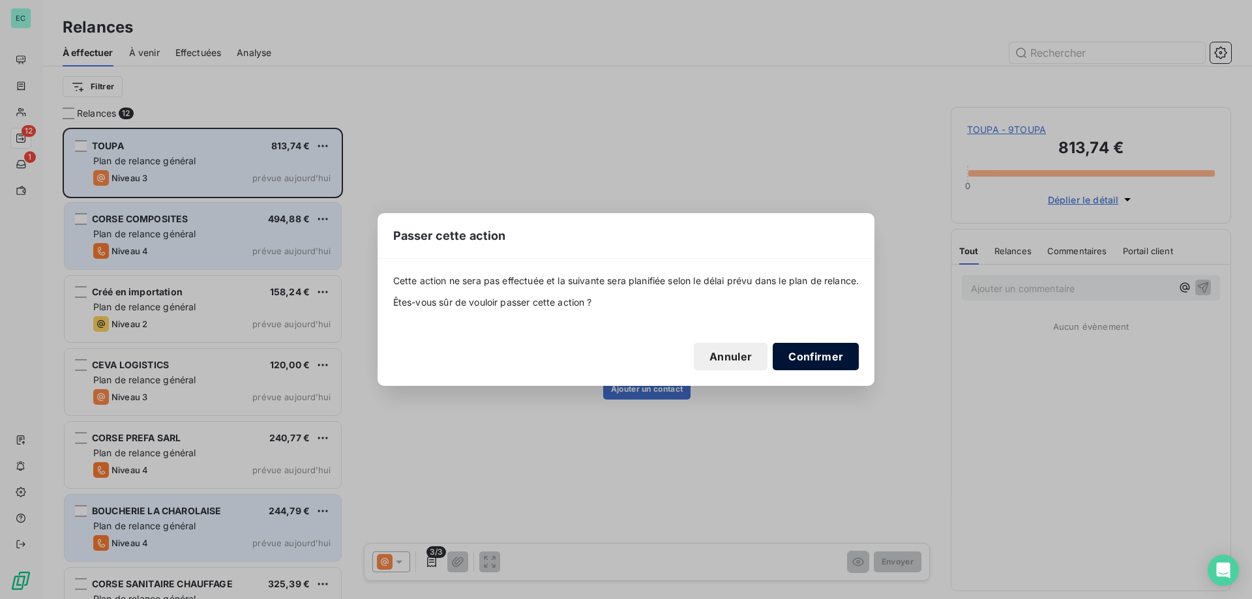
click at [808, 357] on button "Confirmer" at bounding box center [815, 356] width 86 height 27
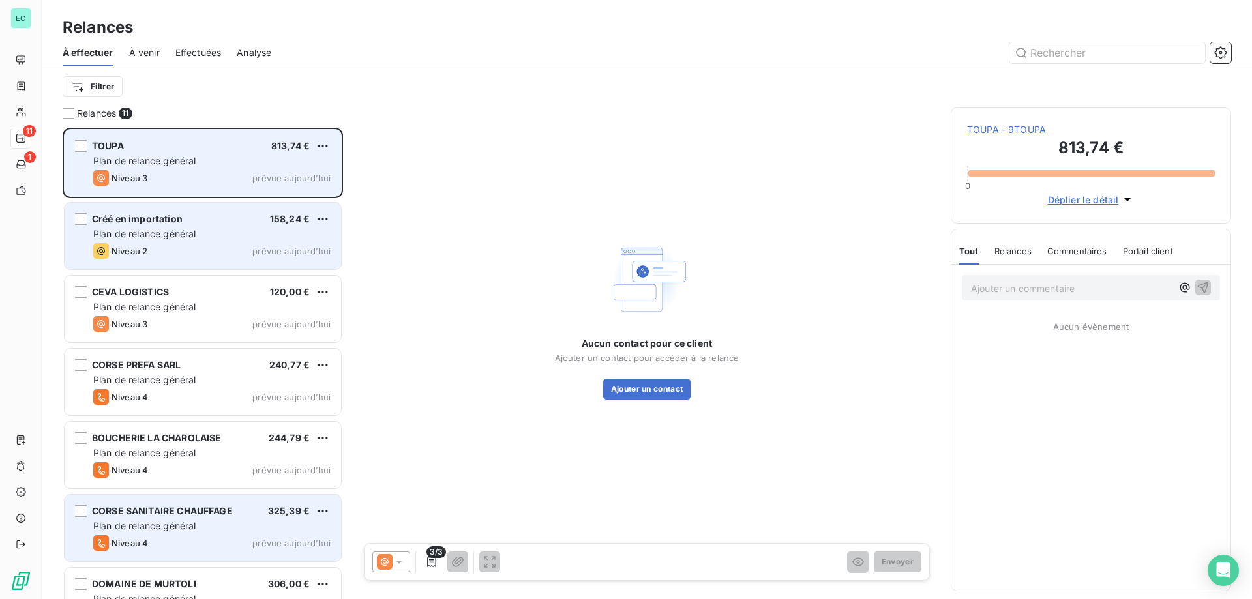
click at [324, 204] on div "Créé en importation 158,24 € Plan de relance général [PERSON_NAME] 2 prévue [DA…" at bounding box center [203, 236] width 276 height 66
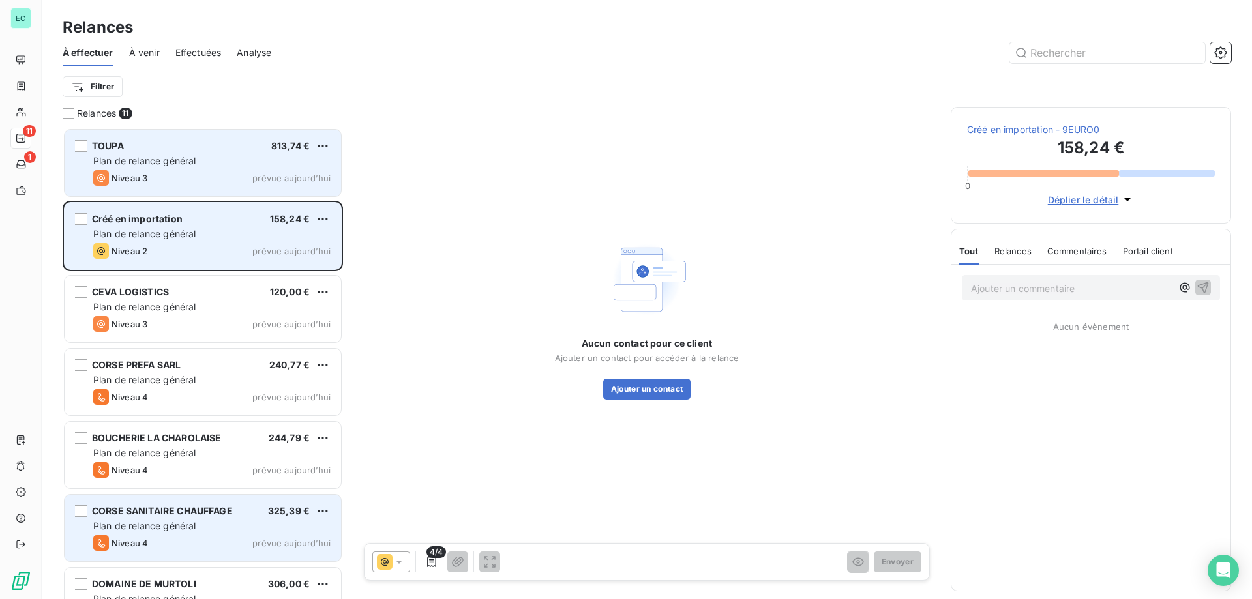
click at [322, 209] on div "Créé en importation 158,24 € Plan de relance général [PERSON_NAME] 2 prévue [DA…" at bounding box center [203, 236] width 276 height 66
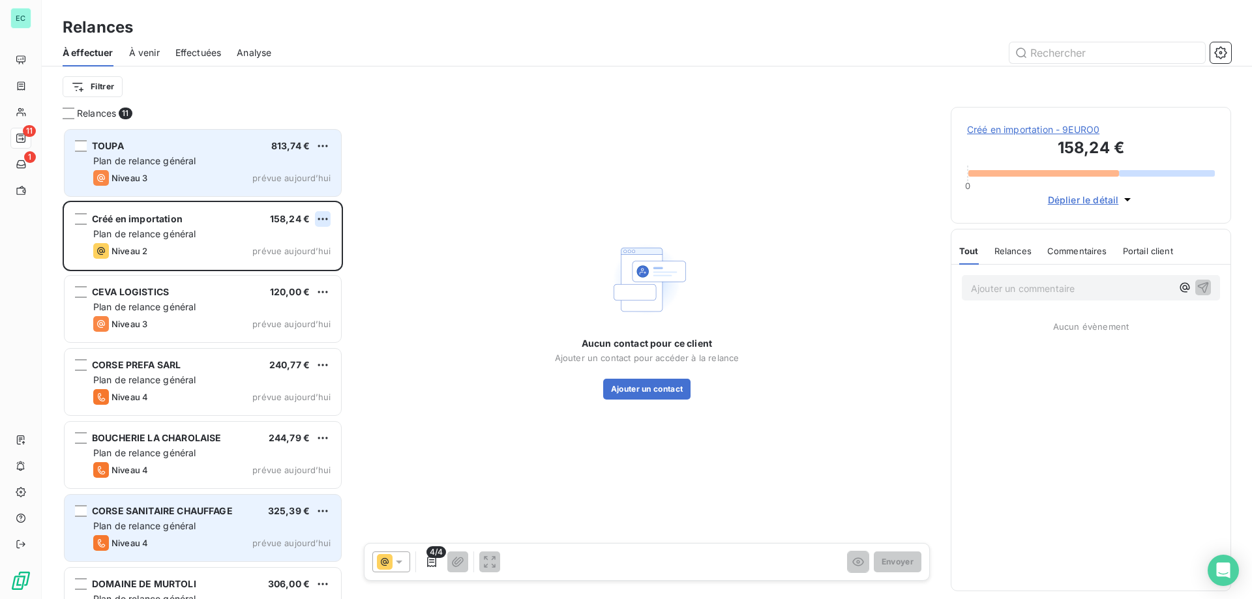
click at [319, 223] on html "EC 11 1 Relances À effectuer À venir Effectuées Analyse Filtrer Relances 11 TOU…" at bounding box center [626, 299] width 1252 height 599
click at [300, 278] on div "Passer cette action" at bounding box center [266, 268] width 117 height 21
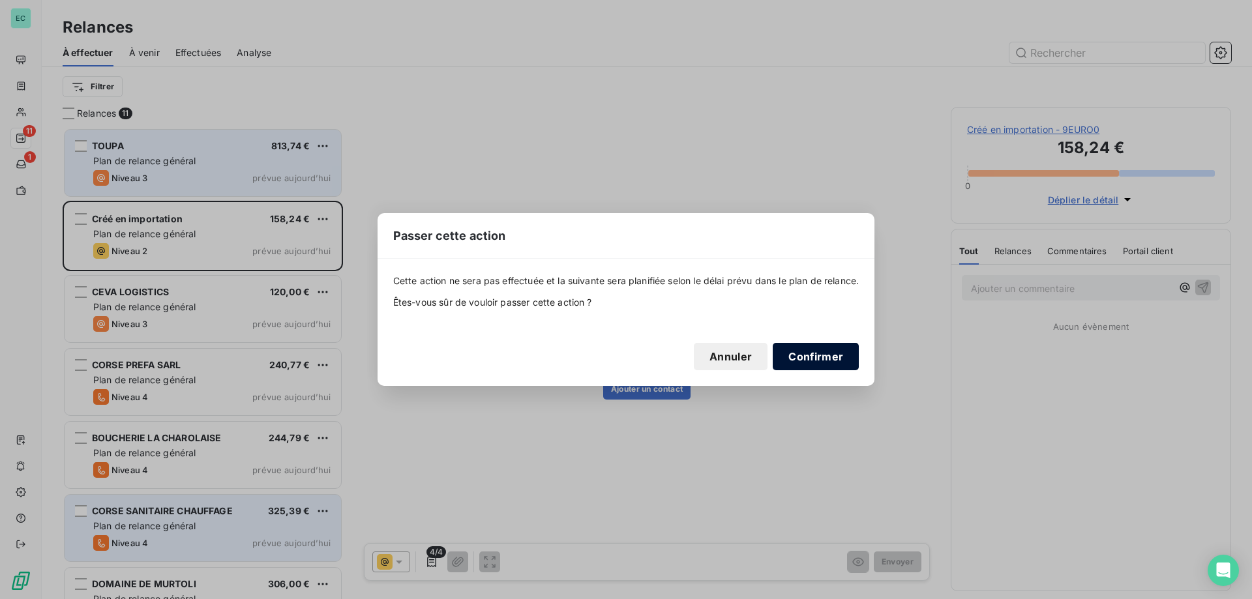
click at [831, 355] on button "Confirmer" at bounding box center [815, 356] width 86 height 27
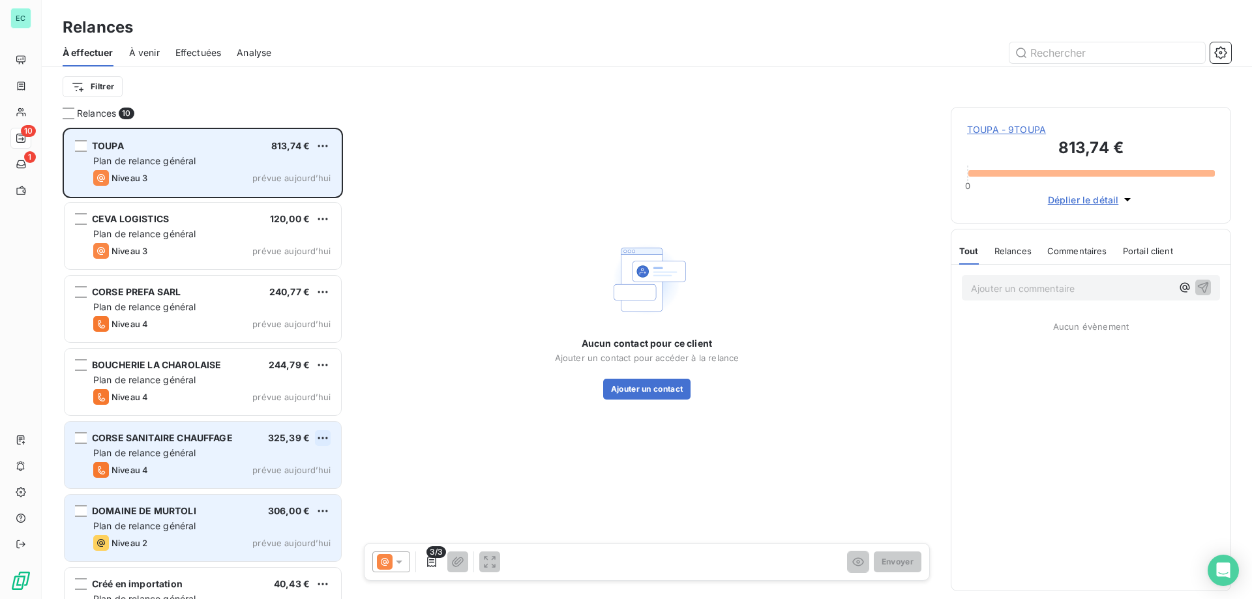
click at [329, 435] on html "EC 10 1 Relances À effectuer À venir Effectuées Analyse Filtrer Relances 10 TOU…" at bounding box center [626, 299] width 1252 height 599
click at [304, 484] on div "Passer cette action" at bounding box center [266, 487] width 117 height 21
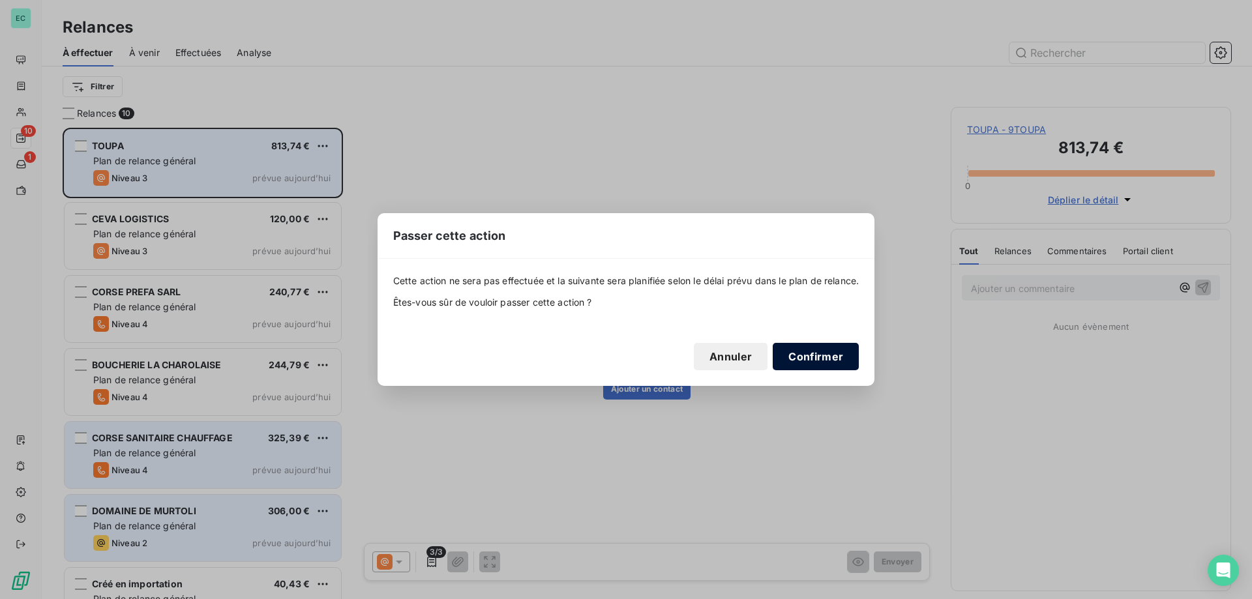
click at [821, 357] on button "Confirmer" at bounding box center [815, 356] width 86 height 27
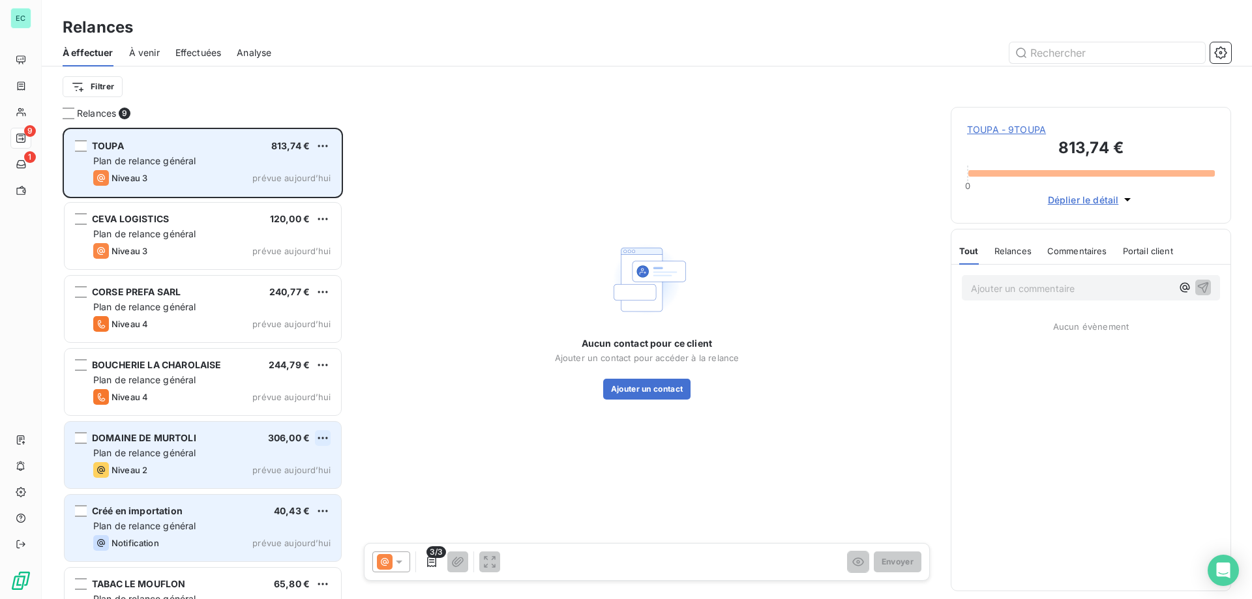
click at [322, 437] on html "EC 9 1 Relances À effectuer À venir Effectuées Analyse Filtrer Relances 9 TOUPA…" at bounding box center [626, 299] width 1252 height 599
click at [268, 486] on div "Passer cette action" at bounding box center [266, 487] width 117 height 21
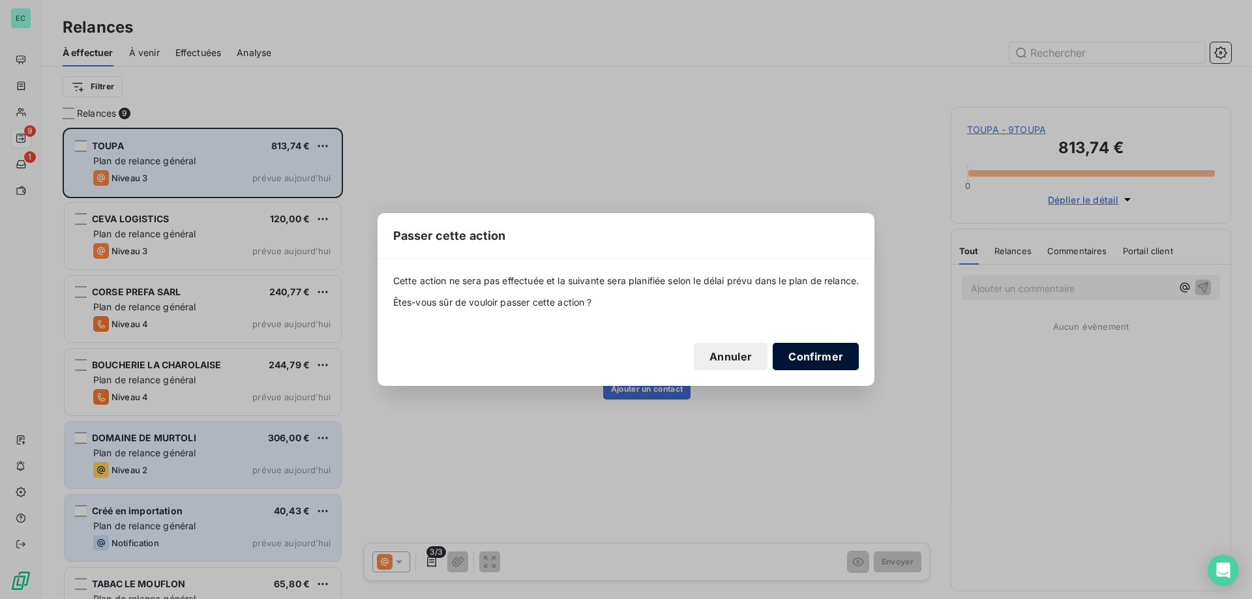
click at [814, 362] on button "Confirmer" at bounding box center [815, 356] width 86 height 27
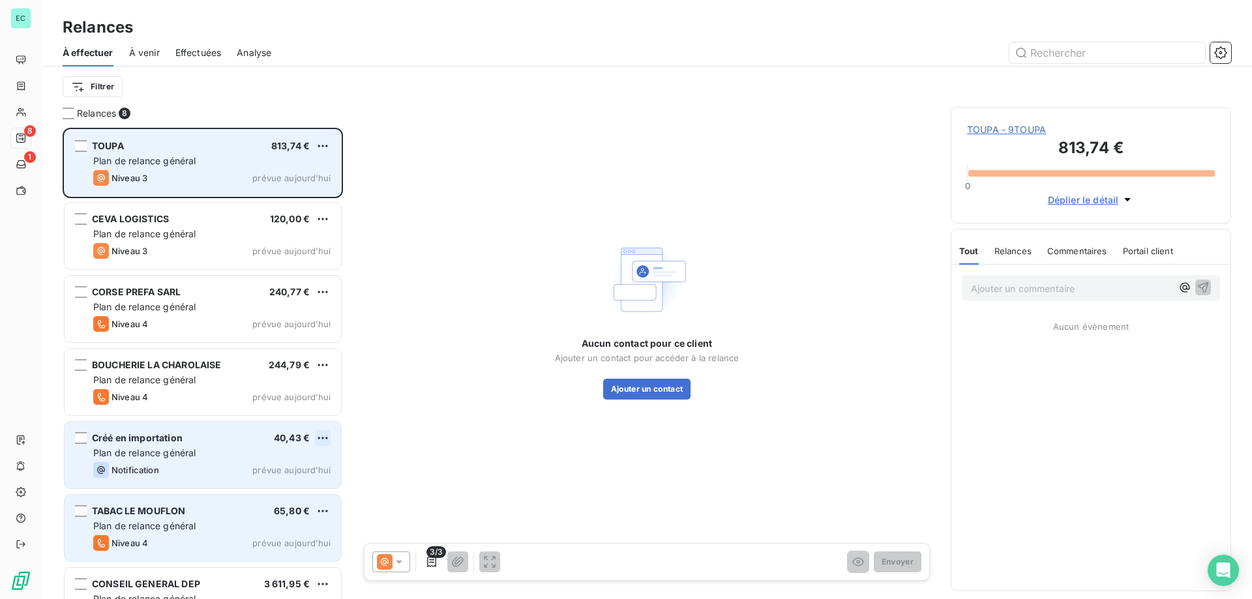
click at [321, 433] on html "EC 8 1 Relances À effectuer À venir Effectuées Analyse Filtrer Relances 8 TOUPA…" at bounding box center [626, 299] width 1252 height 599
click at [272, 484] on div "Passer cette action" at bounding box center [266, 487] width 117 height 21
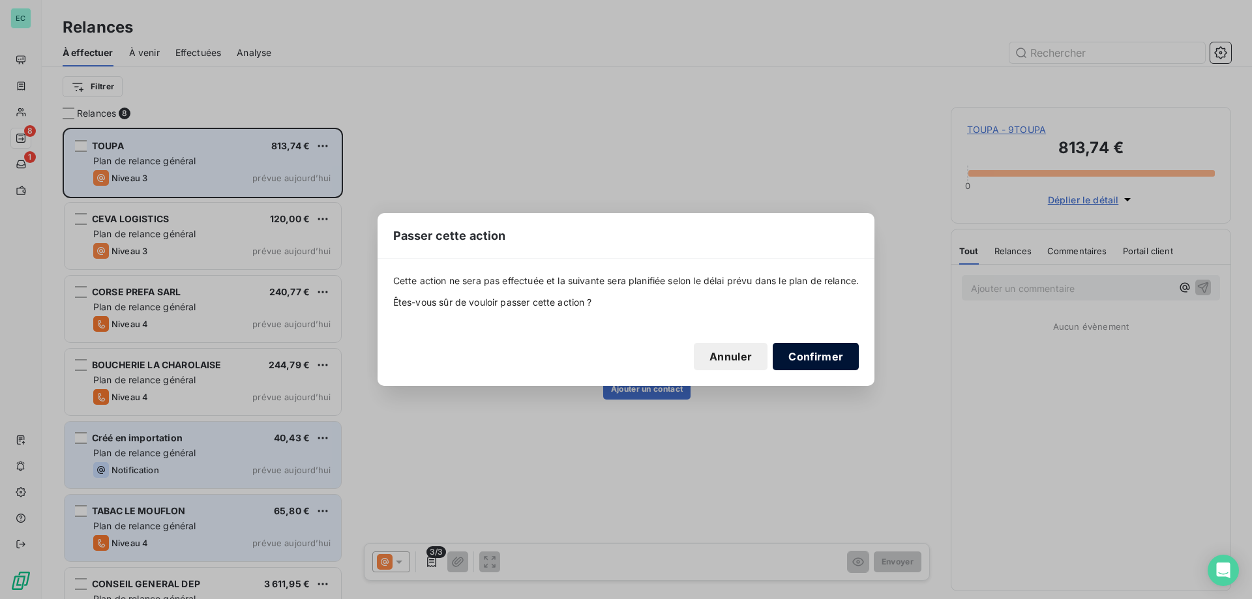
click at [817, 366] on button "Confirmer" at bounding box center [815, 356] width 86 height 27
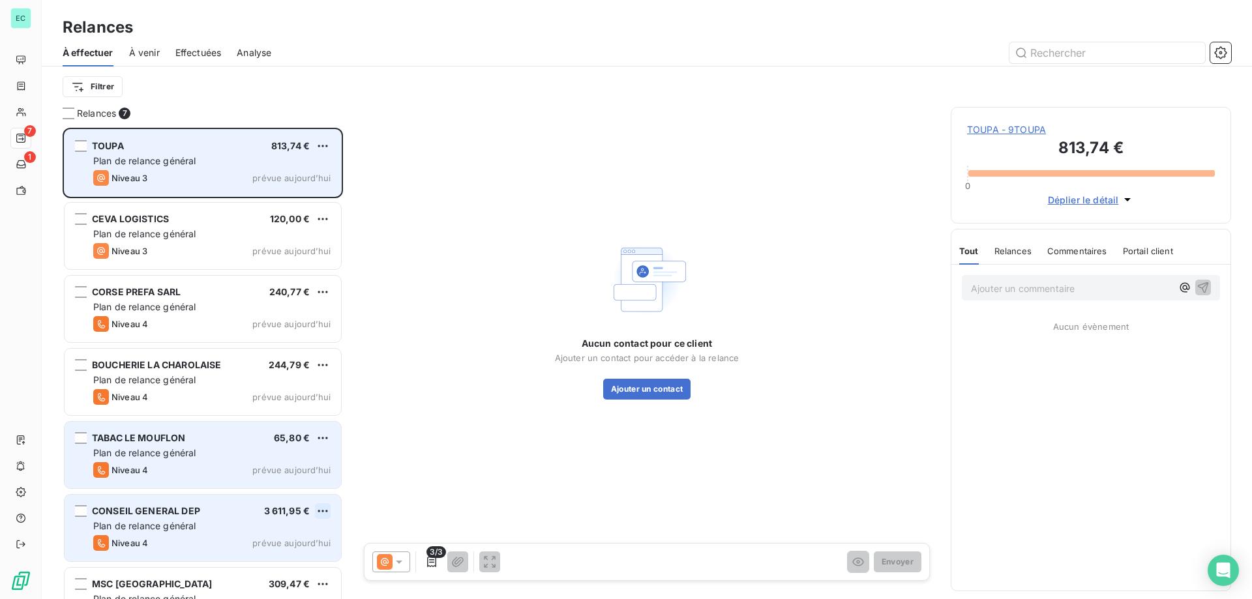
click at [321, 512] on html "EC 7 1 Relances À effectuer À venir Effectuées Analyse Filtrer Relances 7 TOUPA…" at bounding box center [626, 299] width 1252 height 599
click at [276, 559] on div "Passer cette action" at bounding box center [266, 560] width 117 height 21
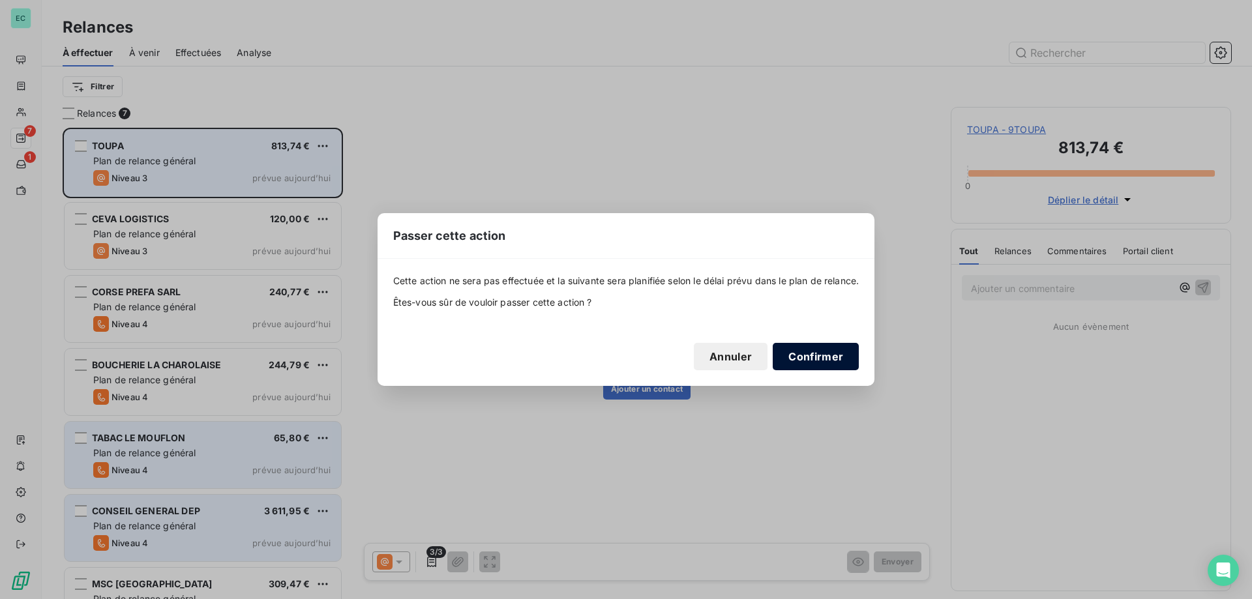
click at [821, 364] on button "Confirmer" at bounding box center [815, 356] width 86 height 27
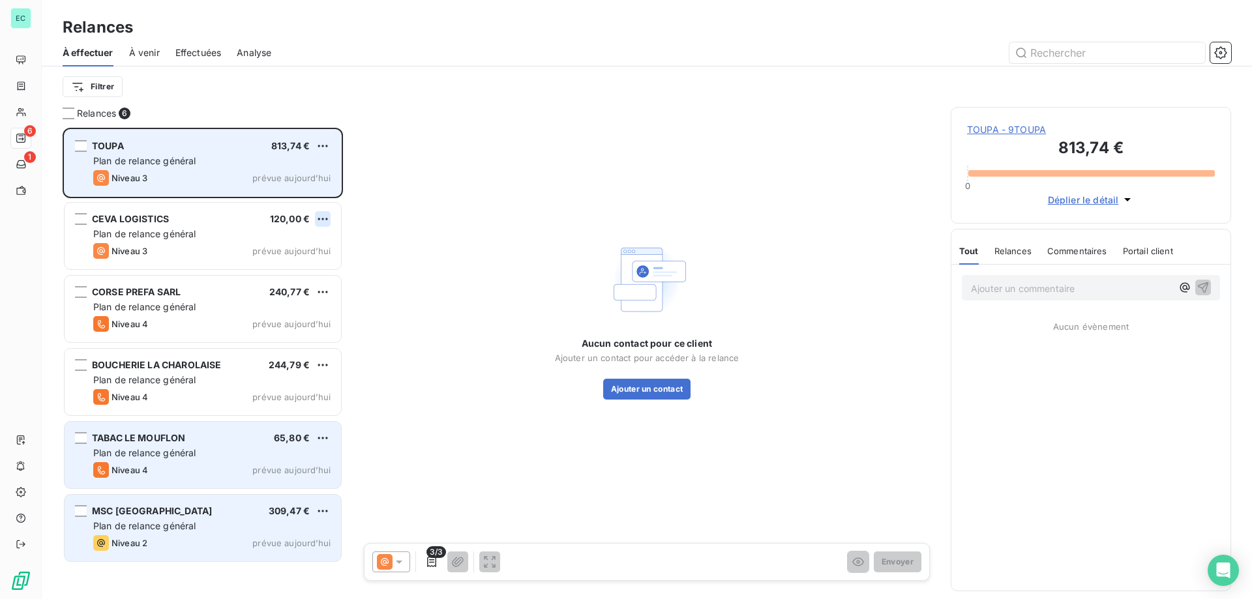
click at [320, 220] on html "EC 6 1 Relances À effectuer À venir Effectuées Analyse Filtrer Relances 6 TOUPA…" at bounding box center [626, 299] width 1252 height 599
click at [295, 265] on div "Passer cette action" at bounding box center [266, 268] width 117 height 21
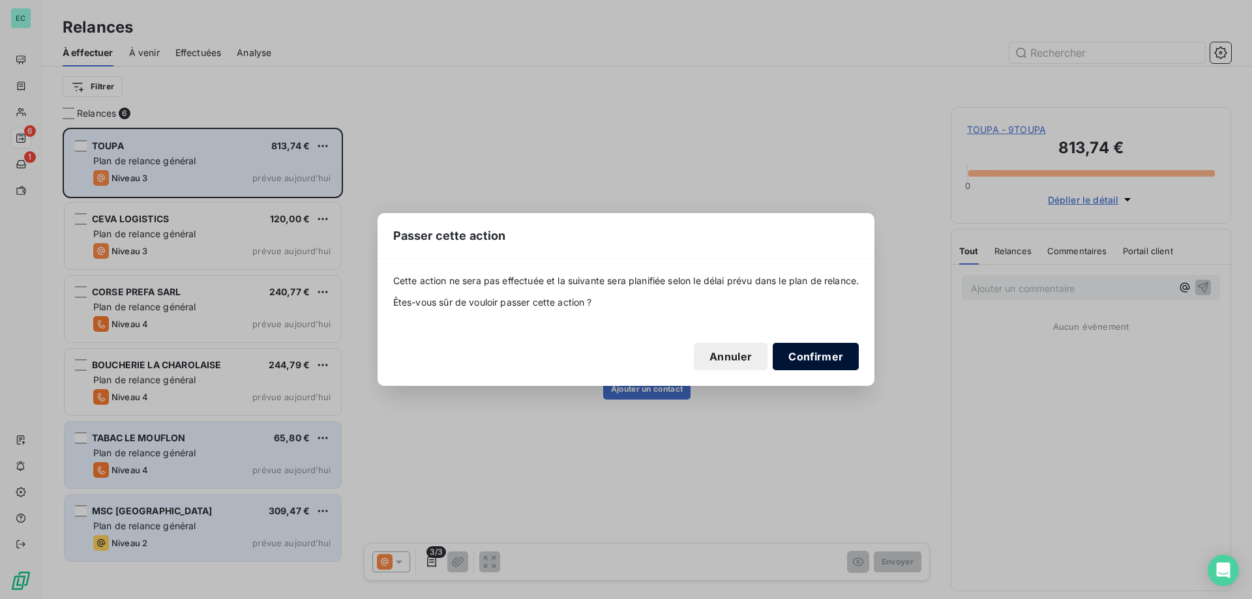
click at [808, 362] on button "Confirmer" at bounding box center [815, 356] width 86 height 27
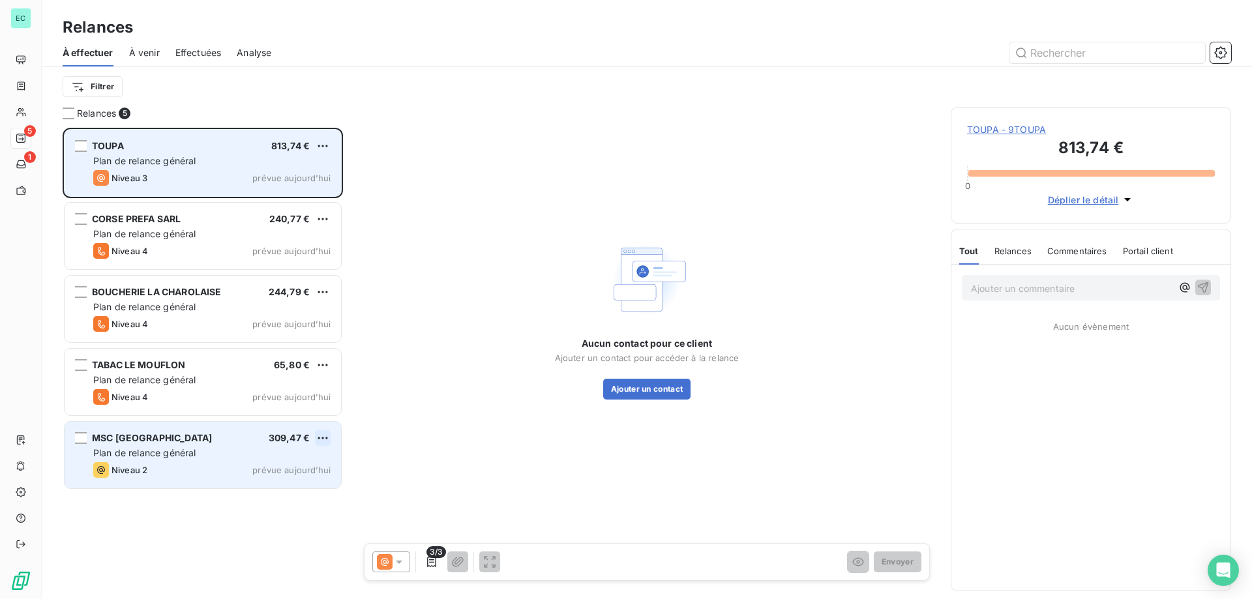
click at [316, 440] on html "EC 5 1 Relances À effectuer À venir Effectuées Analyse Filtrer Relances 5 TOUPA…" at bounding box center [626, 299] width 1252 height 599
click at [273, 478] on div "Passer cette action" at bounding box center [266, 487] width 117 height 21
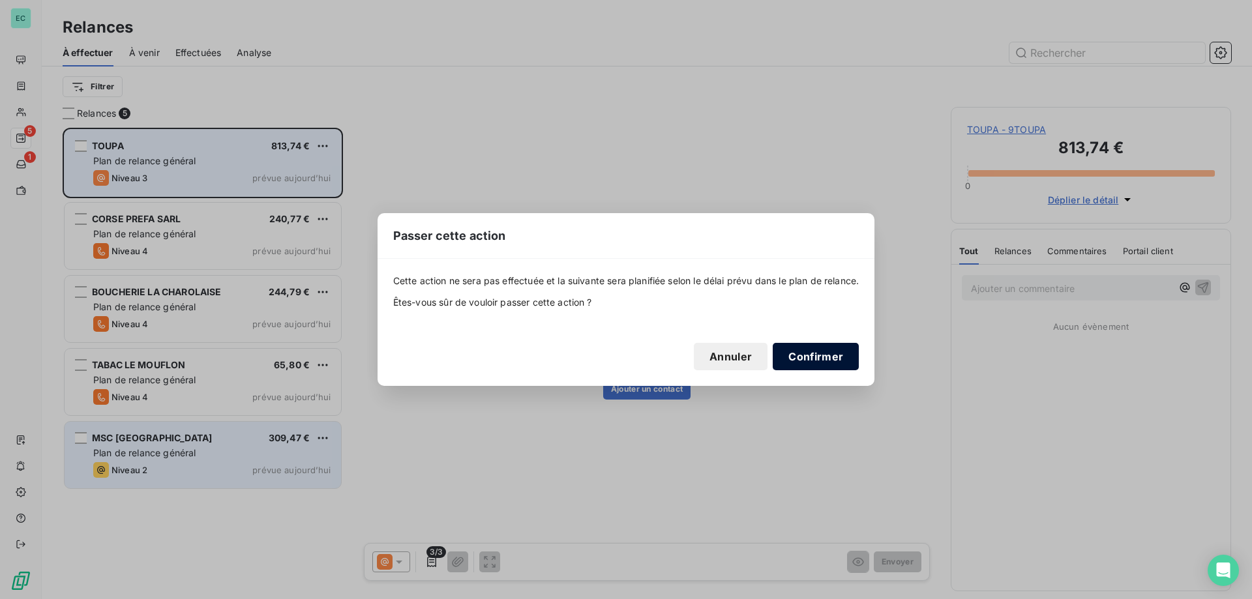
drag, startPoint x: 818, startPoint y: 357, endPoint x: 776, endPoint y: 353, distance: 42.0
click at [812, 357] on button "Confirmer" at bounding box center [815, 356] width 86 height 27
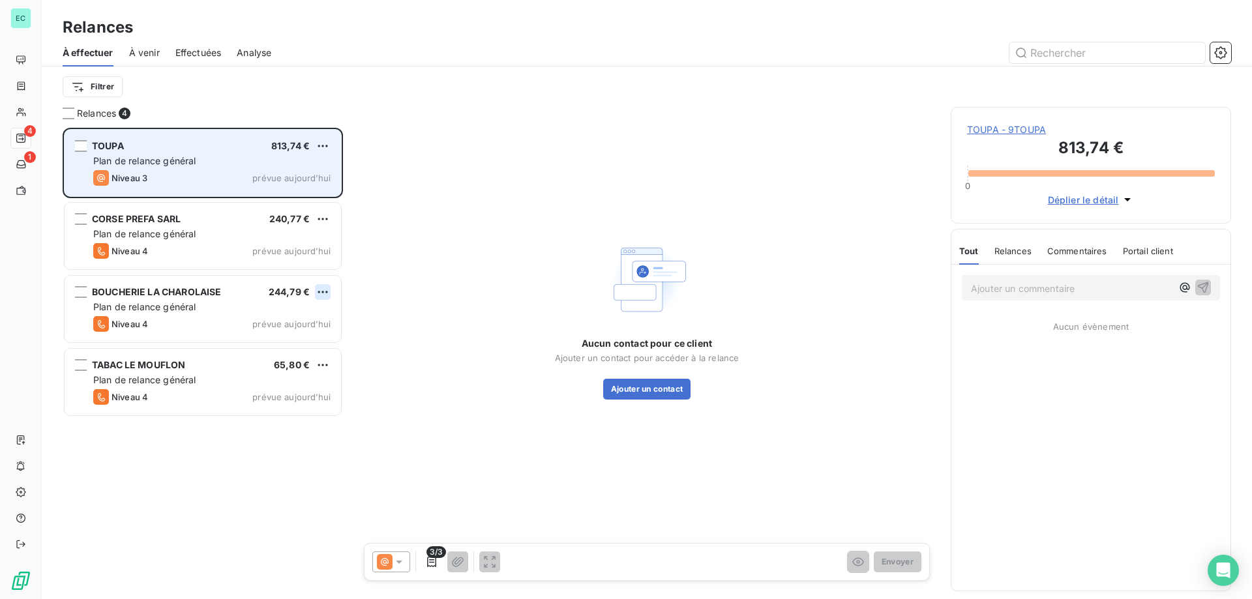
click at [317, 290] on html "EC 4 1 Relances À effectuer À venir Effectuées Analyse Filtrer Relances 4 TOUPA…" at bounding box center [626, 299] width 1252 height 599
click at [265, 338] on div "Passer cette action" at bounding box center [266, 341] width 117 height 21
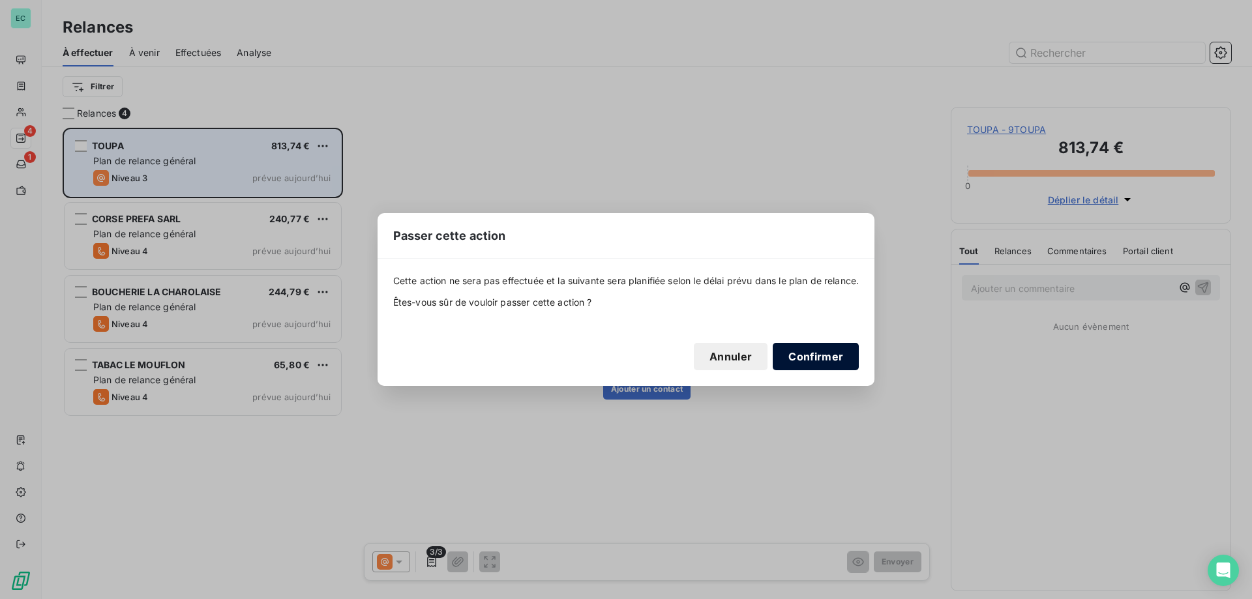
click at [812, 361] on button "Confirmer" at bounding box center [815, 356] width 86 height 27
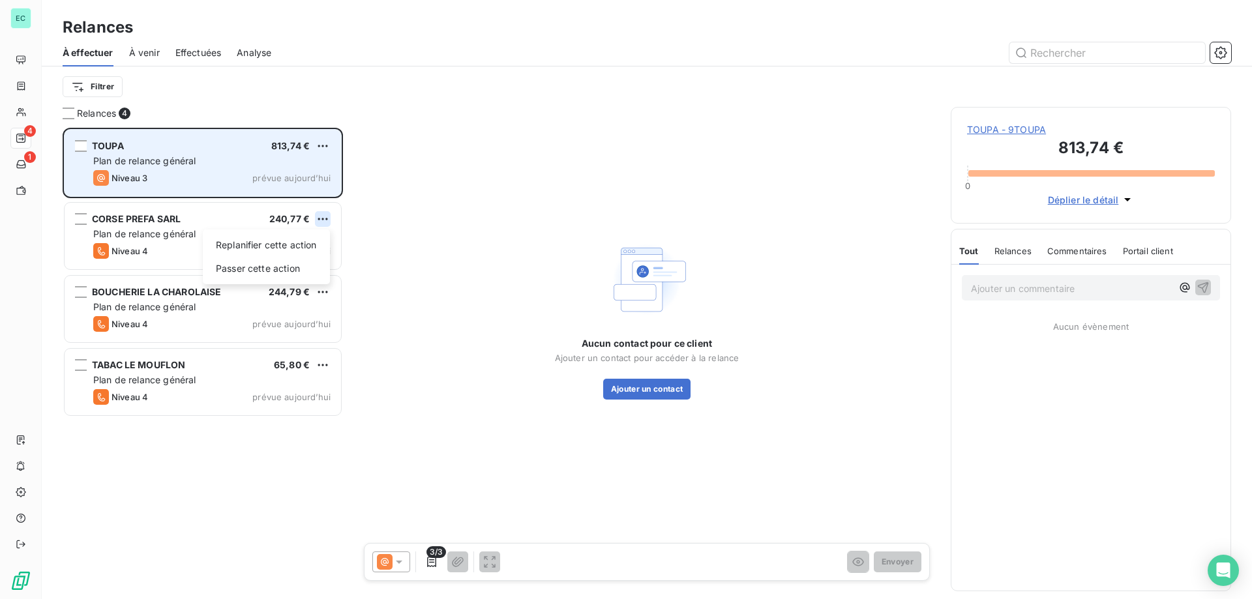
click at [323, 221] on html "EC 4 1 Relances À effectuer À venir Effectuées Analyse Filtrer Relances 4 TOUPA…" at bounding box center [626, 299] width 1252 height 599
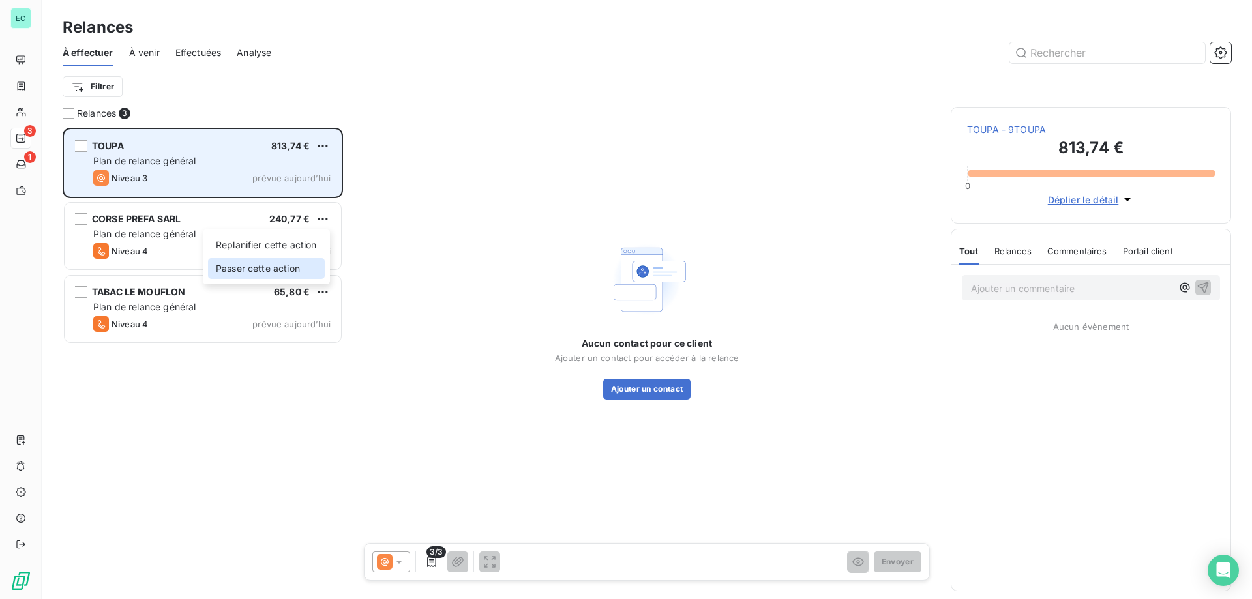
click at [287, 263] on div "Passer cette action" at bounding box center [266, 268] width 117 height 21
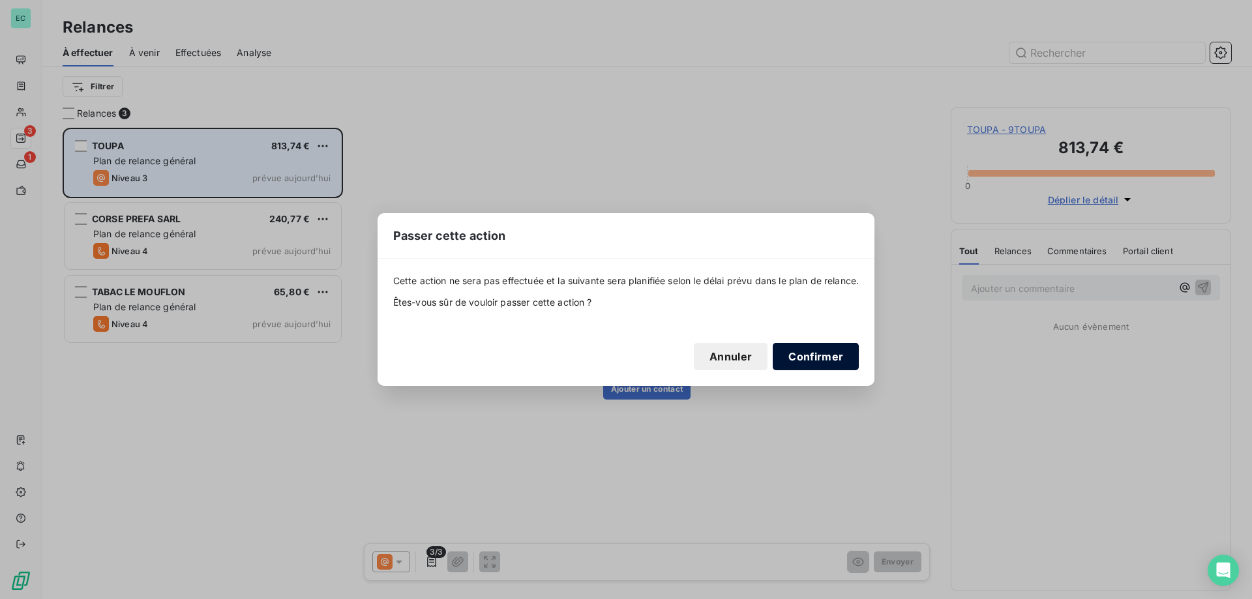
click at [820, 352] on button "Confirmer" at bounding box center [815, 356] width 86 height 27
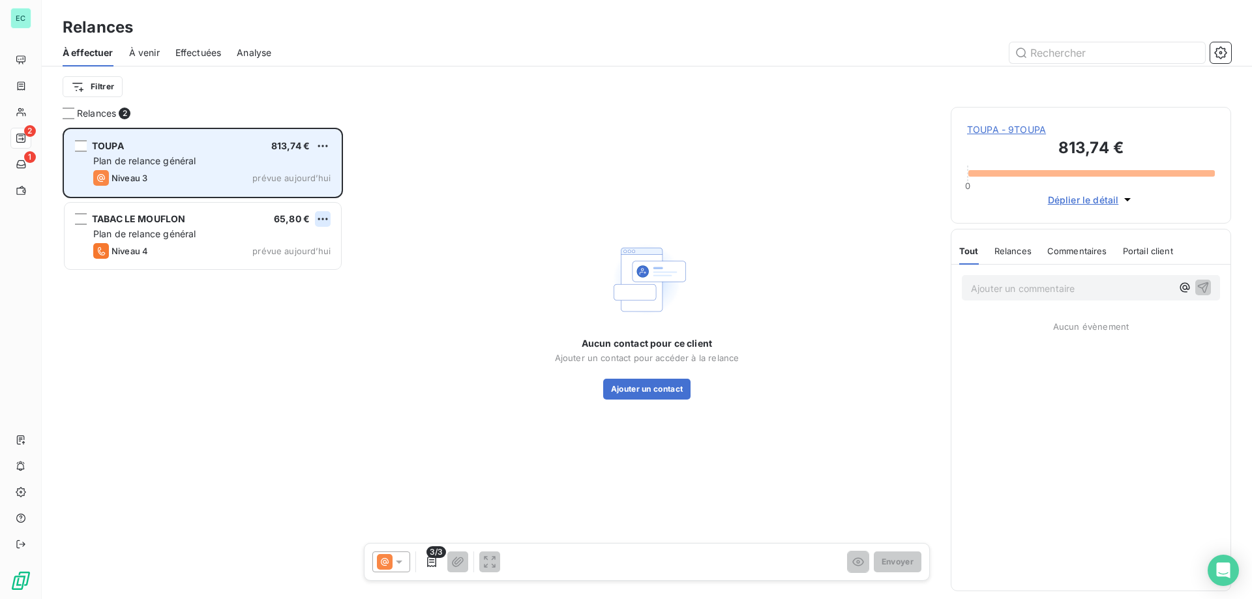
click at [329, 220] on html "EC 2 1 Relances À effectuer À venir Effectuées Analyse Filtrer Relances 2 TOUPA…" at bounding box center [626, 299] width 1252 height 599
click at [261, 268] on div "Passer cette action" at bounding box center [266, 268] width 117 height 21
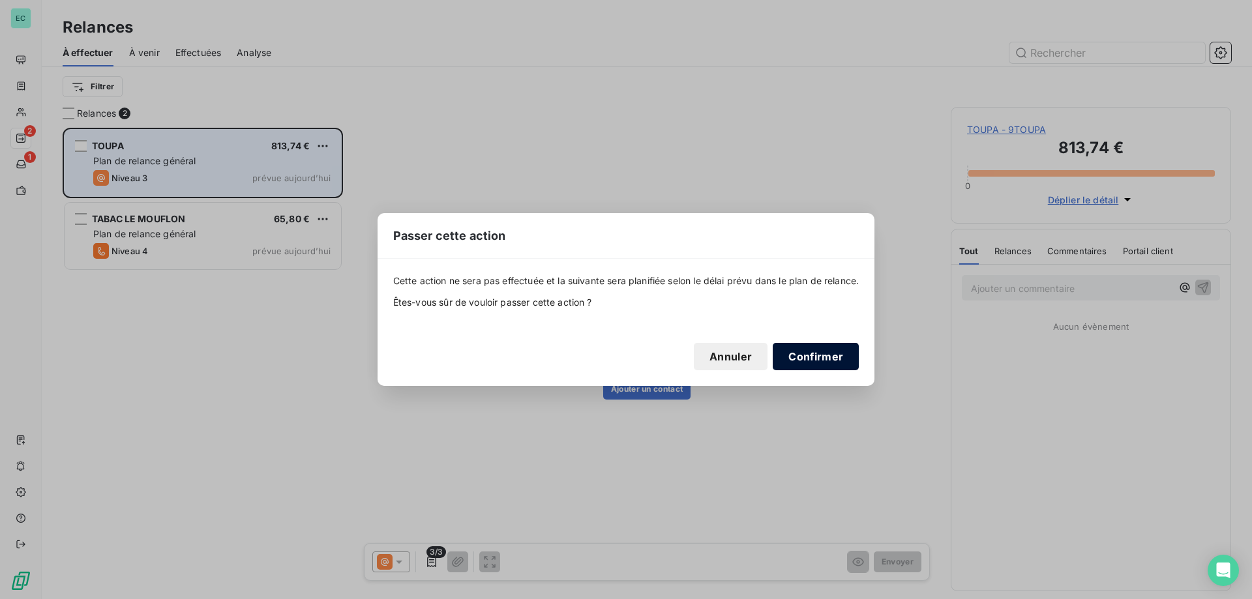
click at [823, 355] on button "Confirmer" at bounding box center [815, 356] width 86 height 27
